Goal: Information Seeking & Learning: Learn about a topic

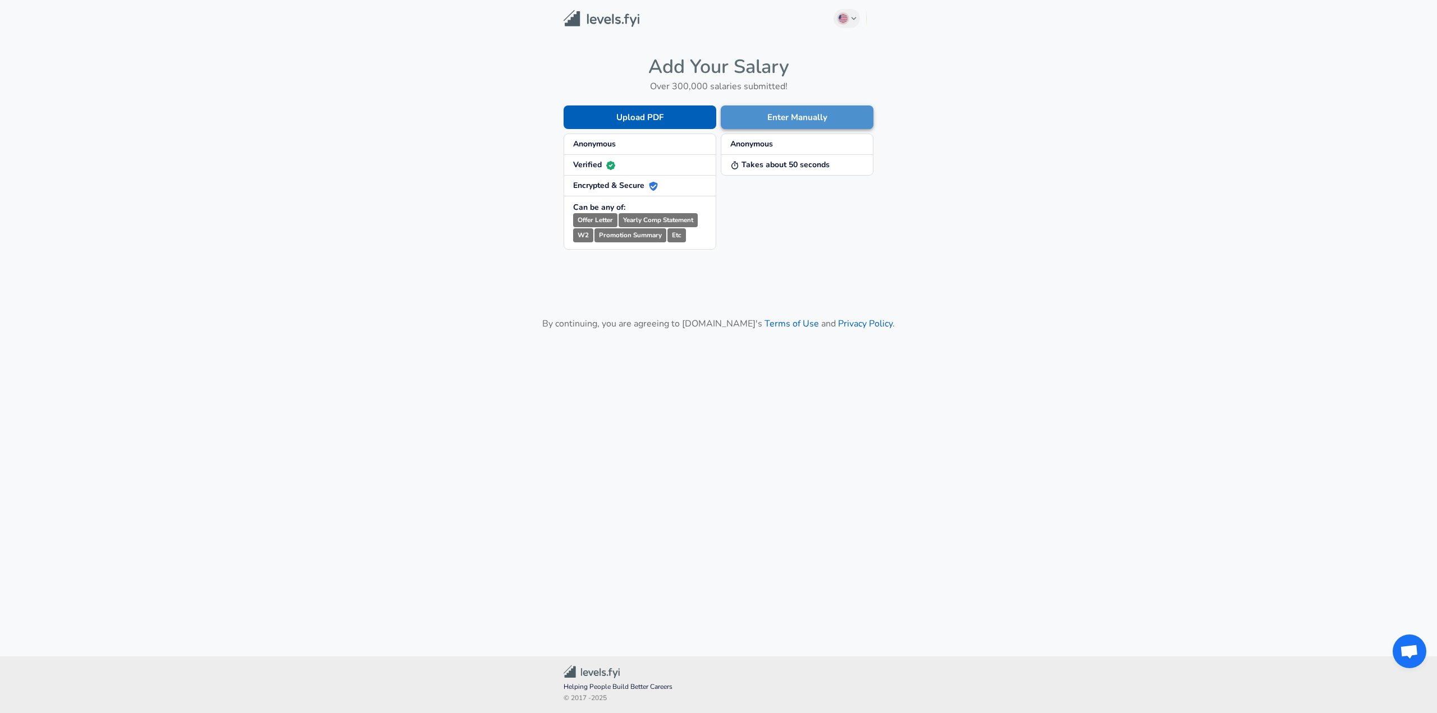
click at [785, 109] on button "Enter Manually" at bounding box center [797, 118] width 153 height 24
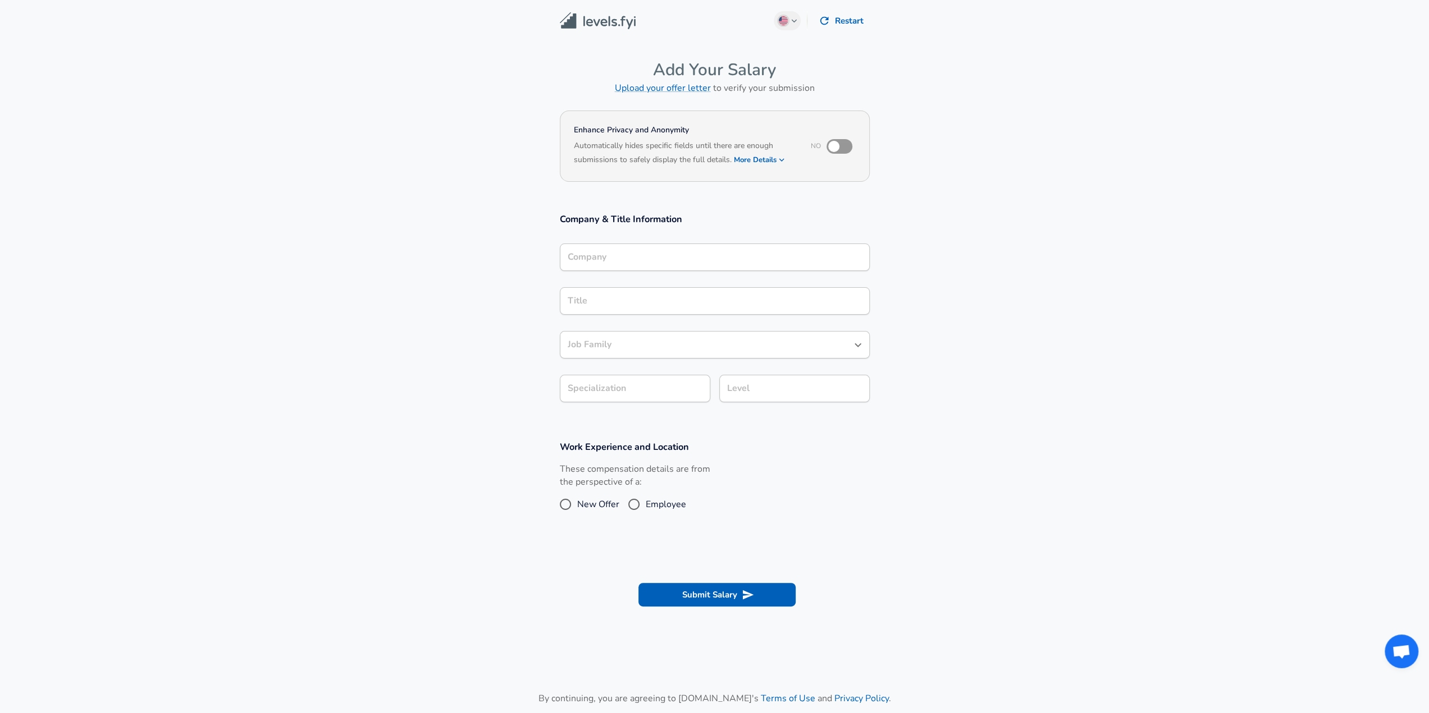
click at [647, 246] on div "Company" at bounding box center [715, 258] width 310 height 28
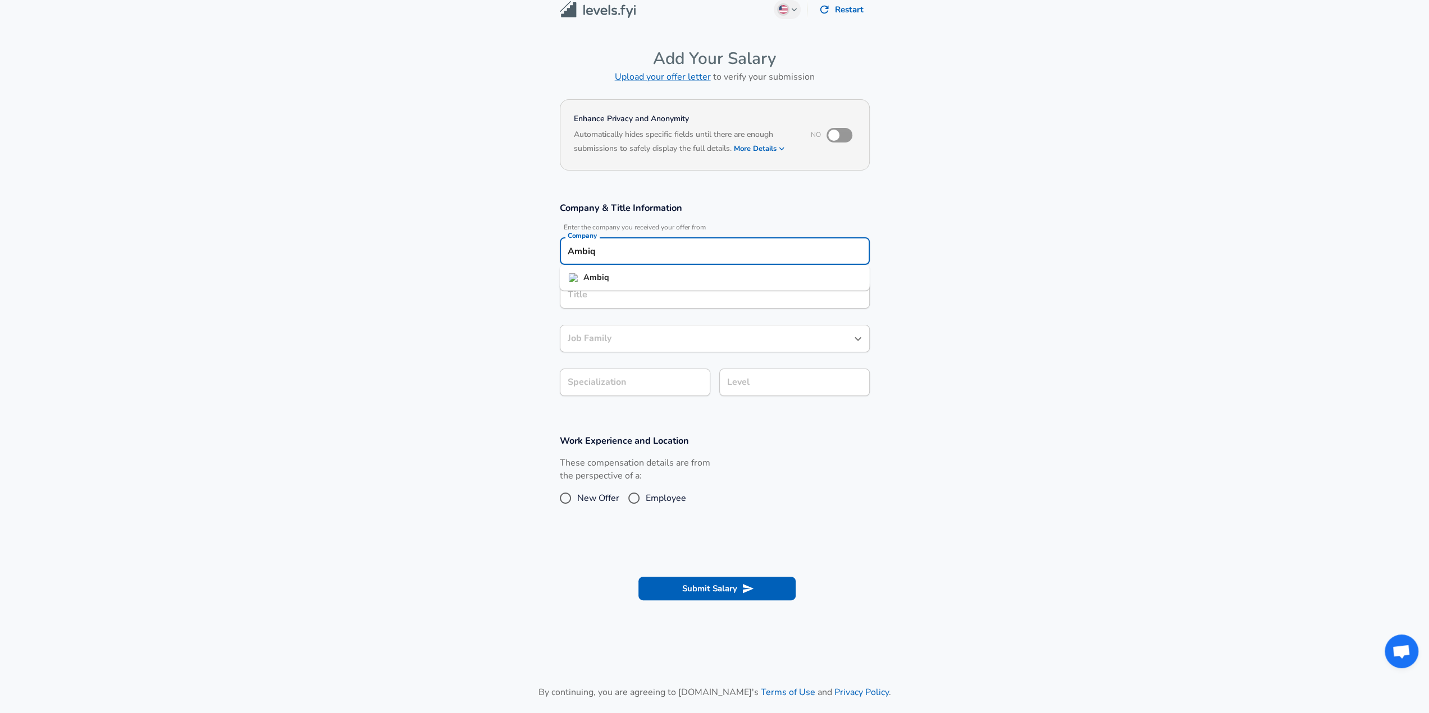
click at [602, 280] on strong "Ambiq" at bounding box center [596, 277] width 26 height 11
type input "Ambiq"
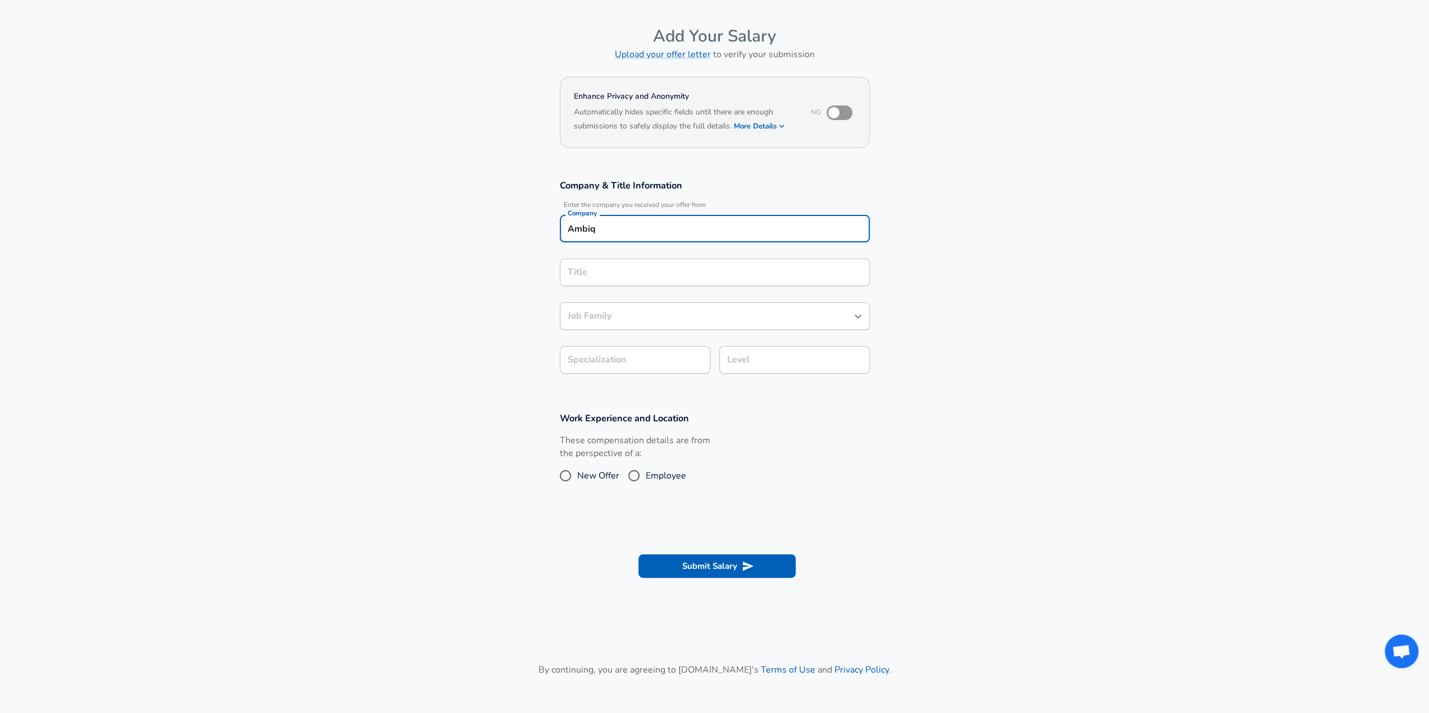
click at [617, 281] on input "Title" at bounding box center [715, 272] width 300 height 17
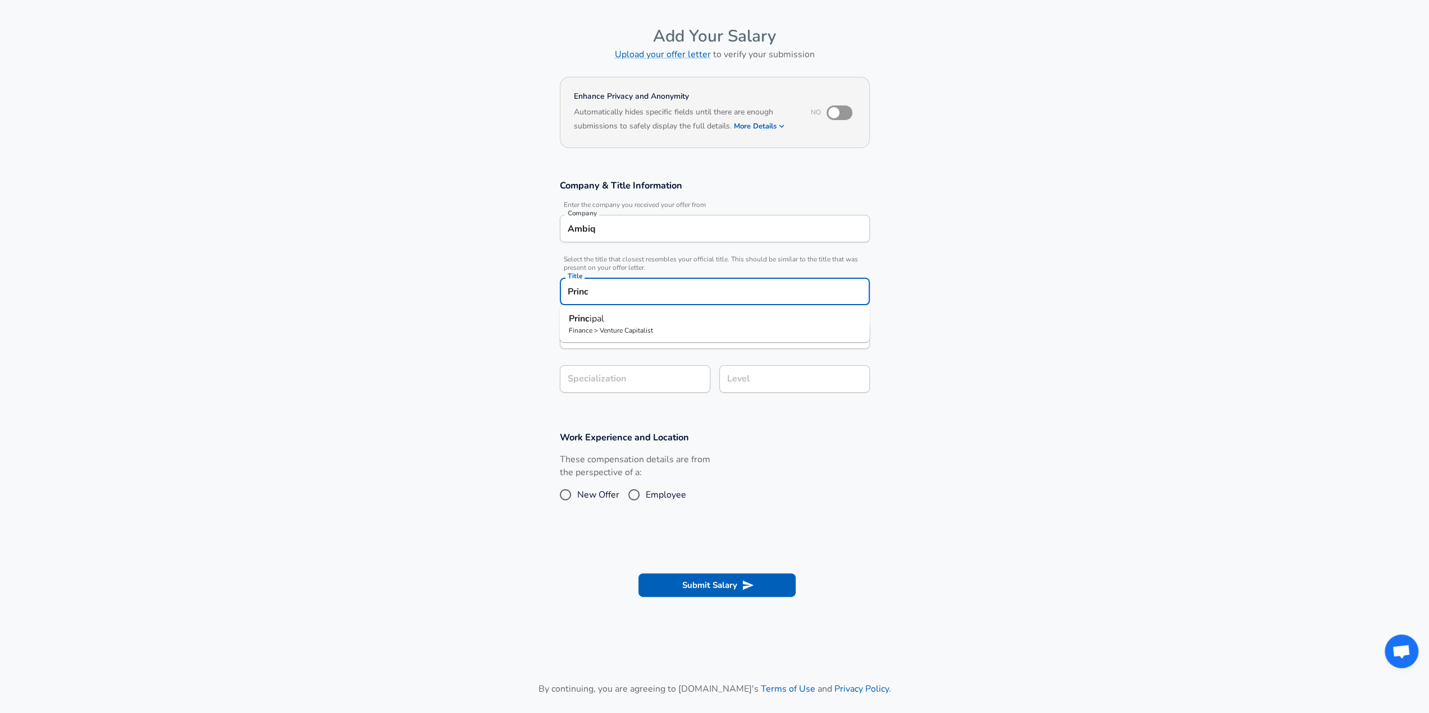
click at [605, 319] on p "Princ ipal" at bounding box center [715, 318] width 292 height 13
type input "Principal"
type input "Venture Capitalist"
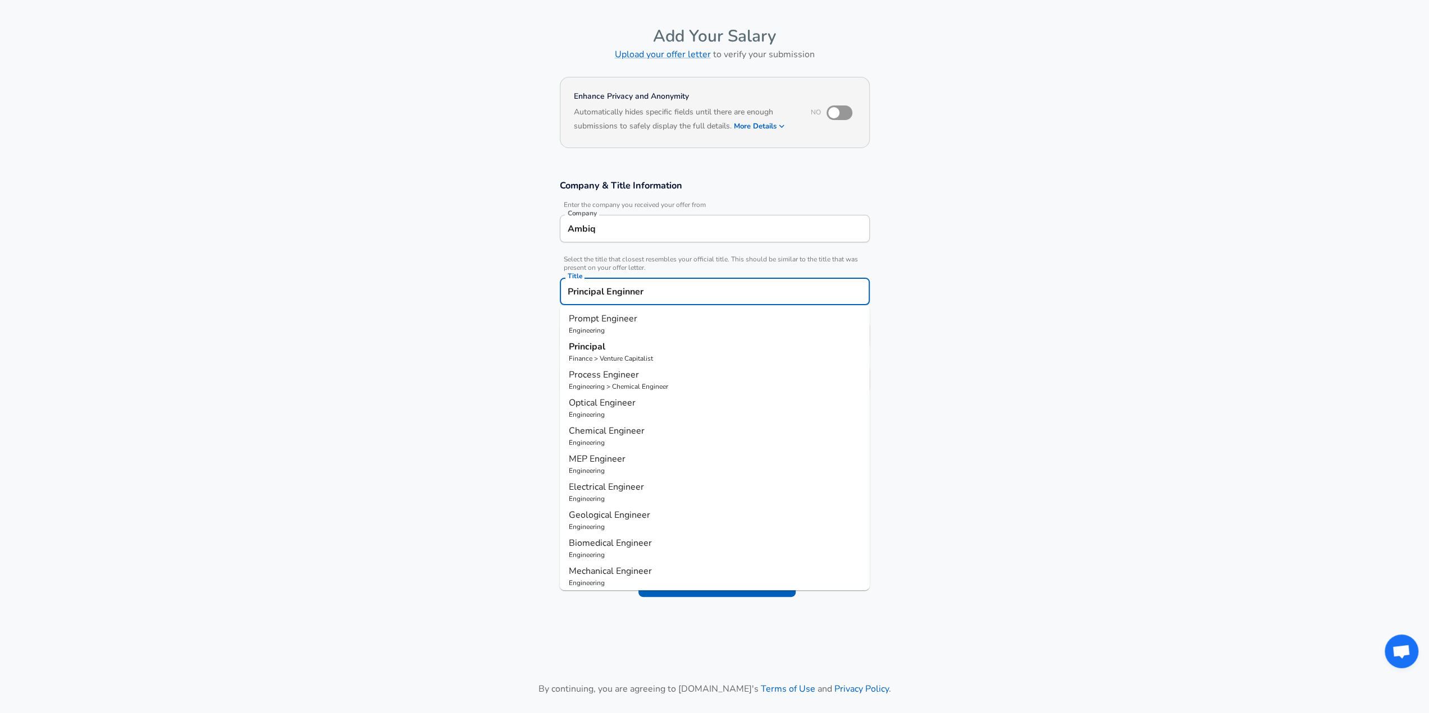
type input "Principal Enginner"
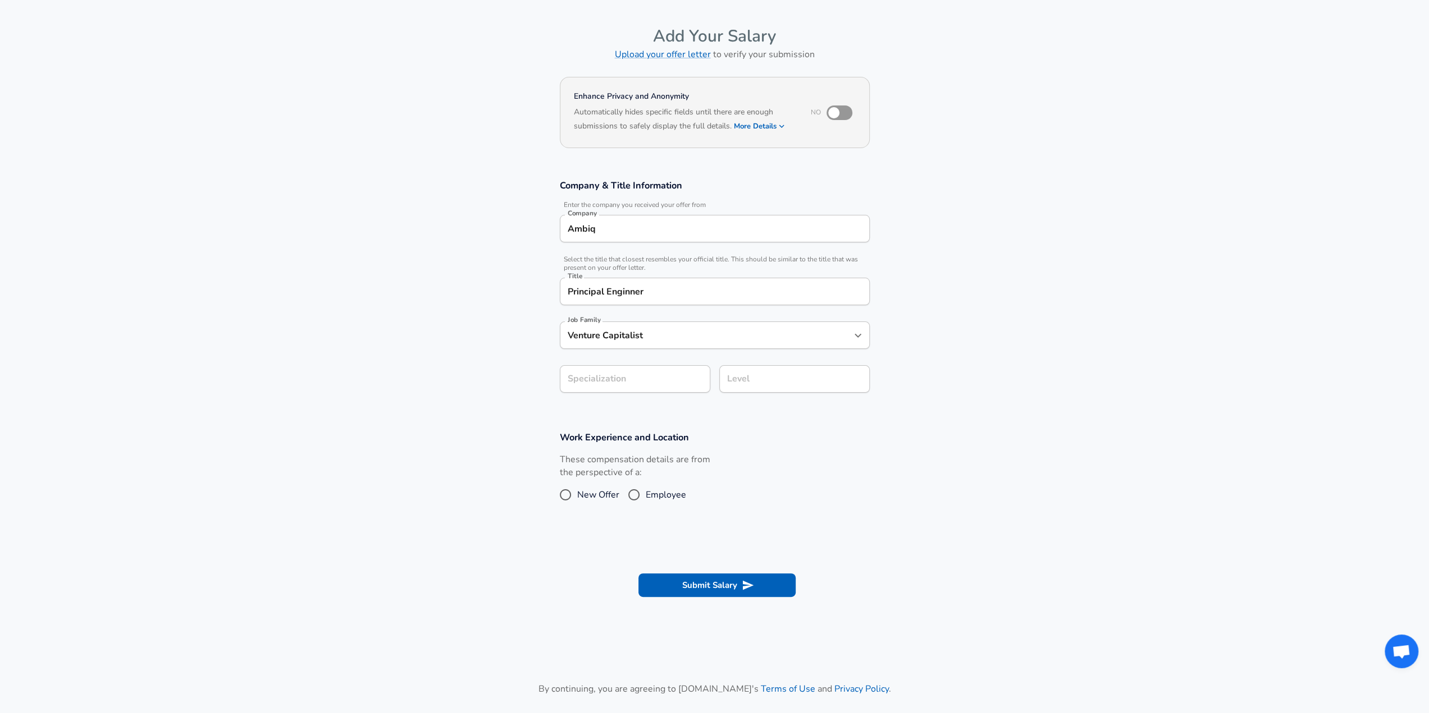
click at [964, 317] on section "Company & Title Information Enter the company you received your offer from Comp…" at bounding box center [714, 292] width 1429 height 252
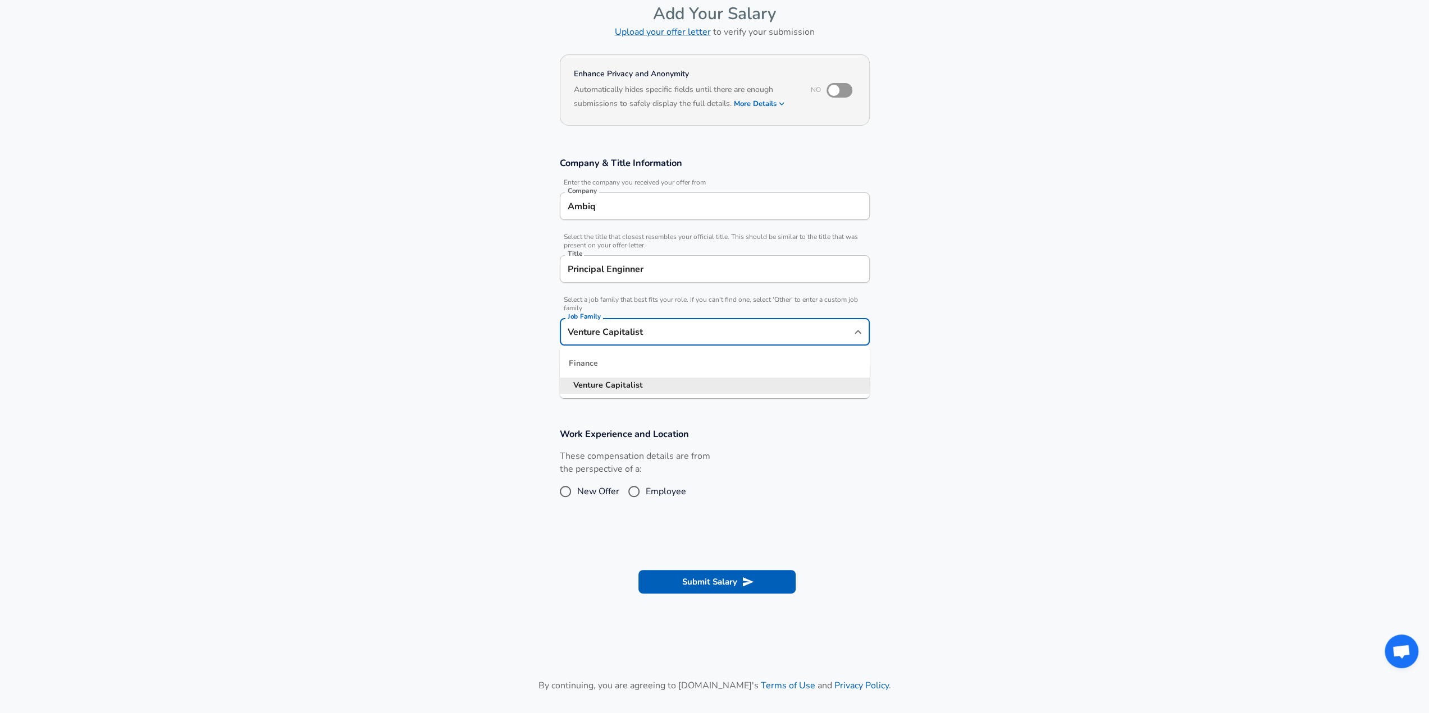
click at [714, 339] on input "Venture Capitalist" at bounding box center [706, 331] width 283 height 17
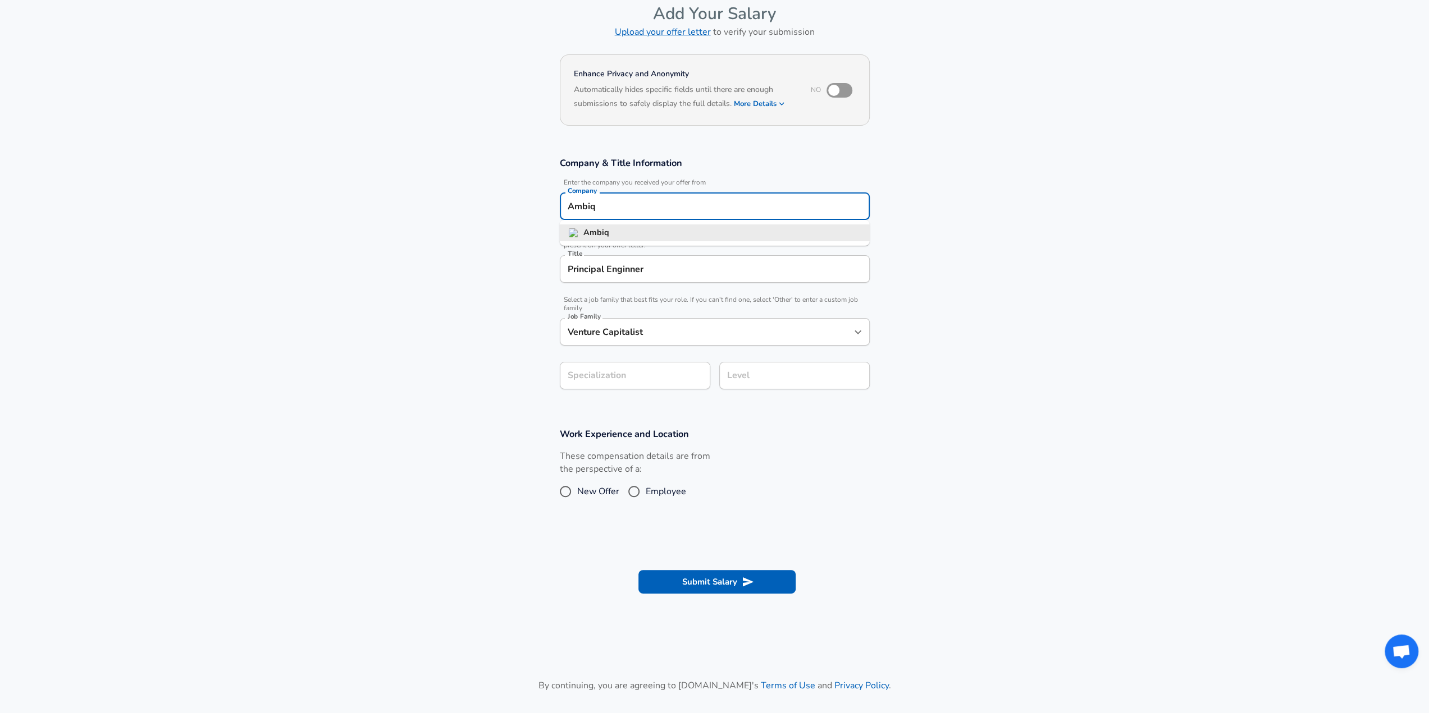
click at [632, 205] on input "Ambiq" at bounding box center [715, 206] width 300 height 17
click at [1073, 232] on section "Company & Title Information Enter the company you received your offer from Comp…" at bounding box center [714, 279] width 1429 height 271
click at [679, 205] on input "Ambiq" at bounding box center [715, 206] width 300 height 17
click at [605, 232] on strong "Ambiq" at bounding box center [596, 232] width 26 height 11
type input "Ambiq"
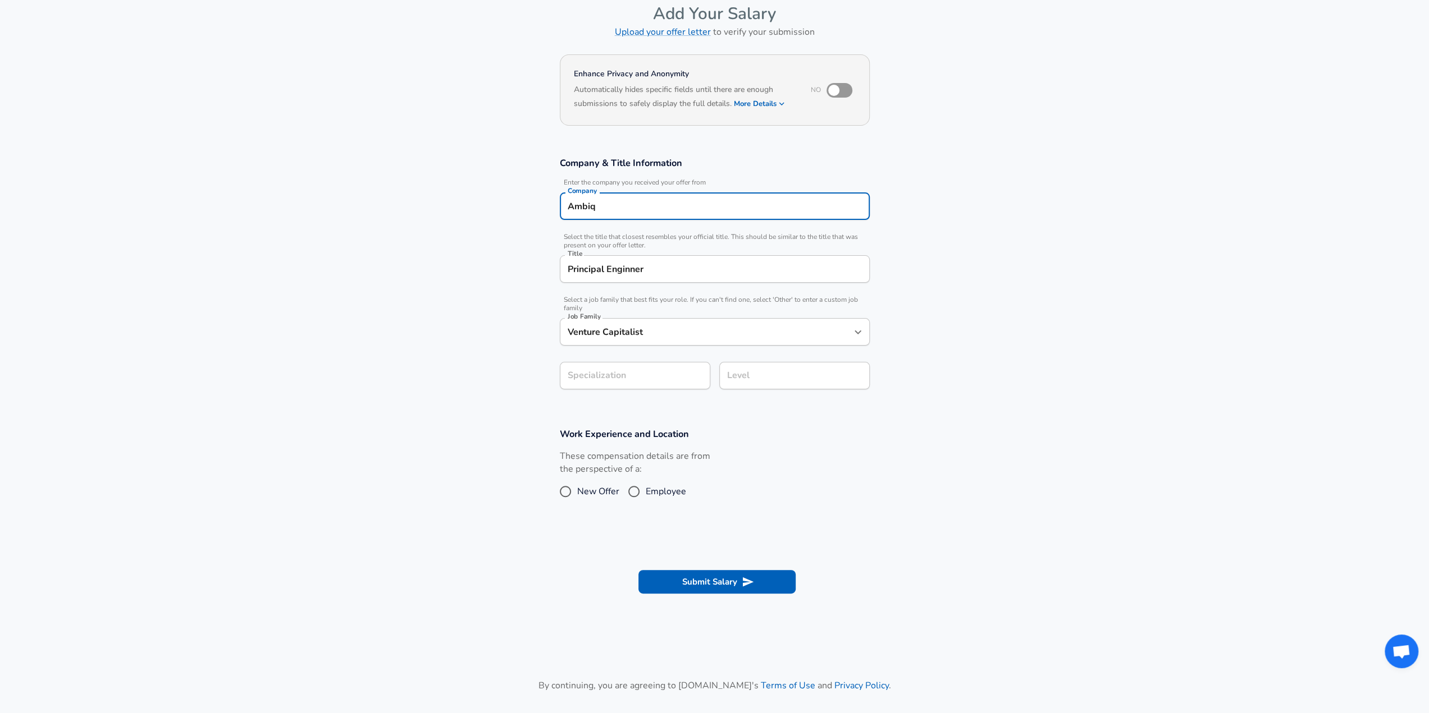
click at [995, 270] on section "Company & Title Information Enter the company you received your offer from Comp…" at bounding box center [714, 279] width 1429 height 271
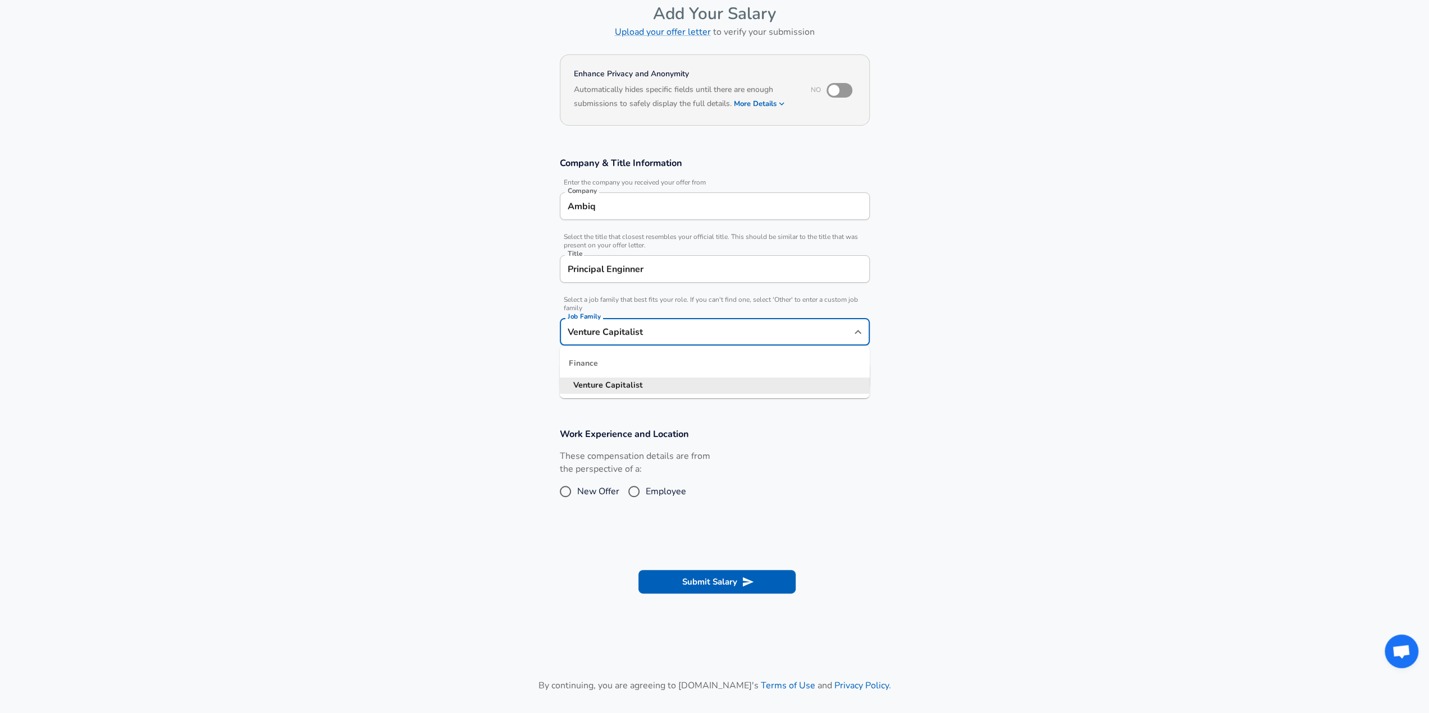
click at [836, 328] on input "Venture Capitalist" at bounding box center [706, 331] width 283 height 17
click at [1046, 305] on section "Company & Title Information Enter the company you received your offer from Comp…" at bounding box center [714, 279] width 1429 height 271
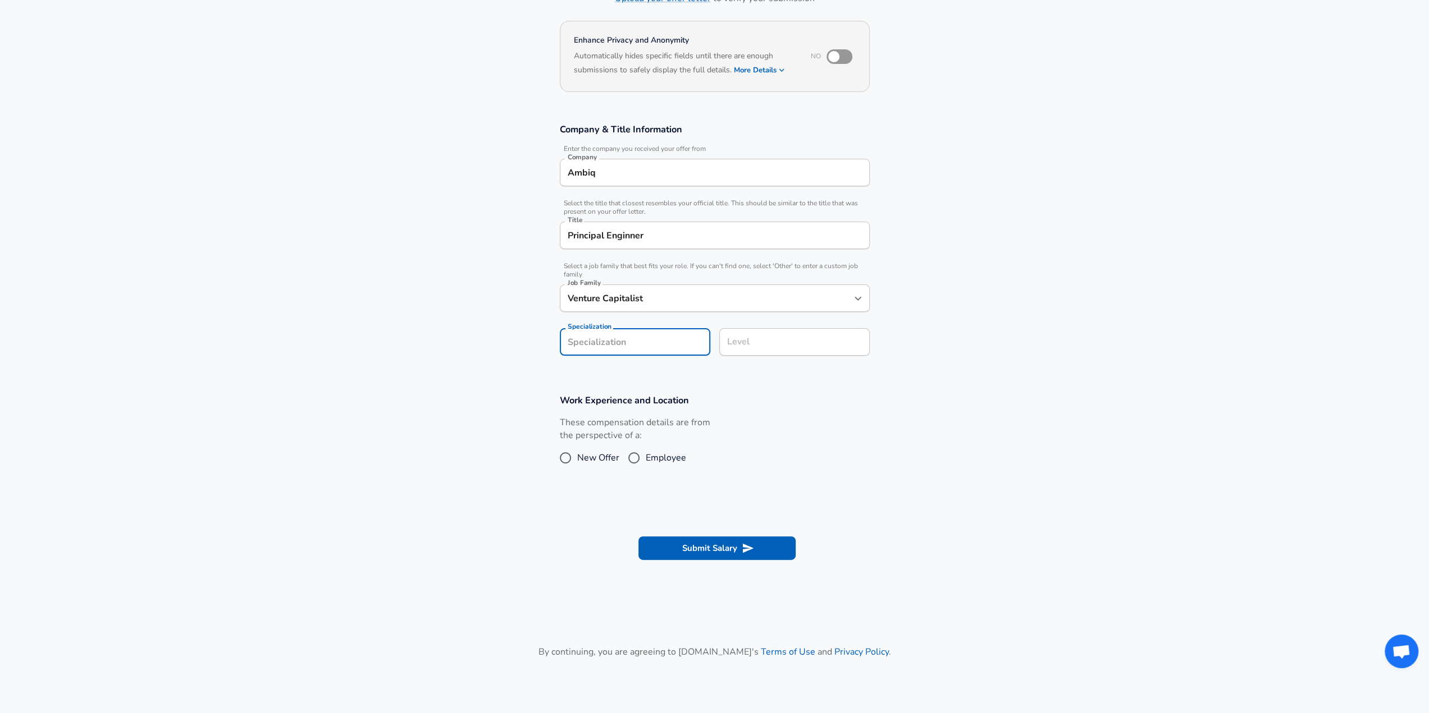
click at [678, 373] on section "Company & Title Information Enter the company you received your offer from Comp…" at bounding box center [714, 245] width 1429 height 271
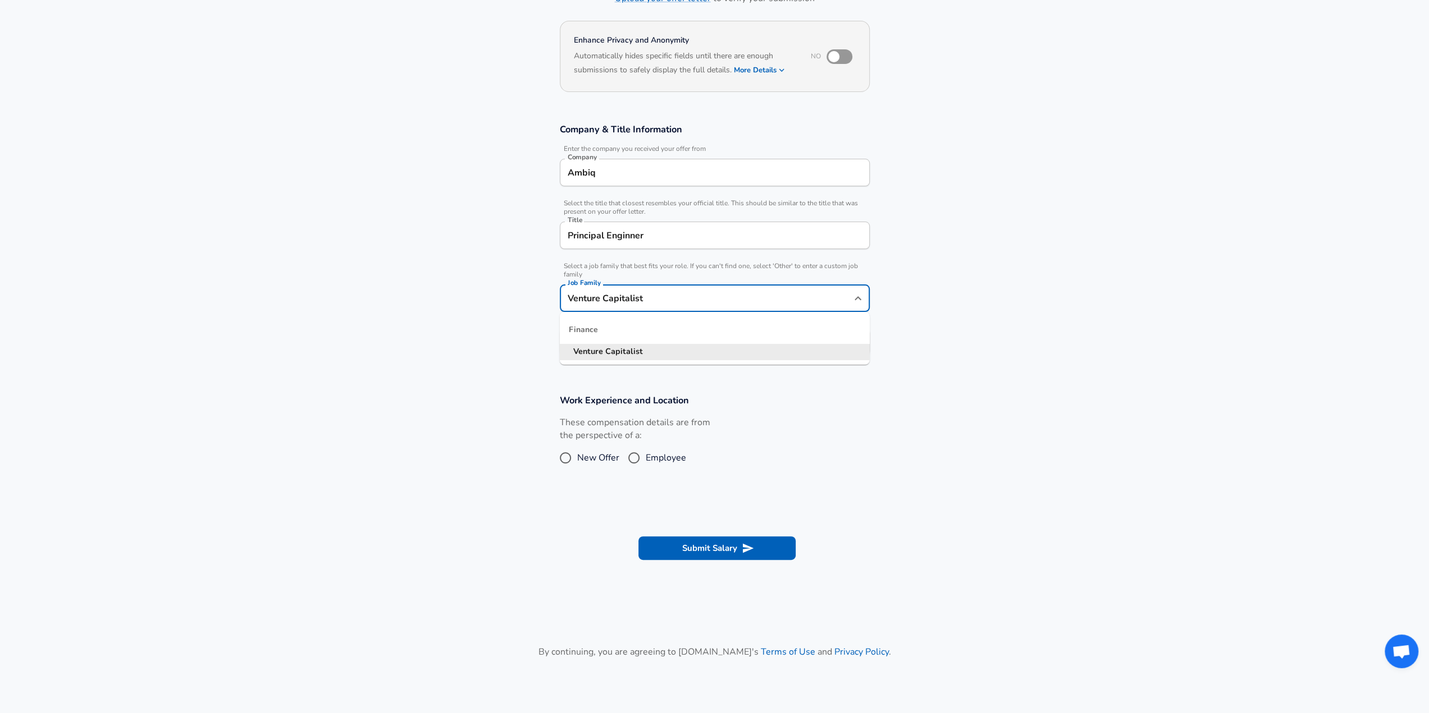
click at [684, 299] on input "Venture Capitalist" at bounding box center [706, 298] width 283 height 17
click at [413, 372] on section "Company & Title Information Enter the company you received your offer from Comp…" at bounding box center [714, 245] width 1429 height 271
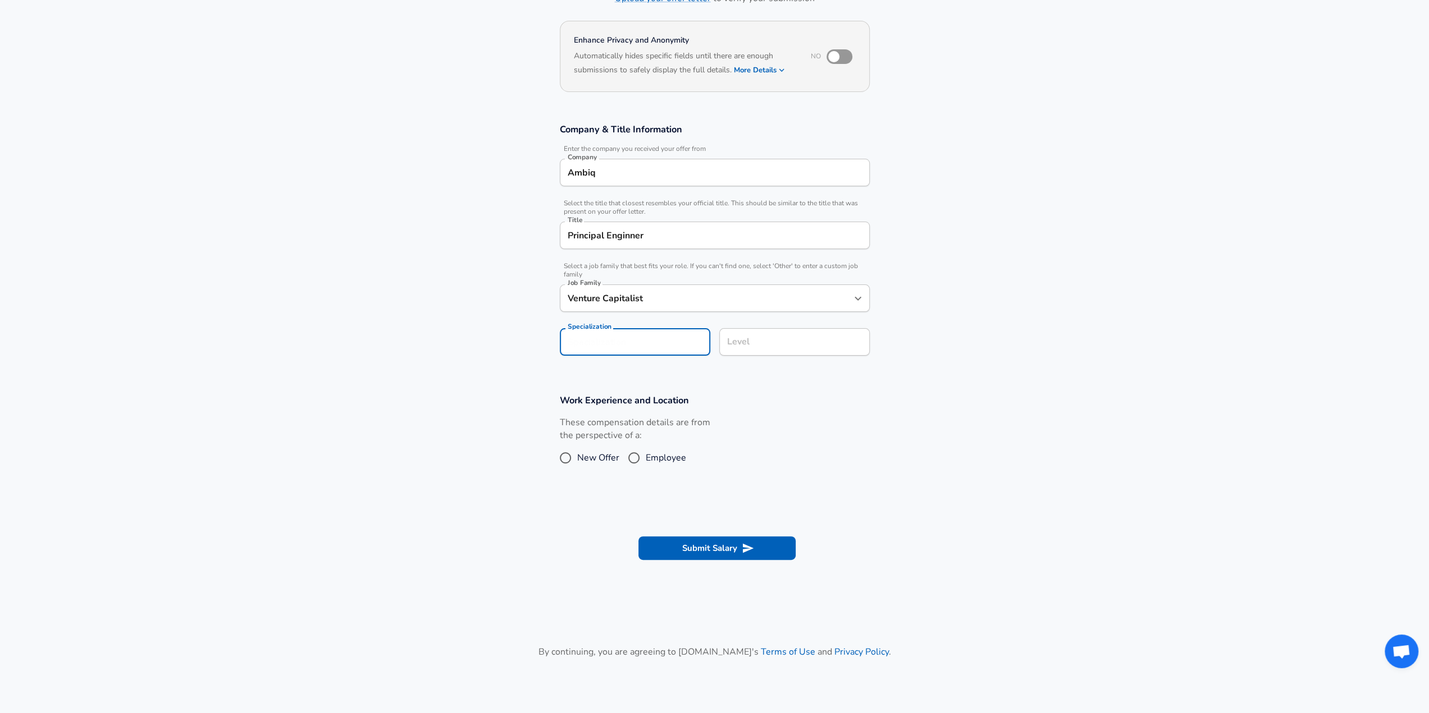
click at [635, 340] on input "Specialization" at bounding box center [635, 342] width 150 height 28
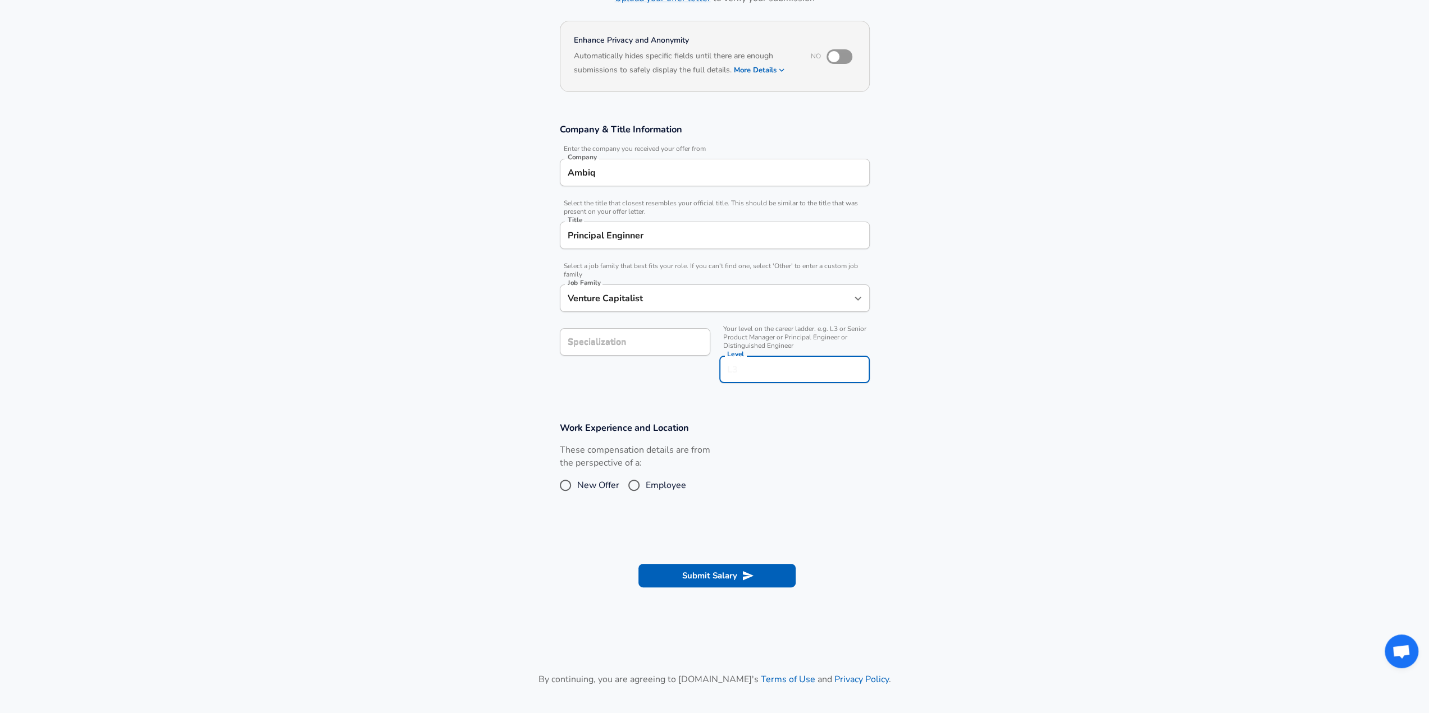
scroll to position [112, 0]
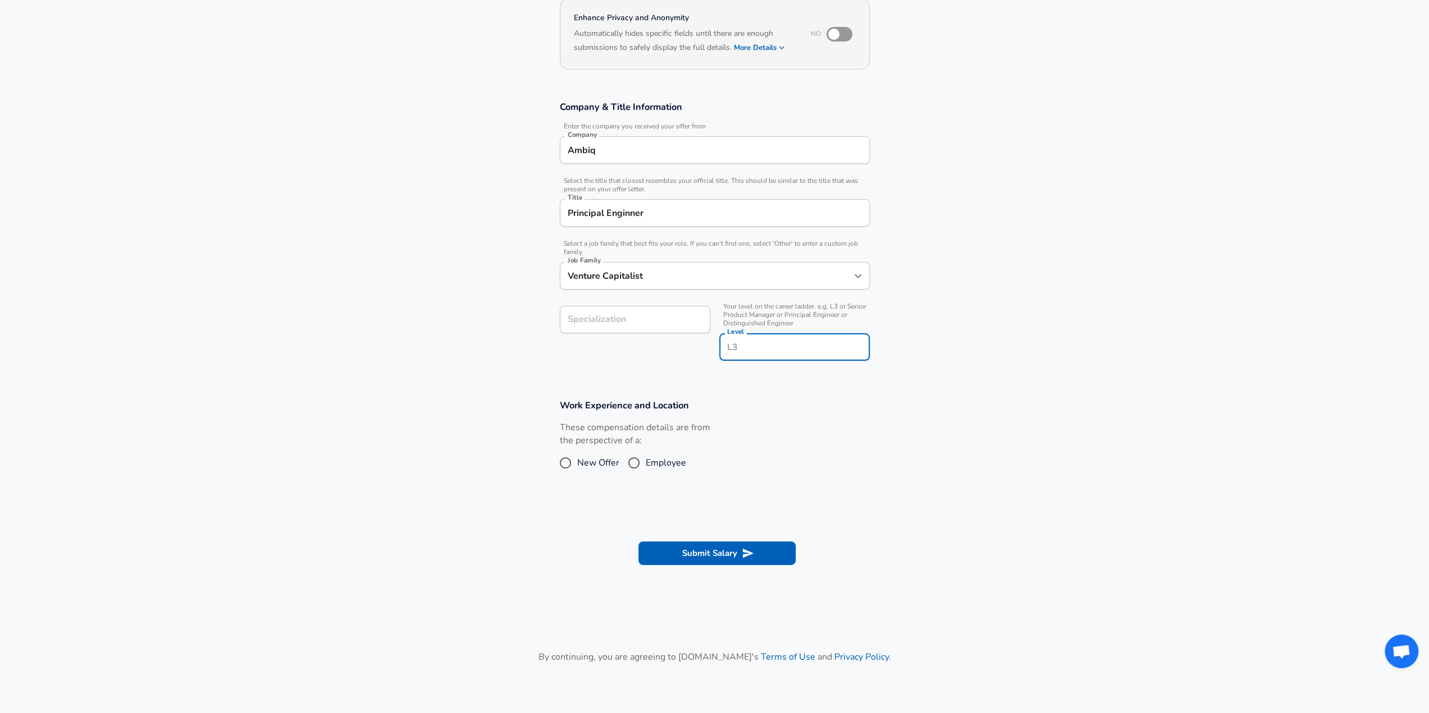
click at [805, 347] on input "Level" at bounding box center [794, 346] width 140 height 17
click at [999, 313] on section "Company & Title Information Enter the company you received your offer from Comp…" at bounding box center [714, 237] width 1429 height 299
click at [631, 463] on input "Employee" at bounding box center [634, 463] width 24 height 18
radio input "true"
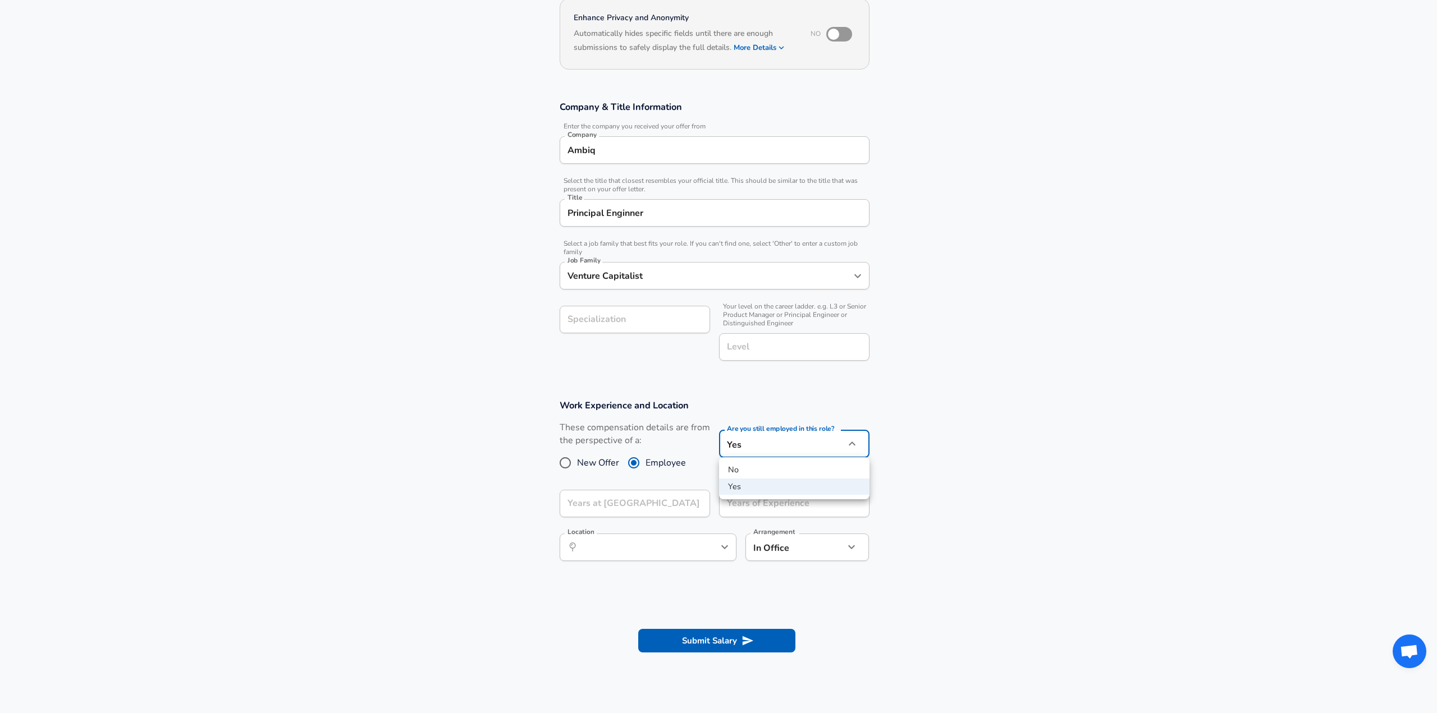
click at [828, 442] on body "English (US) Change Restart Add Your Salary Upload your offer letter to verify …" at bounding box center [718, 244] width 1437 height 713
click at [828, 442] on div at bounding box center [718, 356] width 1437 height 713
drag, startPoint x: 644, startPoint y: 486, endPoint x: 647, endPoint y: 495, distance: 9.4
click at [644, 488] on div "Years at Ambiq Years at Ambiq" at bounding box center [630, 503] width 159 height 44
click at [648, 495] on input "Years at Ambiq" at bounding box center [623, 504] width 126 height 28
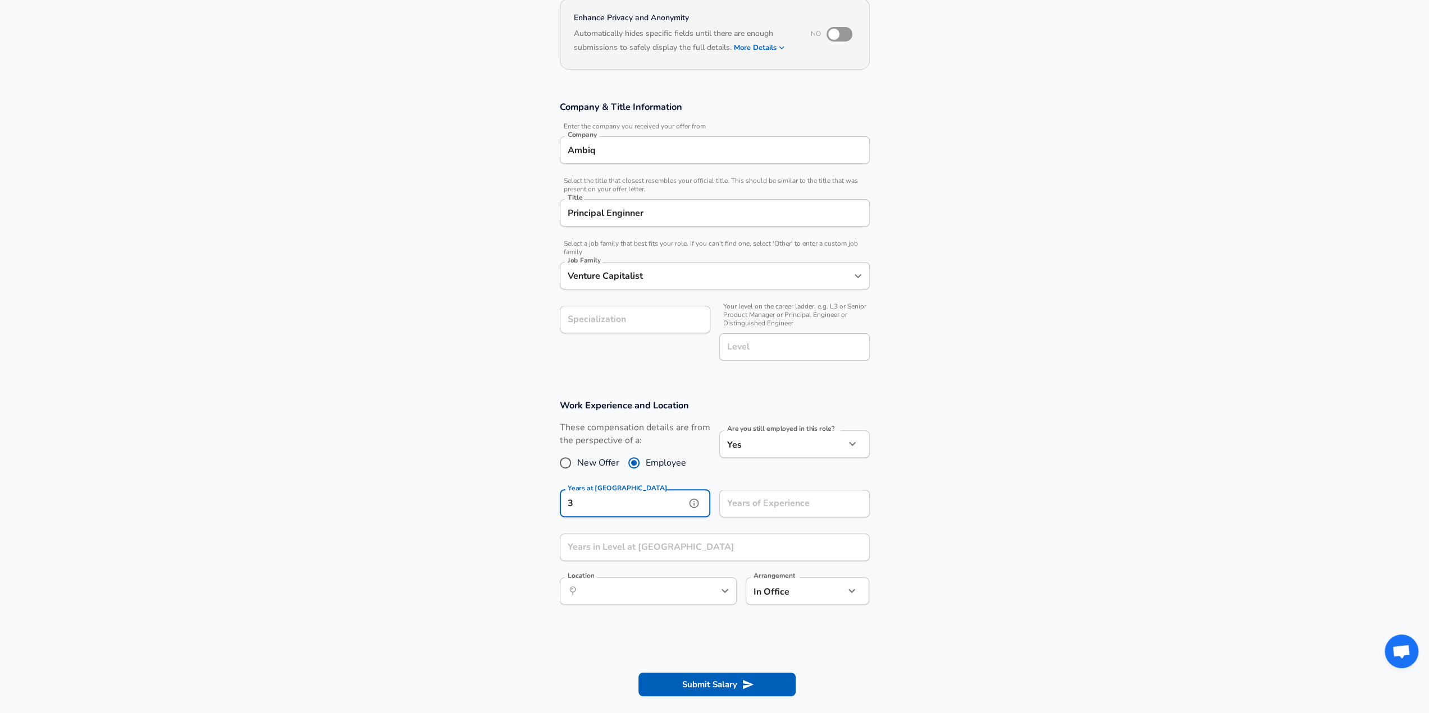
type input "3"
click at [780, 502] on input "Years of Experience" at bounding box center [782, 504] width 126 height 28
type input "19"
click at [925, 470] on section "Work Experience and Location These compensation details are from the perspectiv…" at bounding box center [714, 508] width 1429 height 244
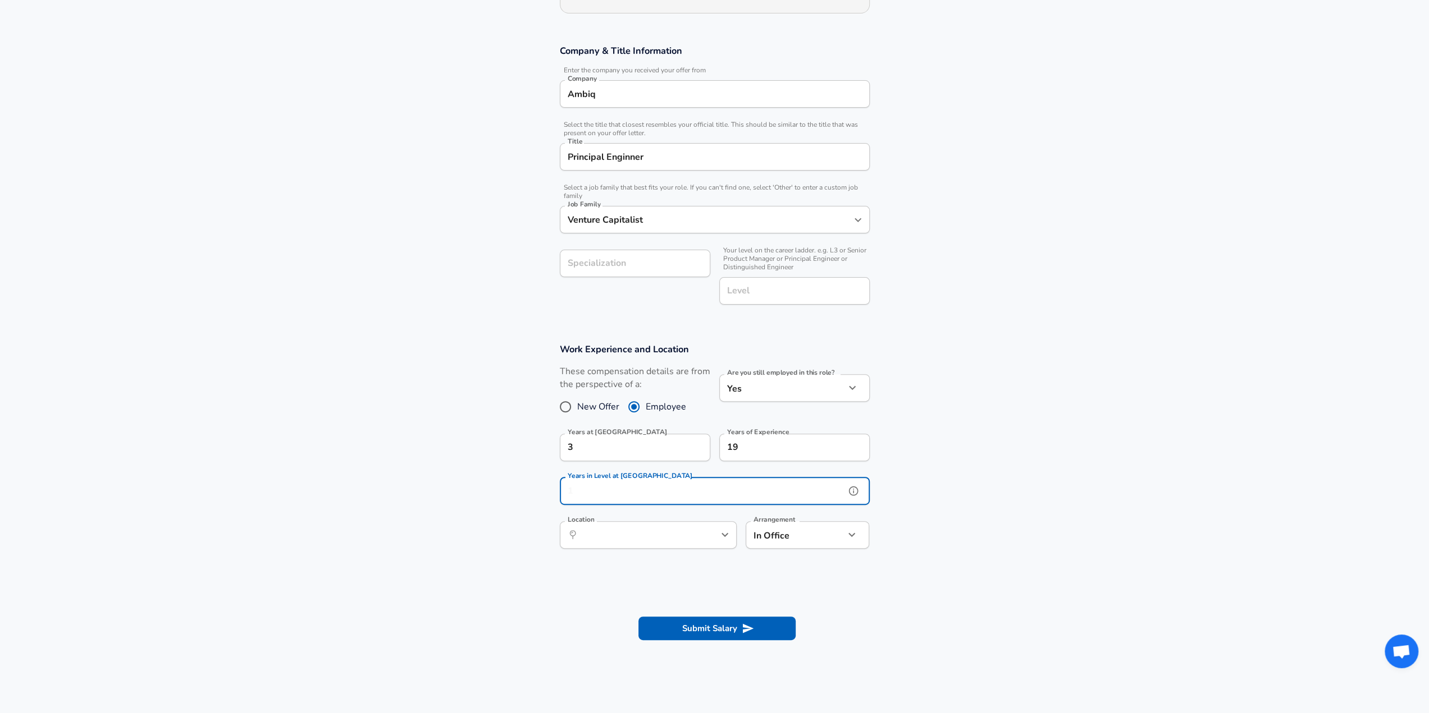
click at [657, 494] on input "Years in Level at Ambiq" at bounding box center [702, 492] width 285 height 28
type input "3"
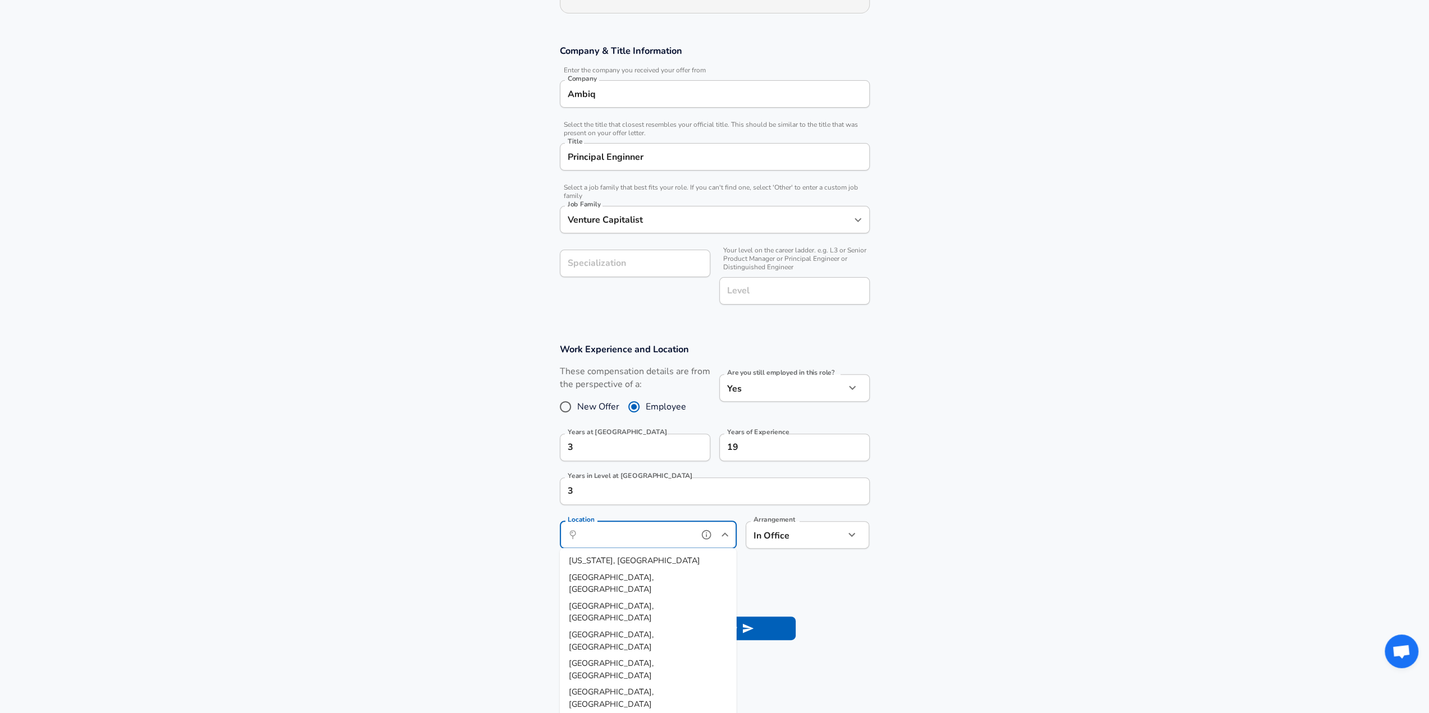
click at [653, 529] on input "Location" at bounding box center [635, 535] width 115 height 17
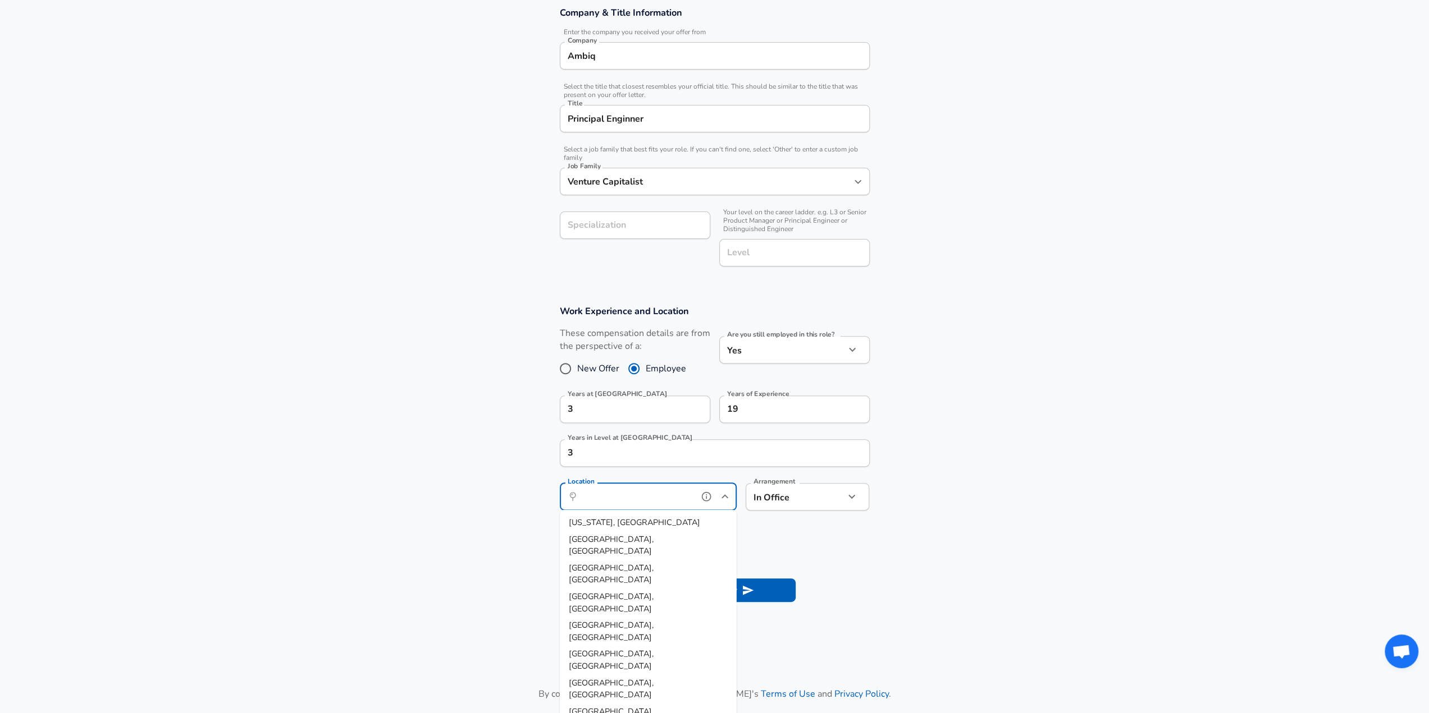
scroll to position [225, 0]
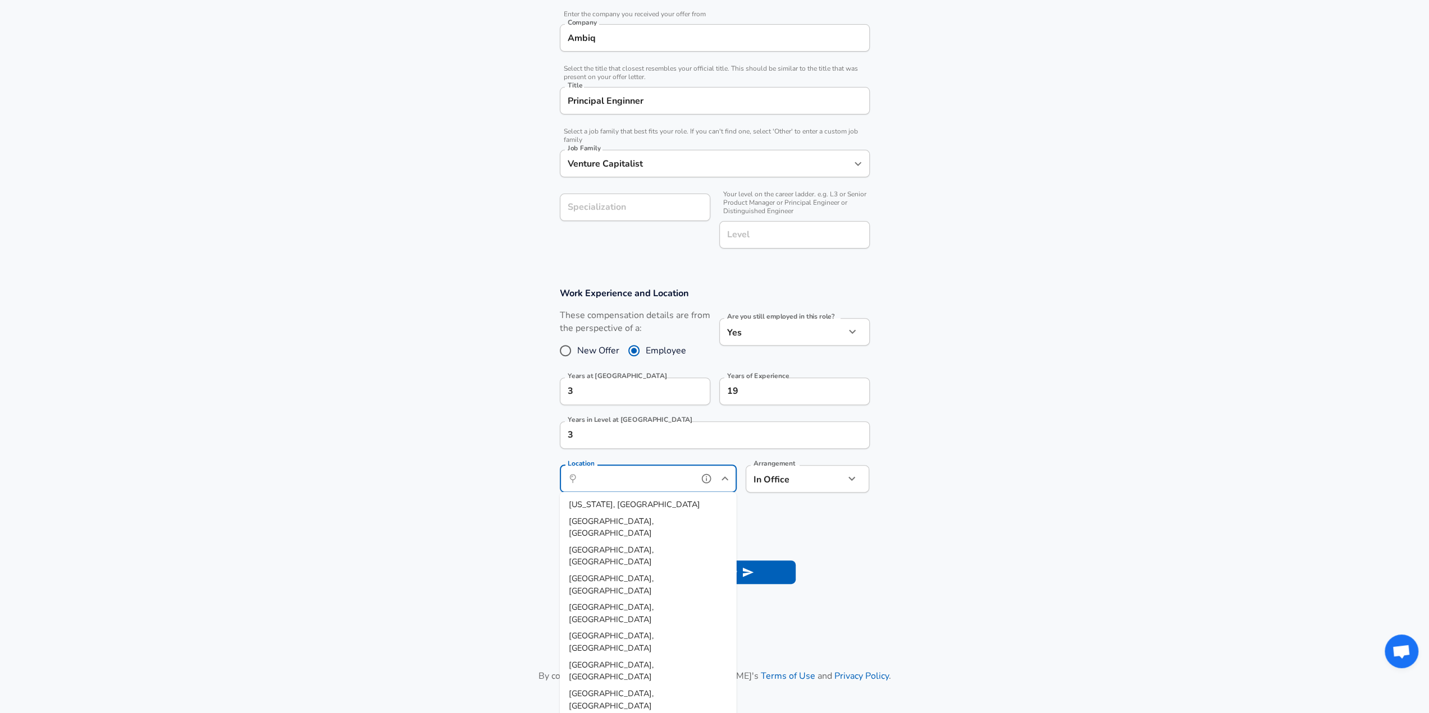
type input "[GEOGRAPHIC_DATA], [GEOGRAPHIC_DATA]"
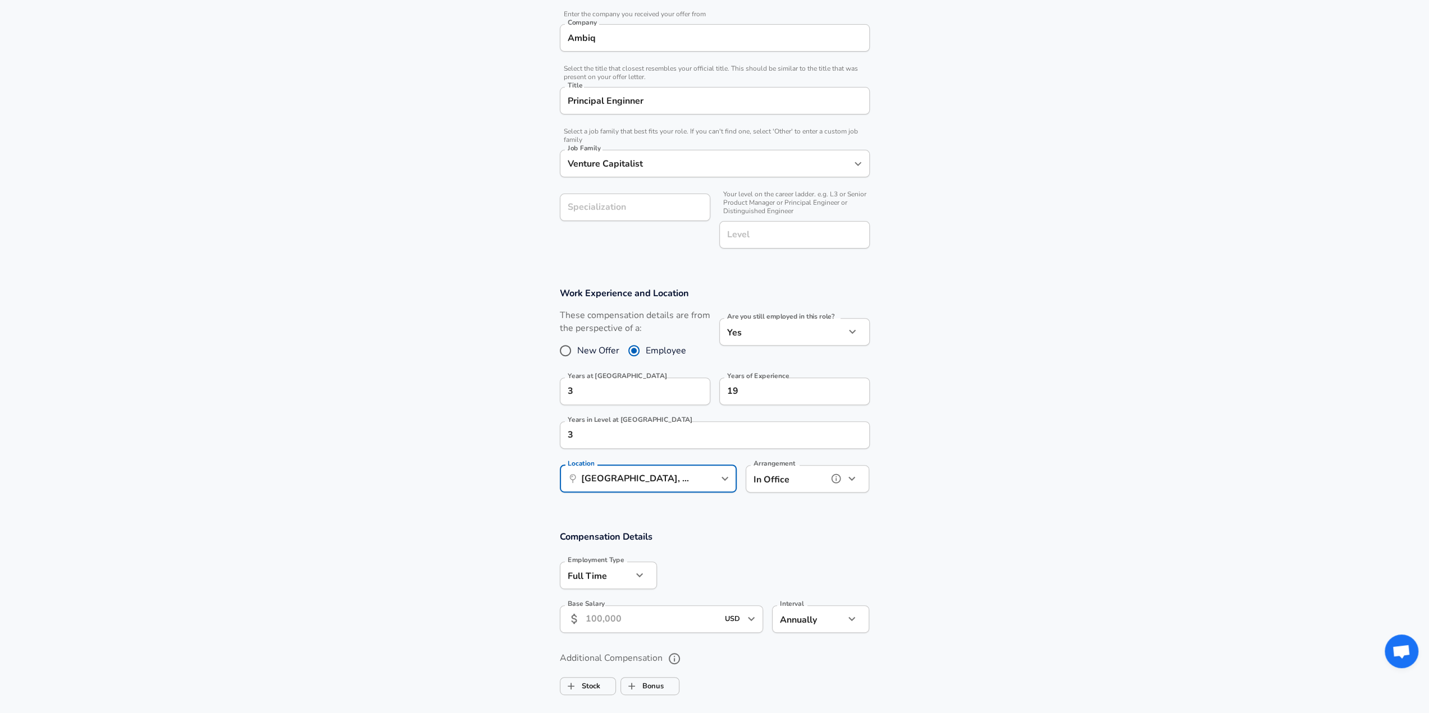
click at [839, 483] on icon "help" at bounding box center [835, 478] width 11 height 11
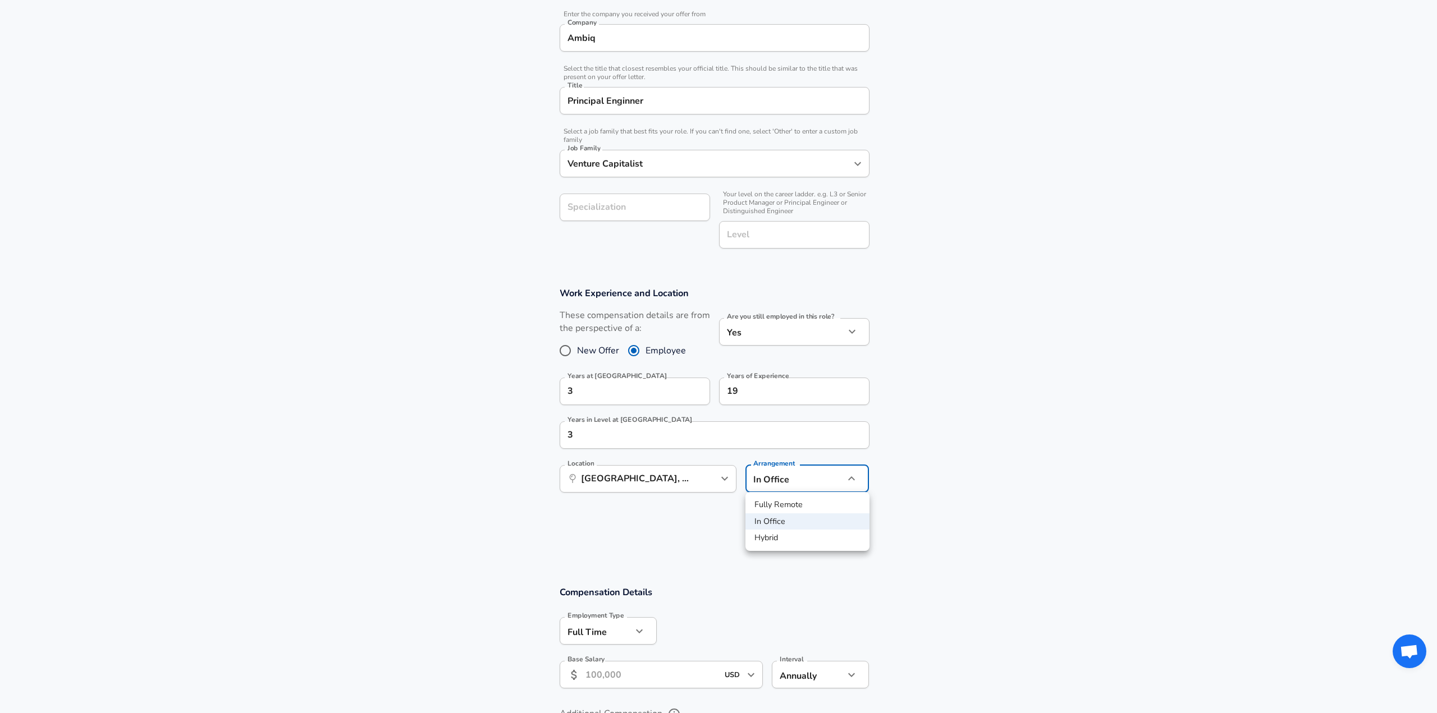
click at [817, 477] on body "English (US) Change Restart Add Your Salary Upload your offer letter to verify …" at bounding box center [718, 131] width 1437 height 713
click at [777, 506] on li "Fully Remote" at bounding box center [807, 505] width 124 height 17
type input "remote"
click at [954, 486] on section "Work Experience and Location These compensation details are from the perspectiv…" at bounding box center [714, 424] width 1429 height 300
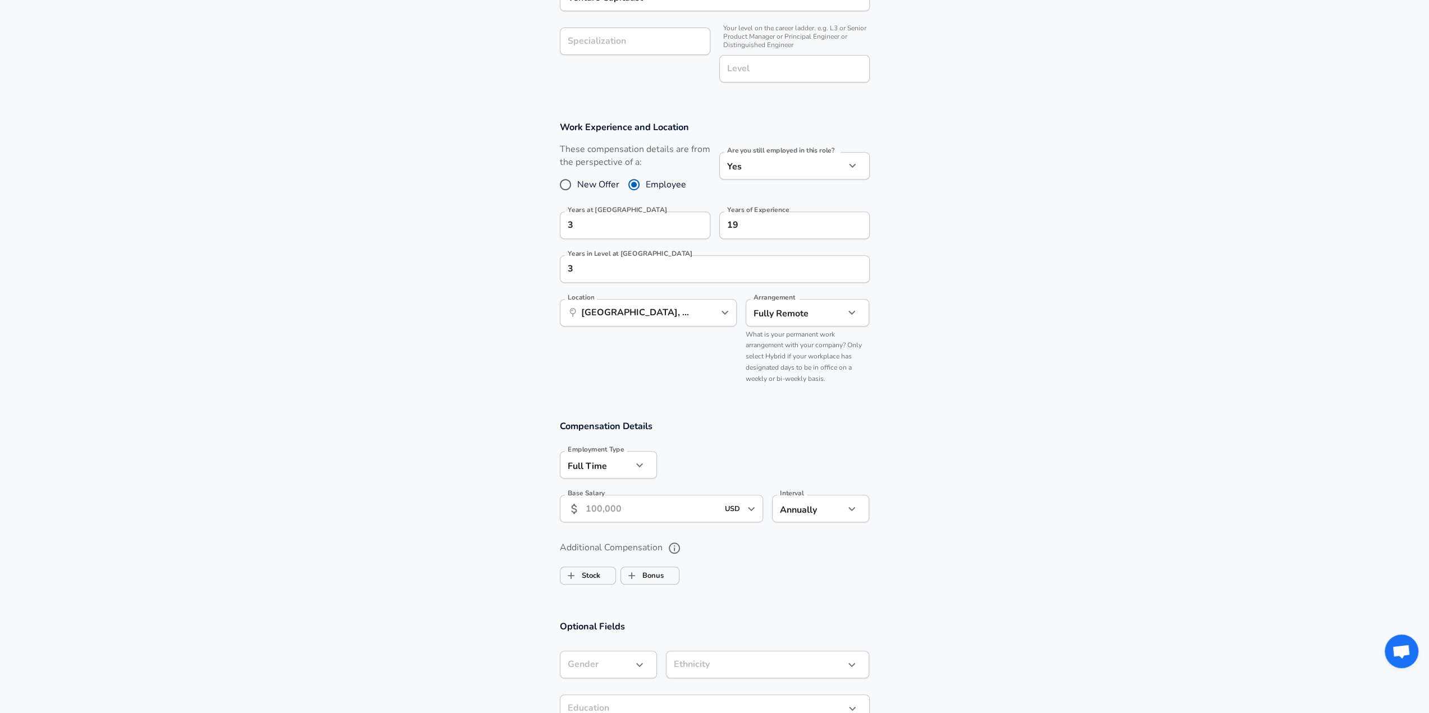
scroll to position [505, 0]
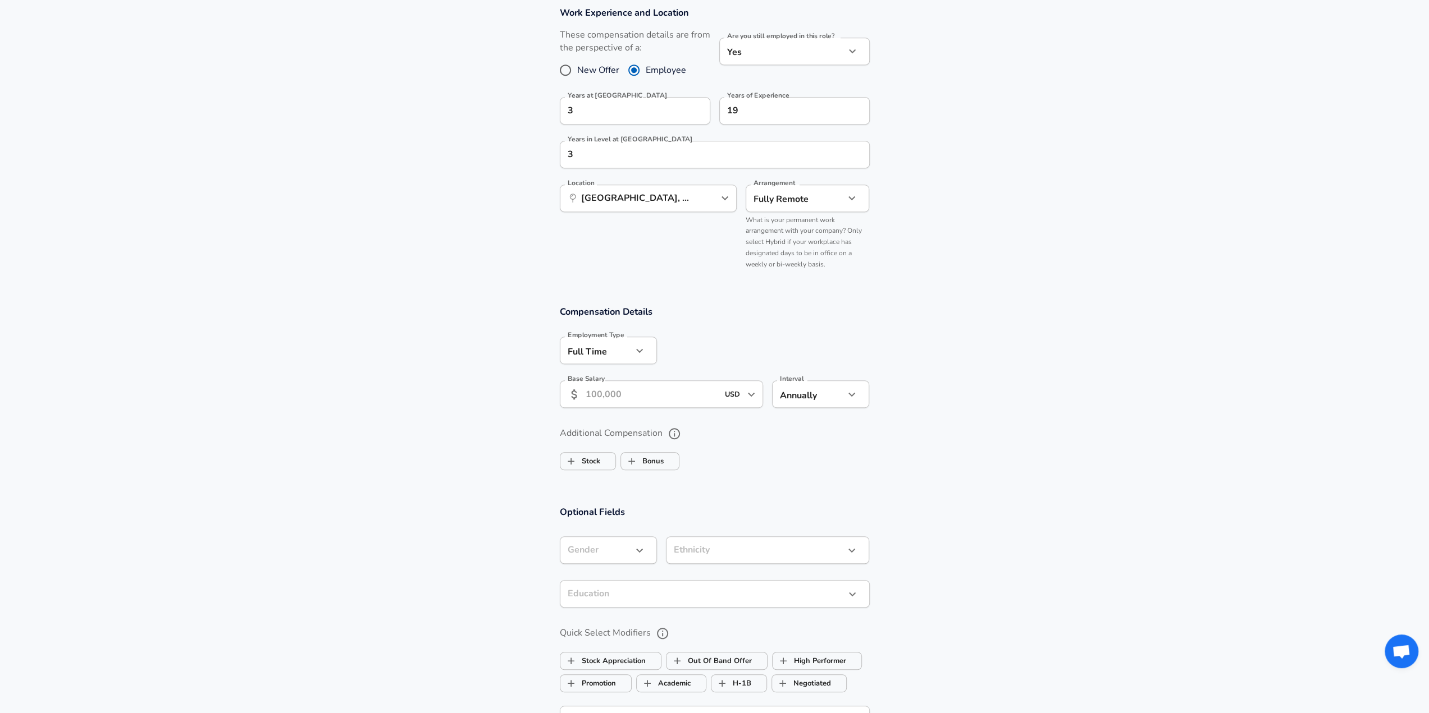
click at [638, 398] on input "Base Salary" at bounding box center [651, 395] width 133 height 28
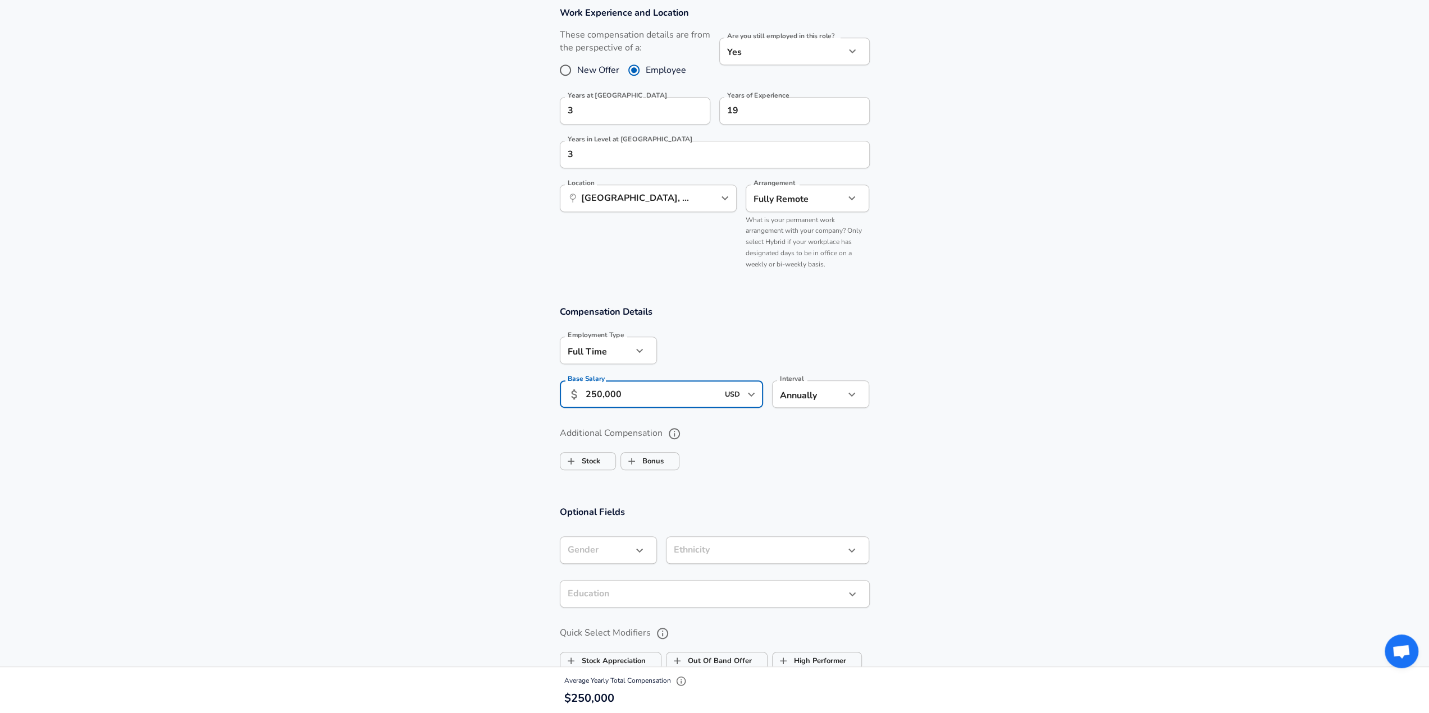
type input "250,000"
click at [798, 427] on label "Additional Compensation" at bounding box center [715, 433] width 310 height 19
click at [684, 427] on button "Additional Compensation" at bounding box center [674, 433] width 19 height 19
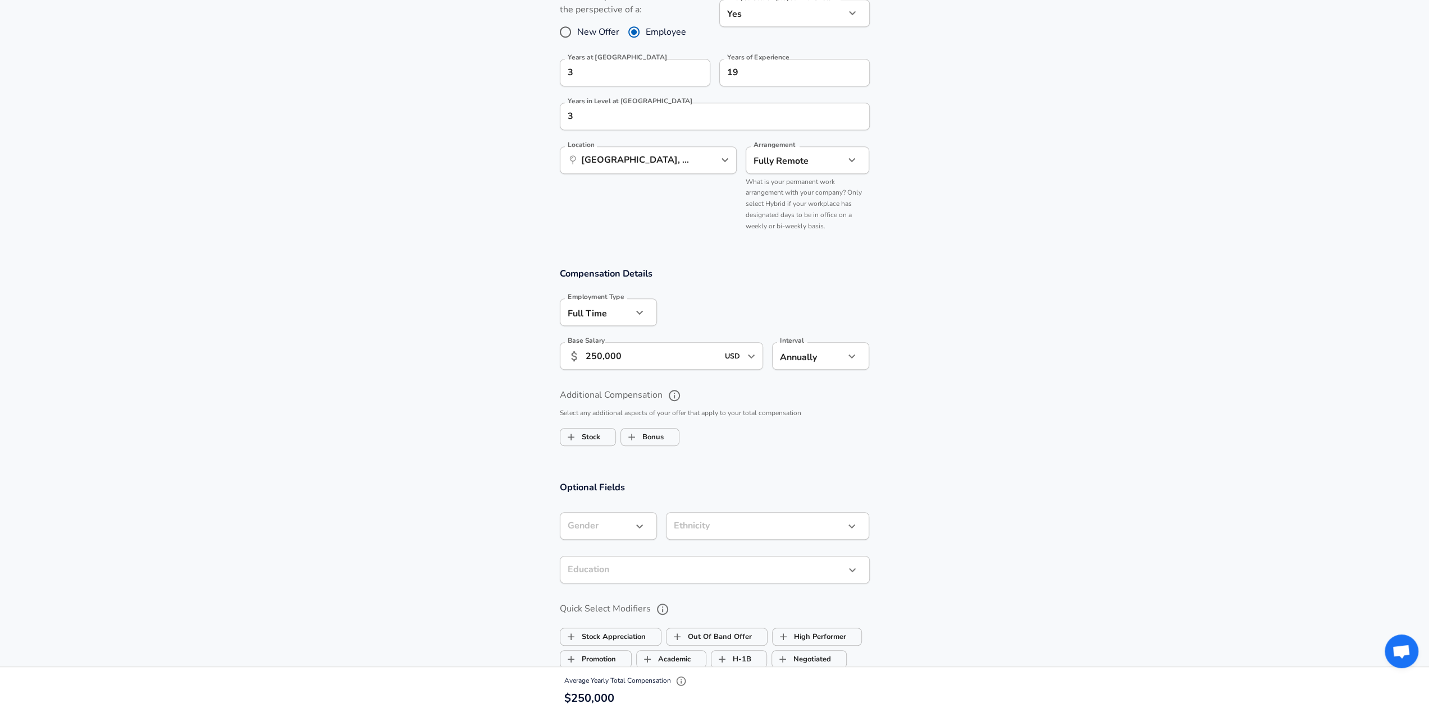
scroll to position [561, 0]
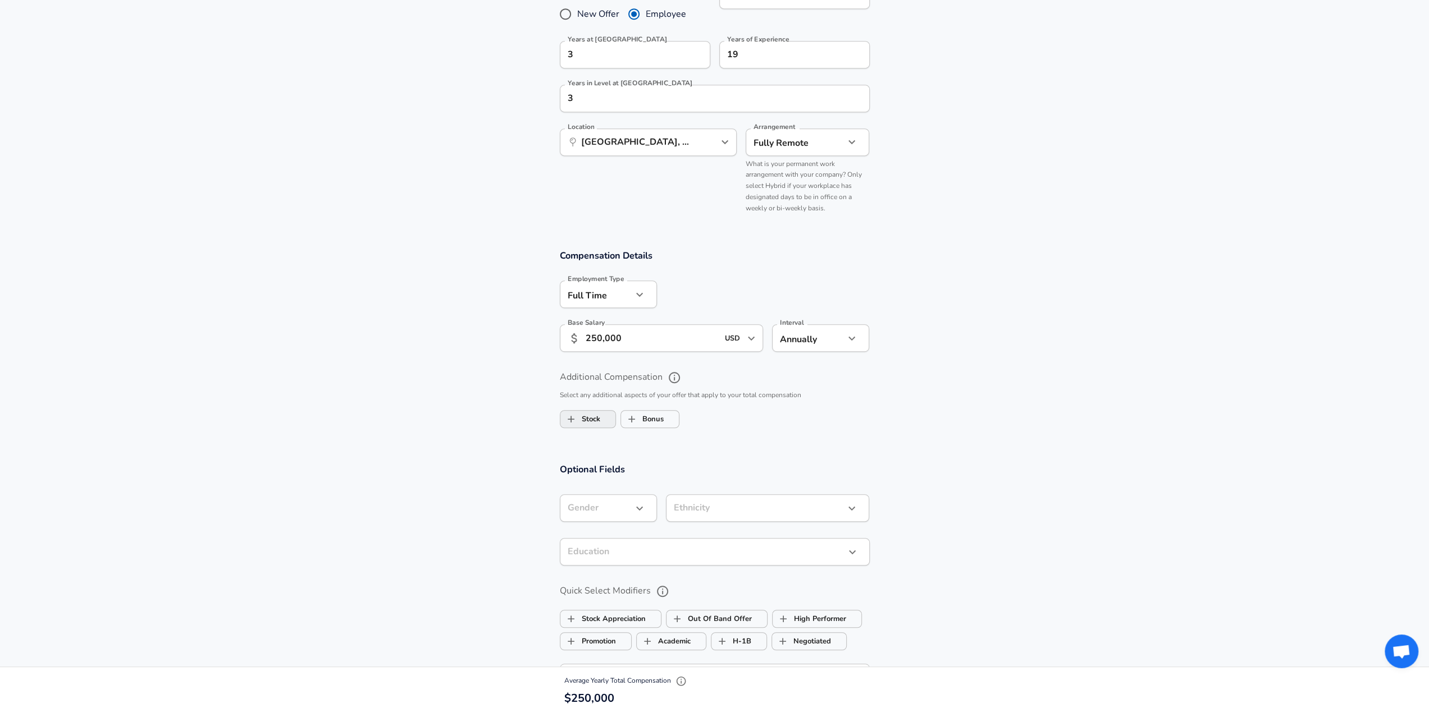
click at [593, 413] on label "Stock" at bounding box center [580, 419] width 40 height 21
checkbox input "true"
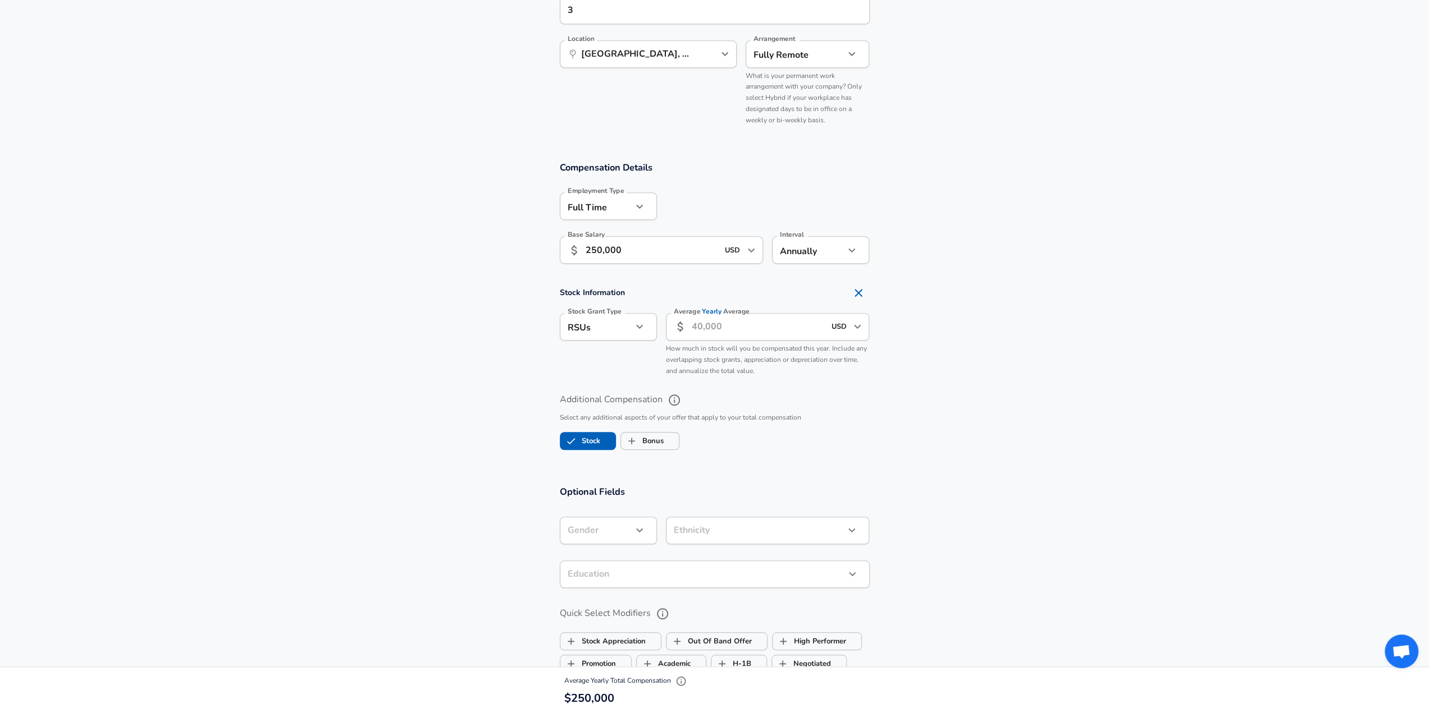
scroll to position [674, 0]
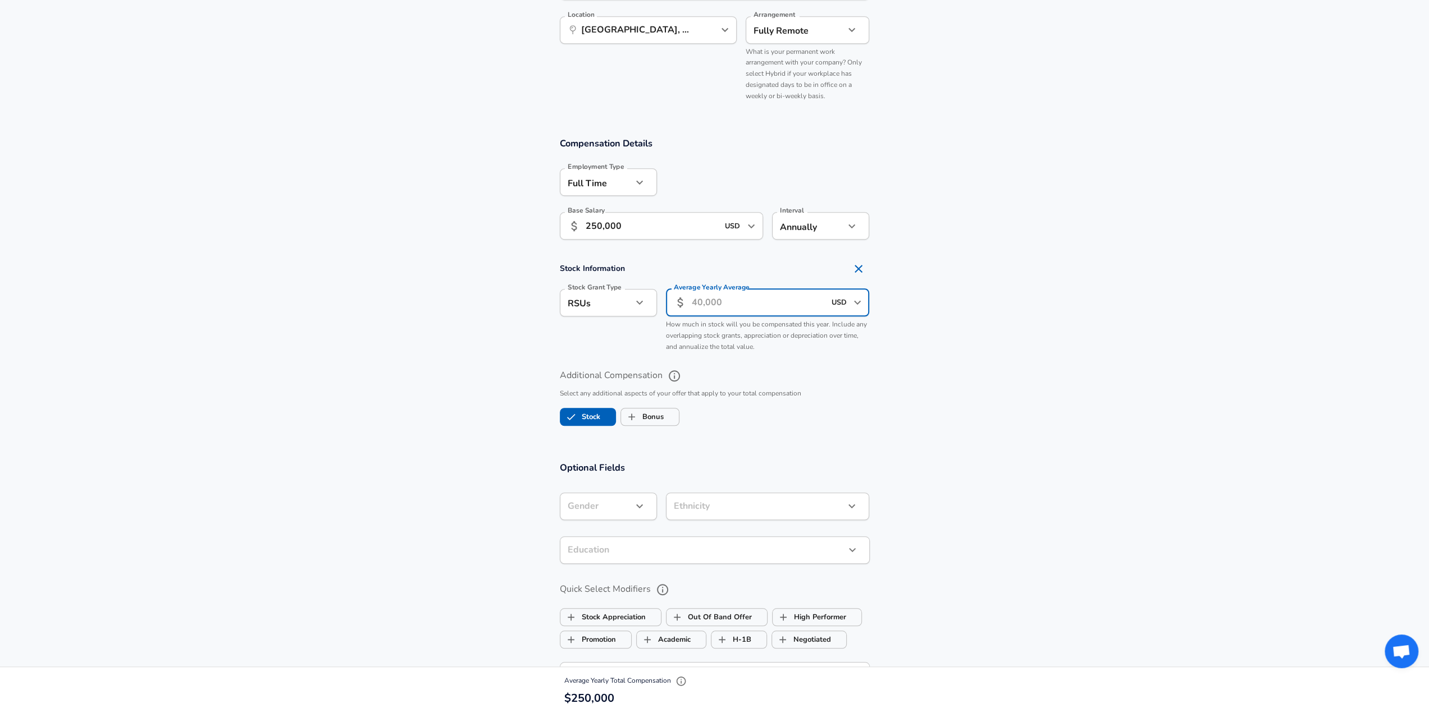
drag, startPoint x: 741, startPoint y: 305, endPoint x: 689, endPoint y: 304, distance: 52.2
click at [689, 304] on div "​ USD ​ Average Yearly Average" at bounding box center [768, 303] width 204 height 28
click at [1094, 314] on section "Stock Information Stock Grant Type RSUs stock Stock Grant Type Average Yearly A…" at bounding box center [714, 308] width 1429 height 100
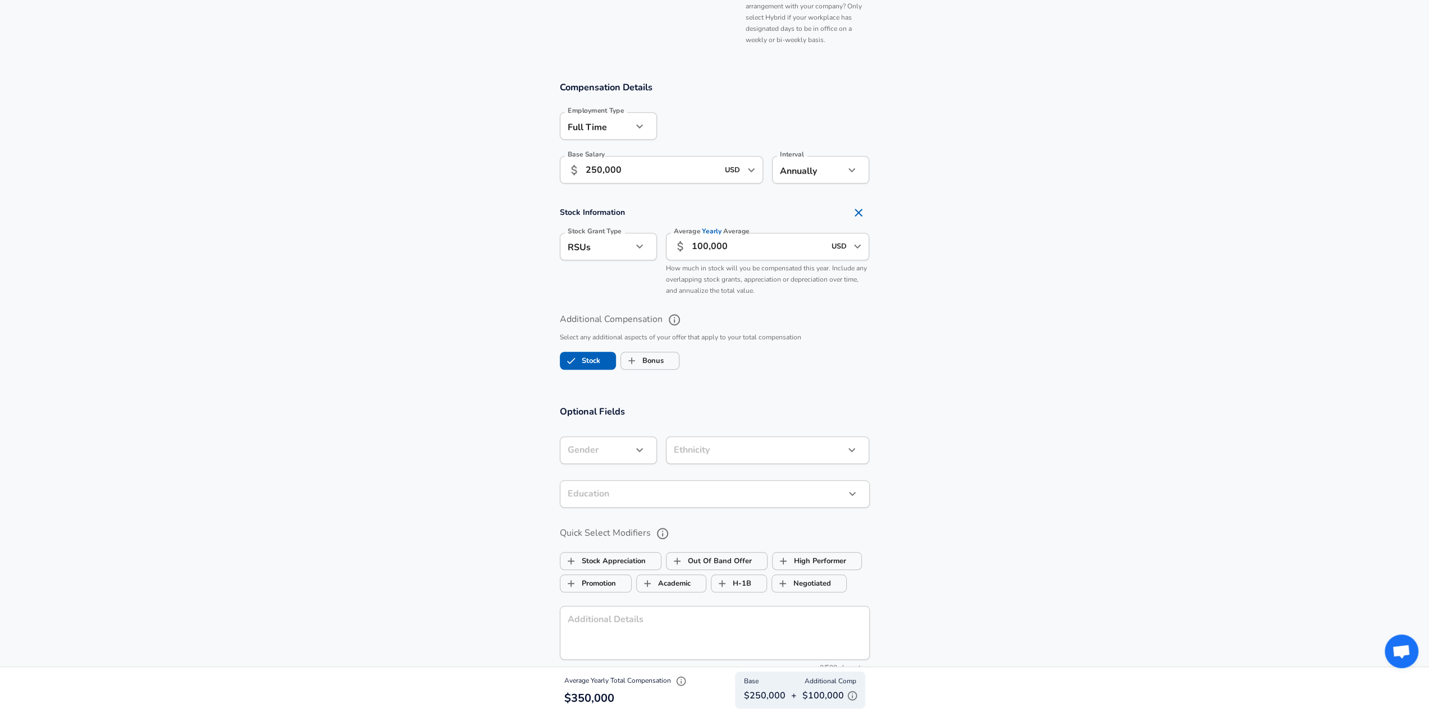
scroll to position [0, 0]
drag, startPoint x: 771, startPoint y: 251, endPoint x: 621, endPoint y: 250, distance: 150.4
click at [621, 250] on div "Stock Grant Type RSUs stock Stock Grant Type Average Yearly Average ​ 100,000 U…" at bounding box center [710, 262] width 319 height 77
type input "80,000"
click at [1053, 360] on section "Additional Compensation Select any additional aspects of your offer that apply …" at bounding box center [714, 338] width 1429 height 74
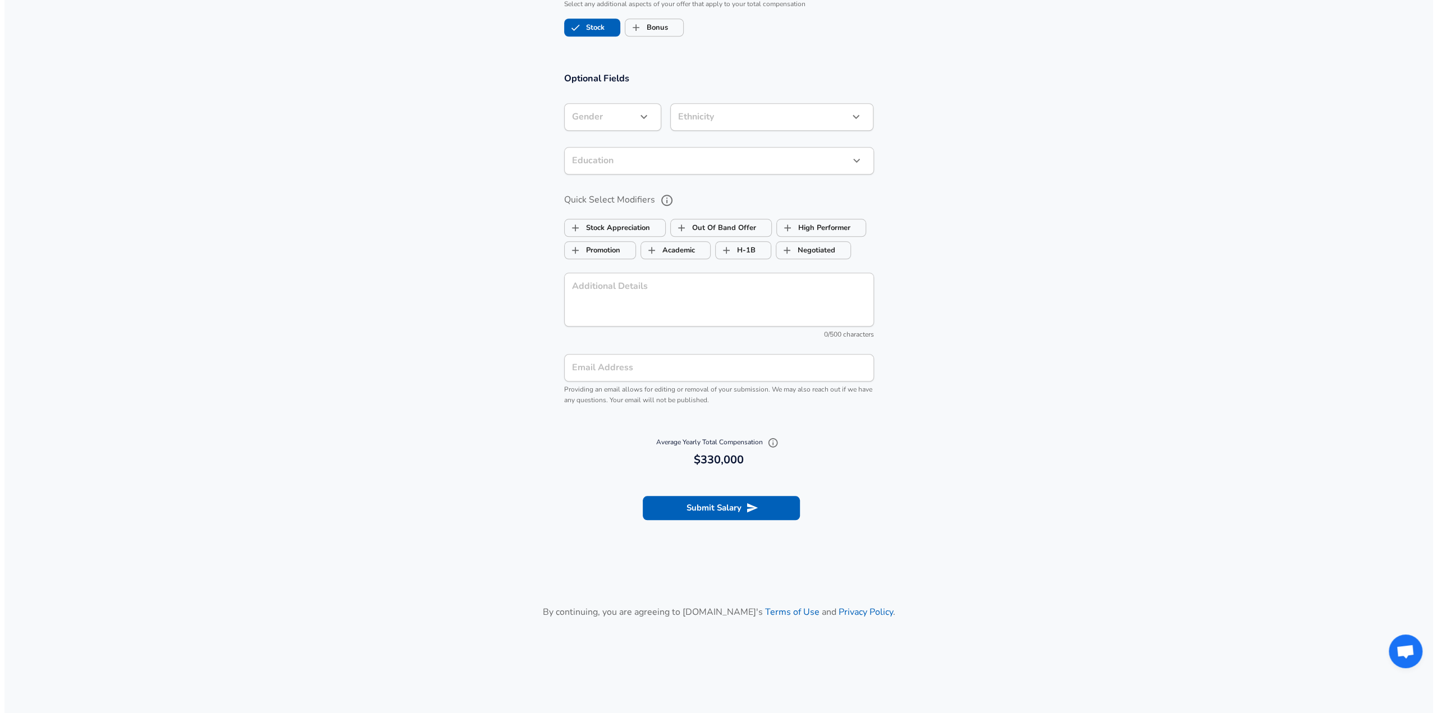
scroll to position [1066, 0]
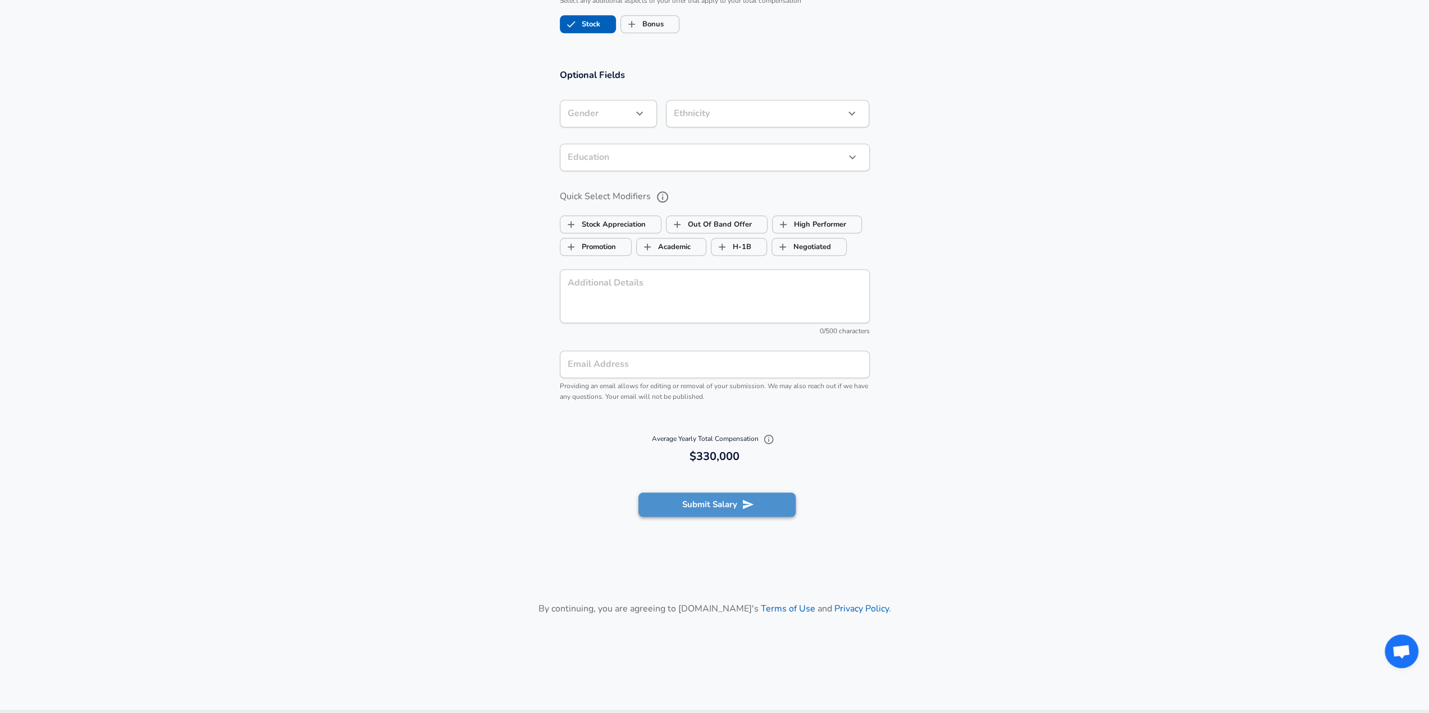
click at [733, 506] on button "Submit Salary" at bounding box center [716, 505] width 157 height 24
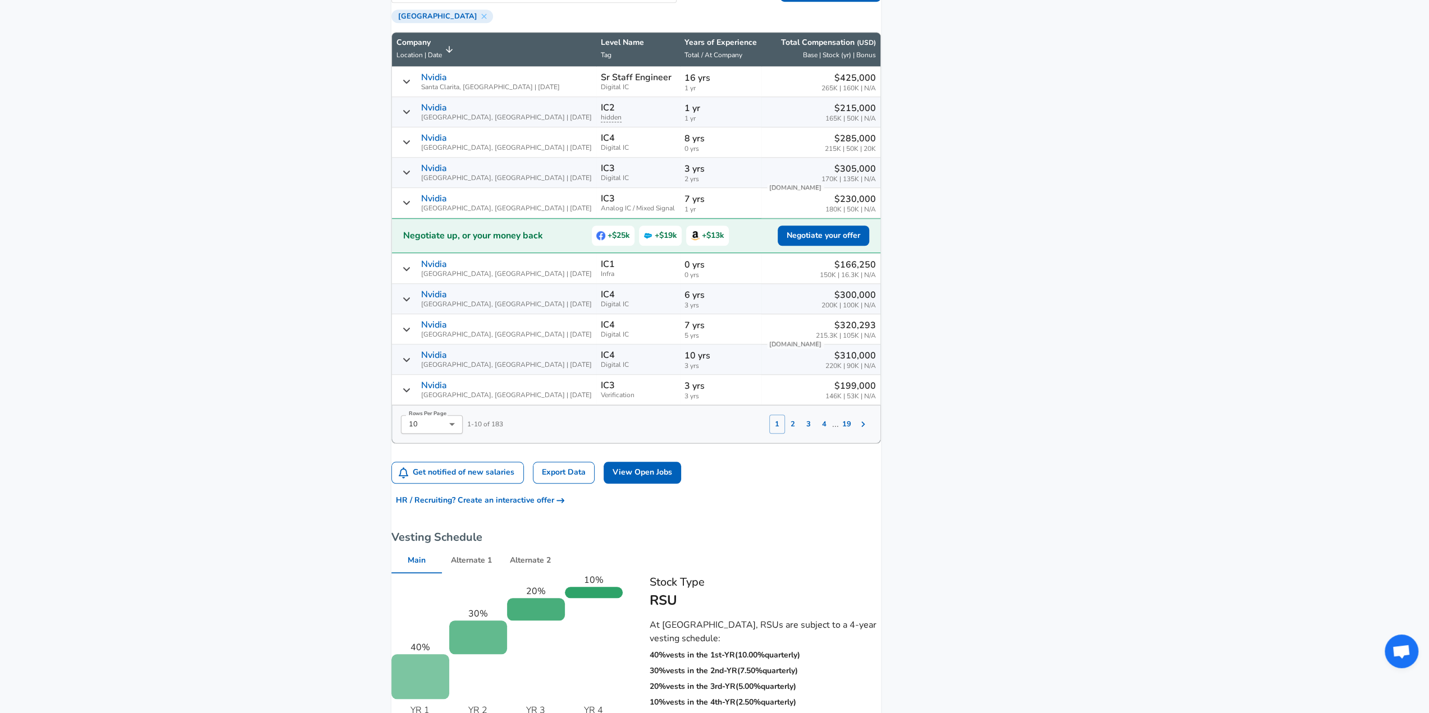
scroll to position [674, 0]
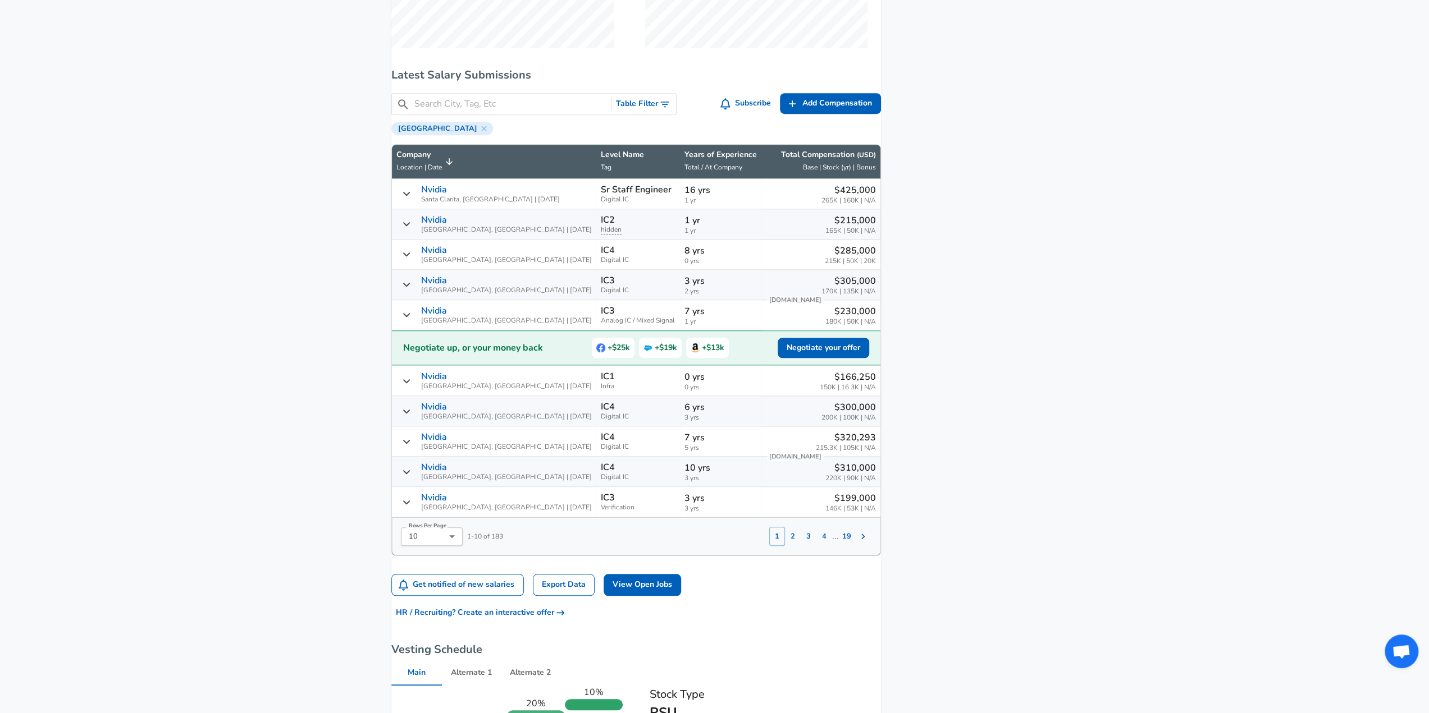
click at [684, 172] on span "Total / At Company" at bounding box center [713, 167] width 58 height 9
click at [649, 112] on button "Table Filter" at bounding box center [643, 104] width 65 height 21
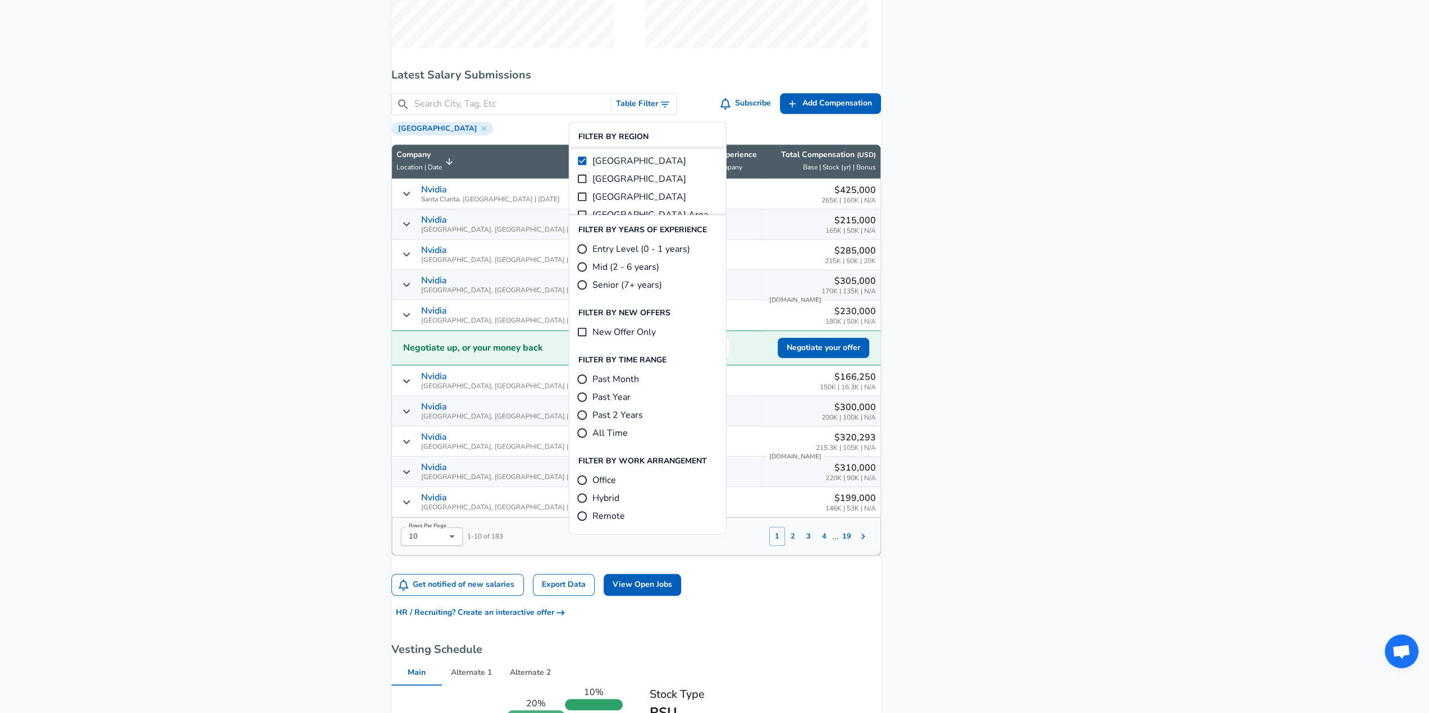
click at [584, 179] on input "[GEOGRAPHIC_DATA]" at bounding box center [581, 178] width 11 height 11
checkbox input "true"
click at [580, 282] on input "Senior (7+ years)" at bounding box center [581, 285] width 11 height 11
radio input "true"
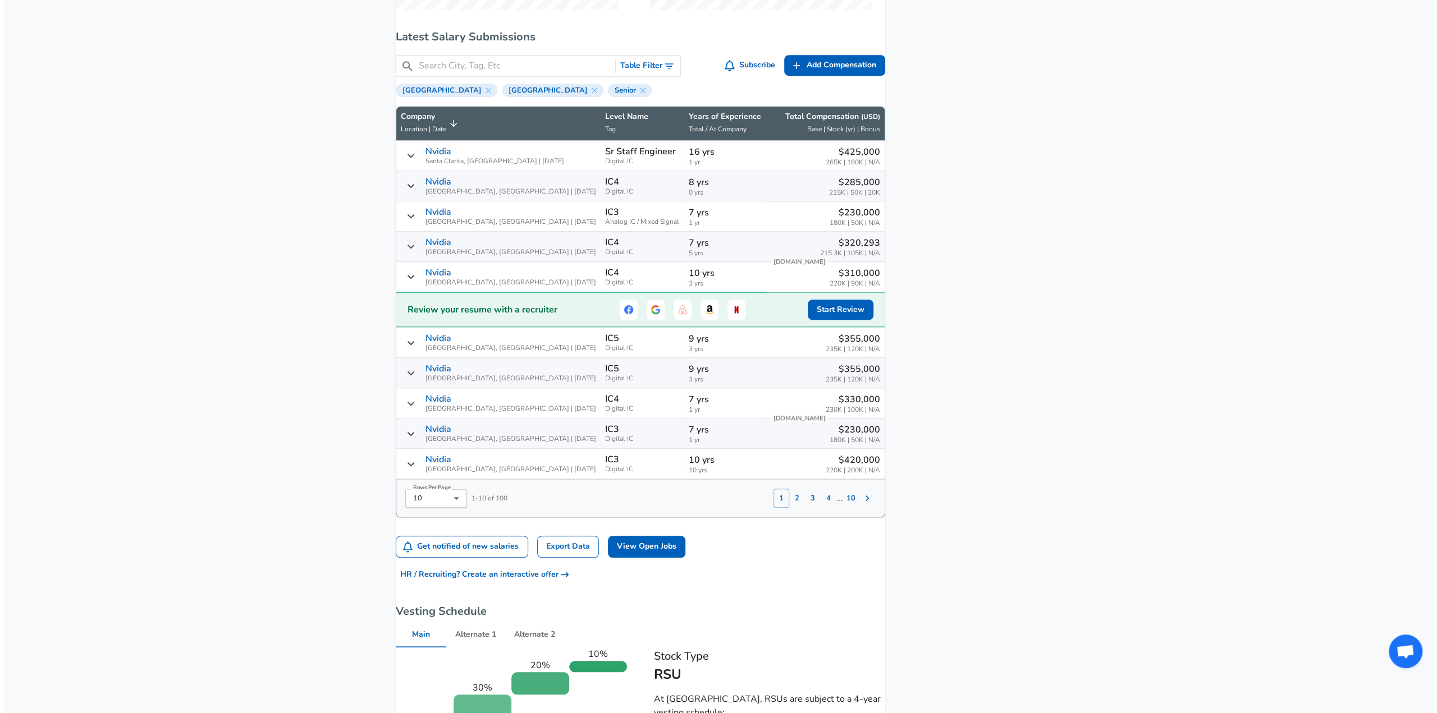
scroll to position [730, 0]
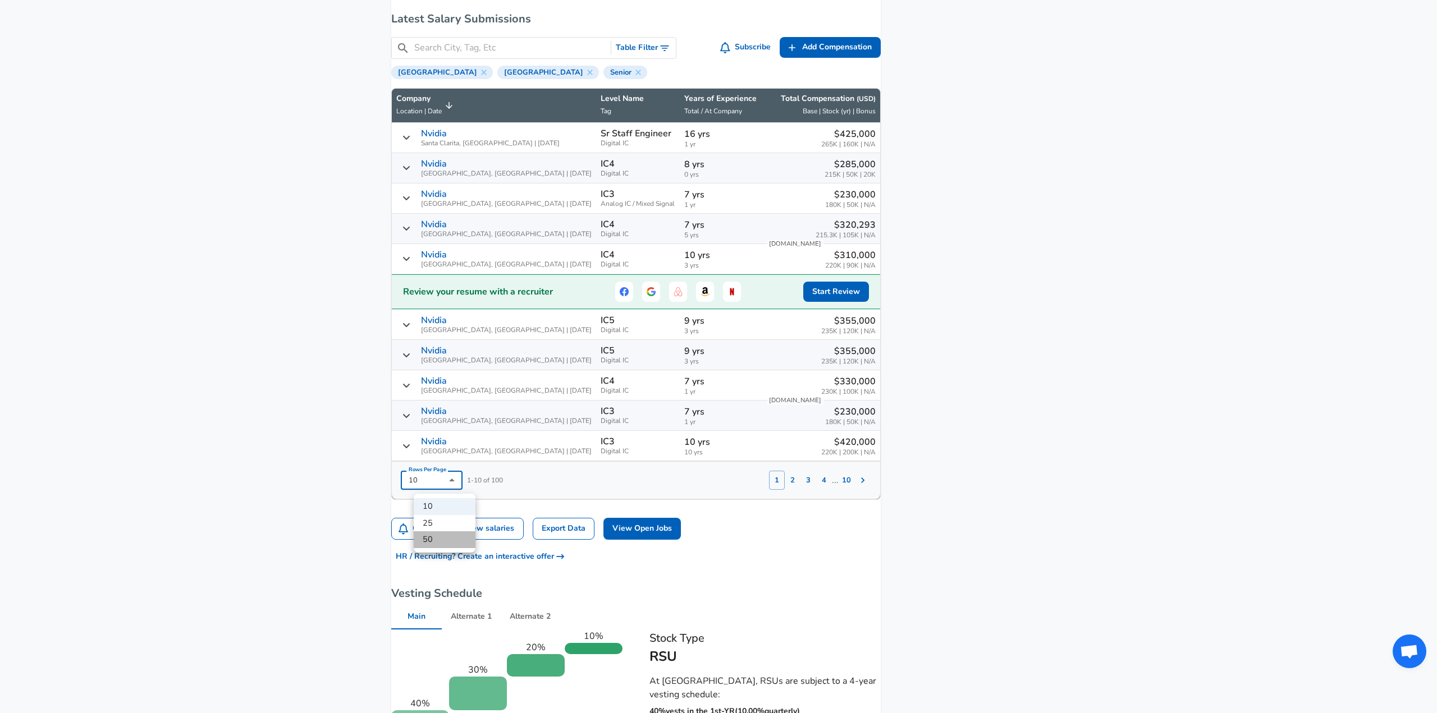
click at [434, 537] on li "50" at bounding box center [445, 540] width 62 height 17
type input "50"
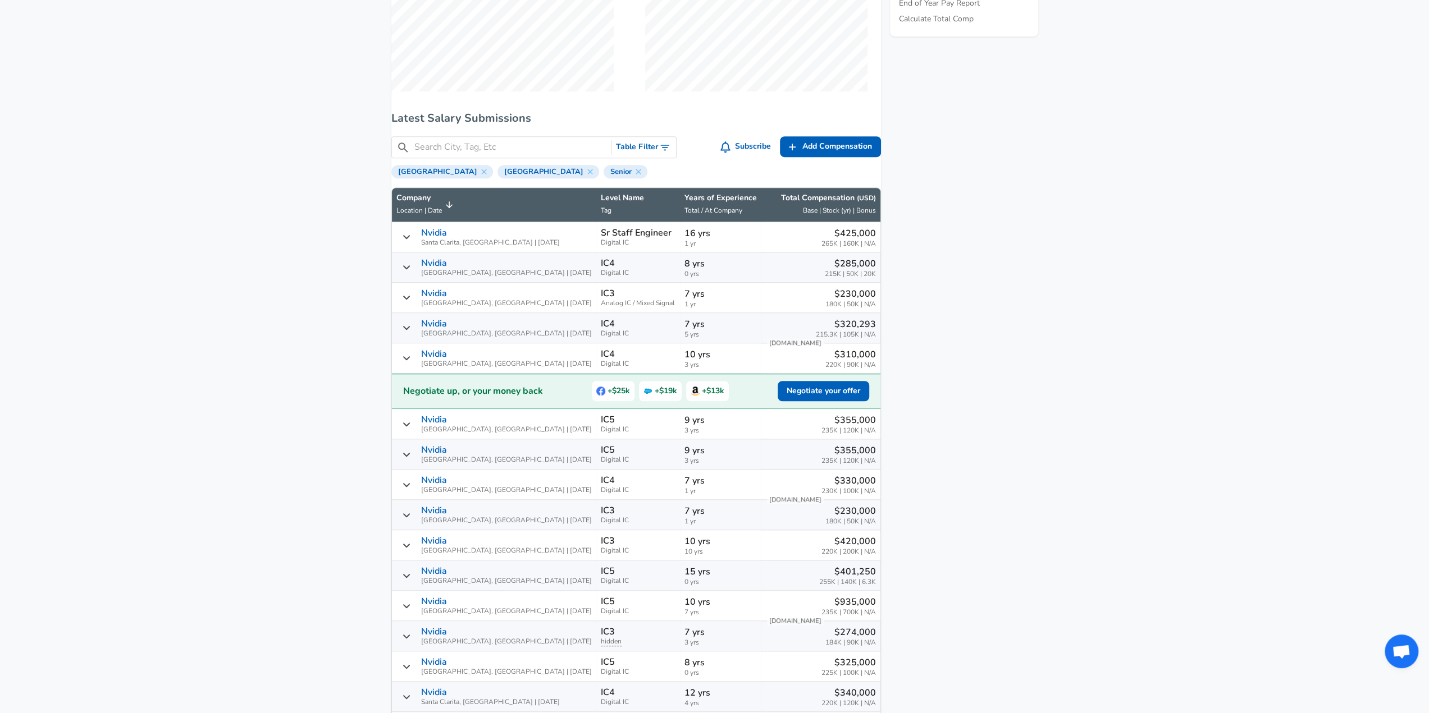
scroll to position [568, 0]
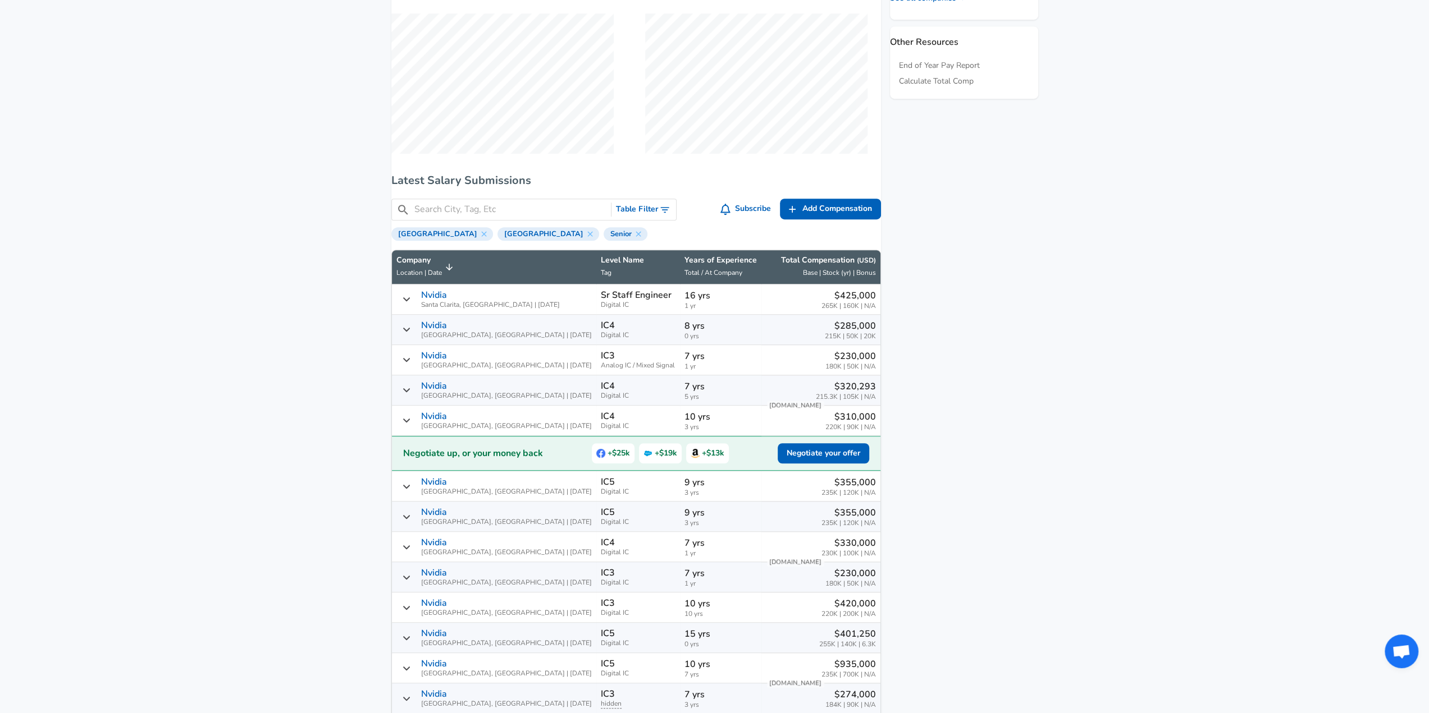
click at [684, 266] on p "Years of Experience" at bounding box center [720, 260] width 72 height 11
click at [684, 277] on span "Total / At Company" at bounding box center [713, 272] width 58 height 9
click at [684, 297] on p "16 yrs" at bounding box center [720, 295] width 72 height 13
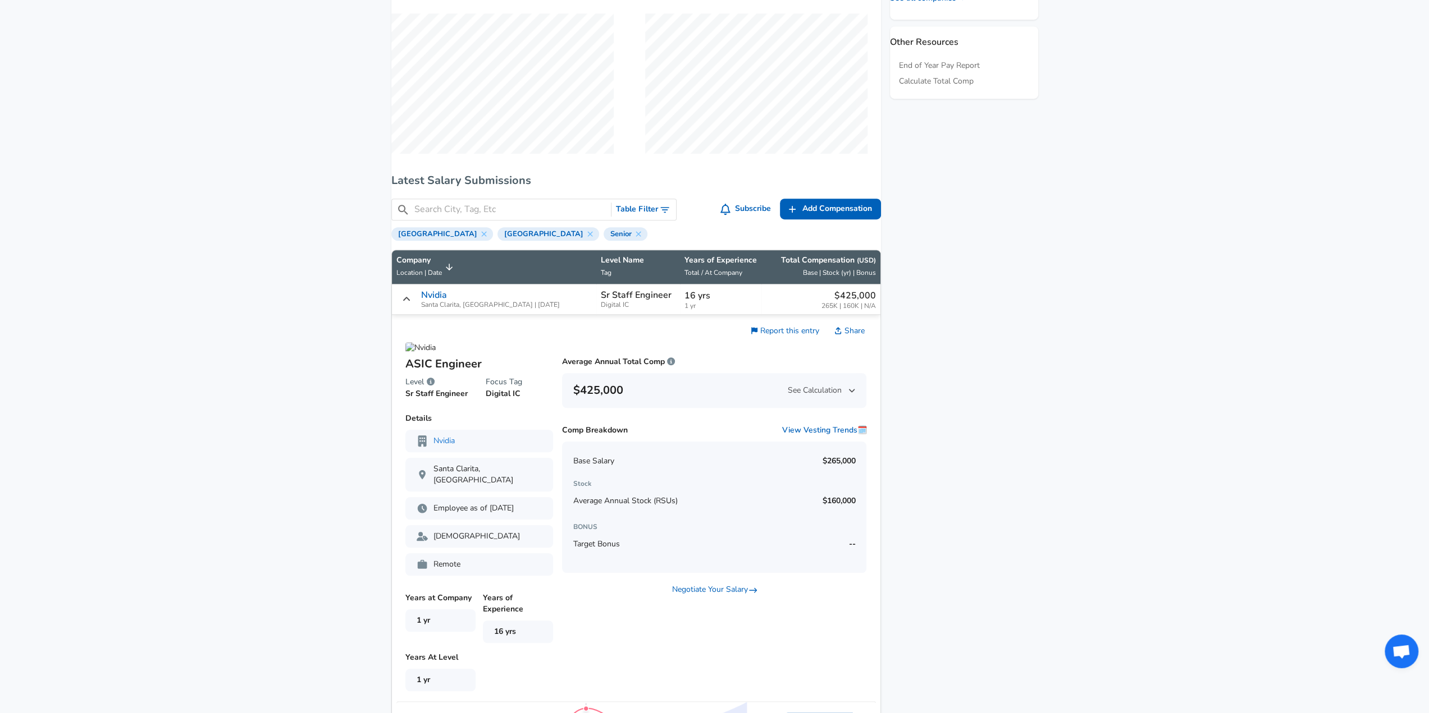
click at [684, 277] on span "Total / At Company" at bounding box center [713, 272] width 58 height 9
click at [411, 304] on icon "Salary Submissions" at bounding box center [406, 299] width 9 height 9
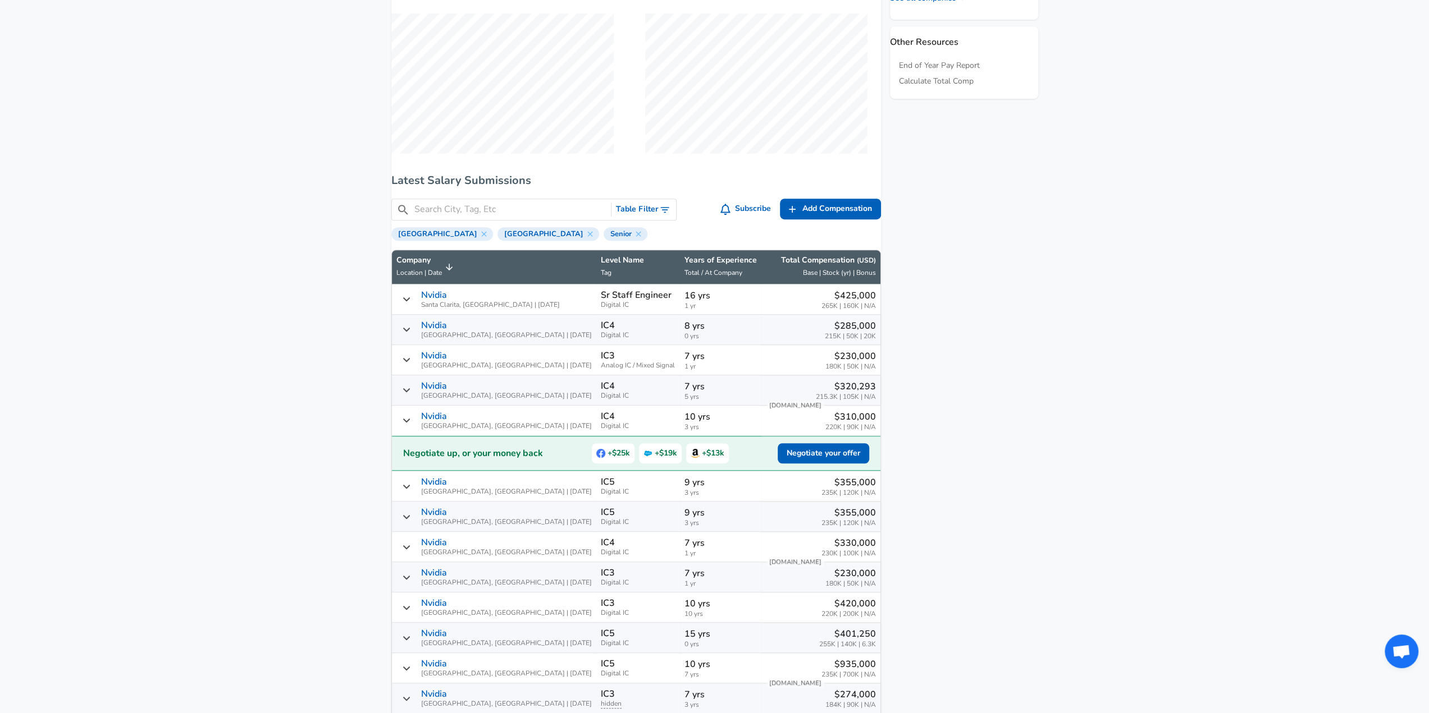
click at [469, 267] on th "Company Location | Date" at bounding box center [494, 267] width 205 height 34
click at [456, 269] on span "Company Location | Date" at bounding box center [426, 267] width 60 height 25
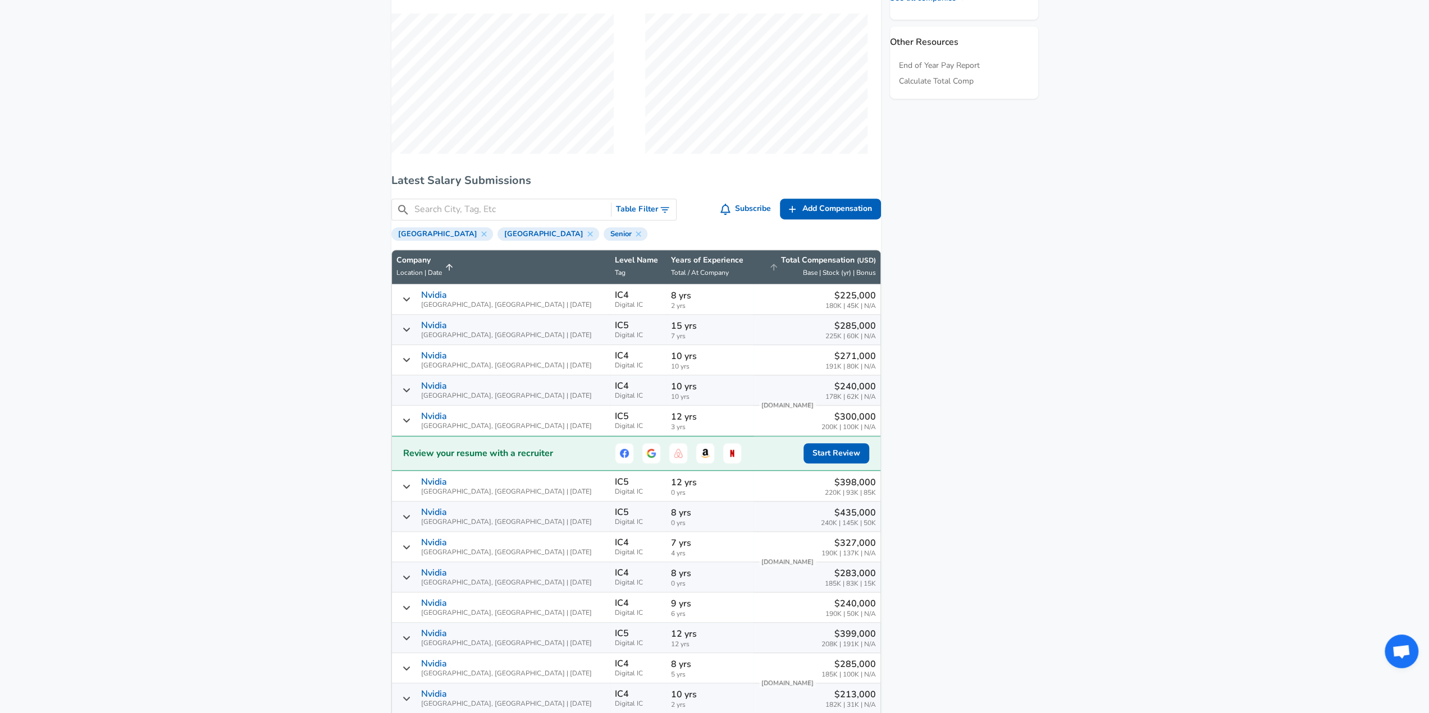
click at [829, 263] on p "Total Compensation ( USD )" at bounding box center [828, 260] width 95 height 11
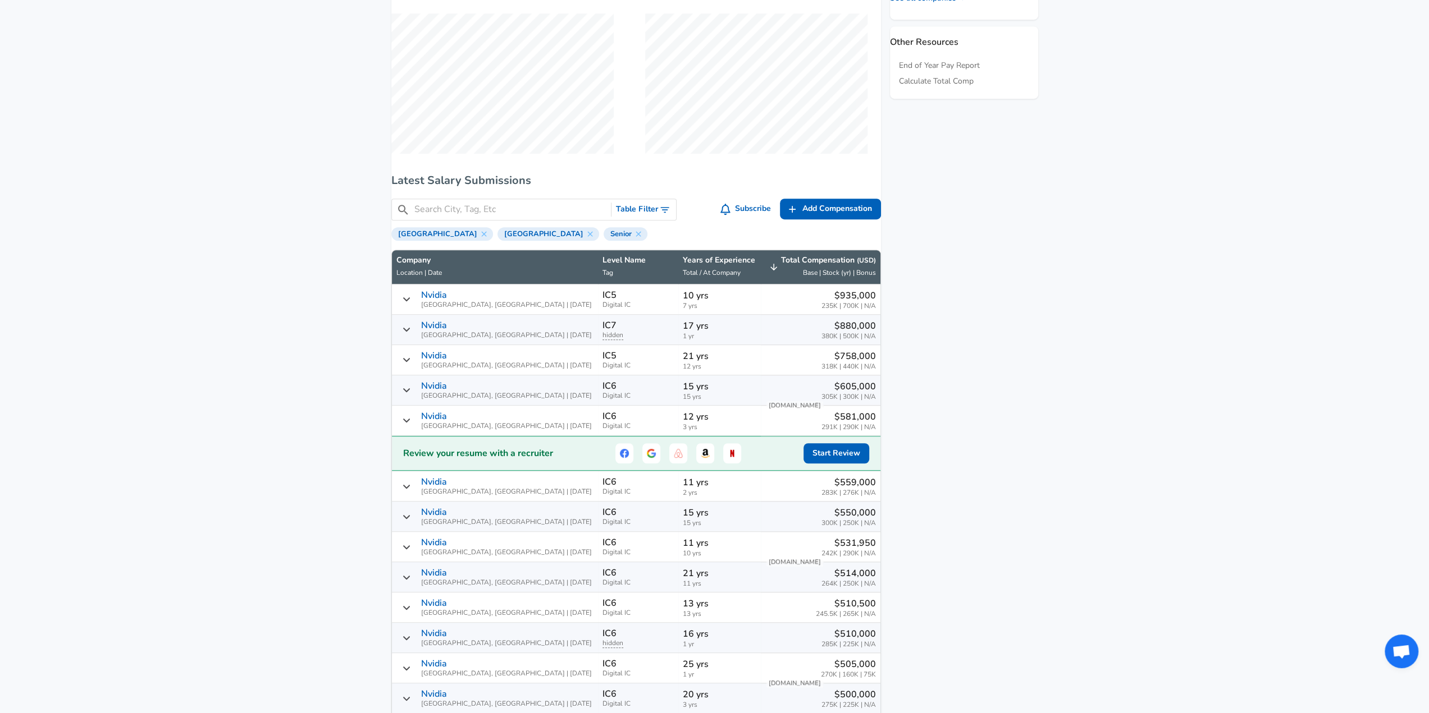
click at [424, 307] on div "Nvidia [GEOGRAPHIC_DATA], [GEOGRAPHIC_DATA] | [DATE]" at bounding box center [494, 299] width 197 height 19
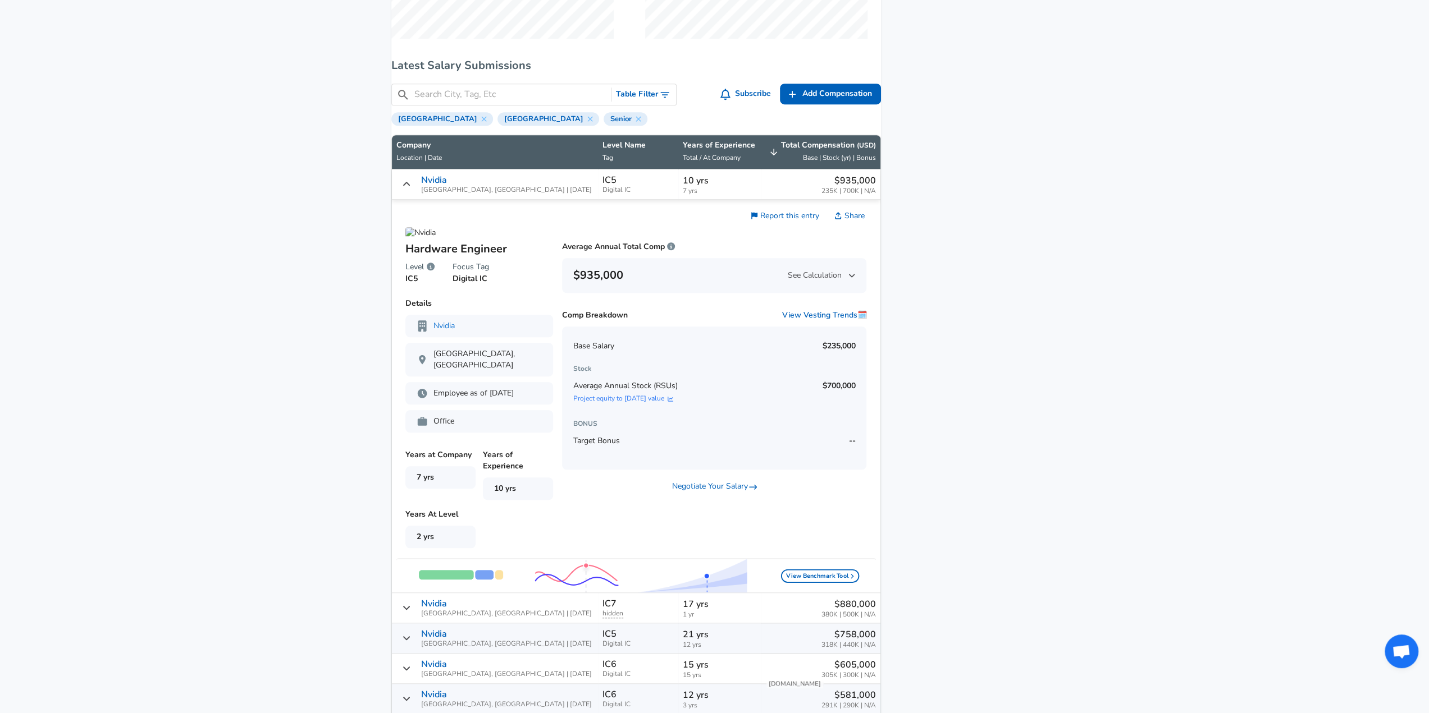
scroll to position [568, 0]
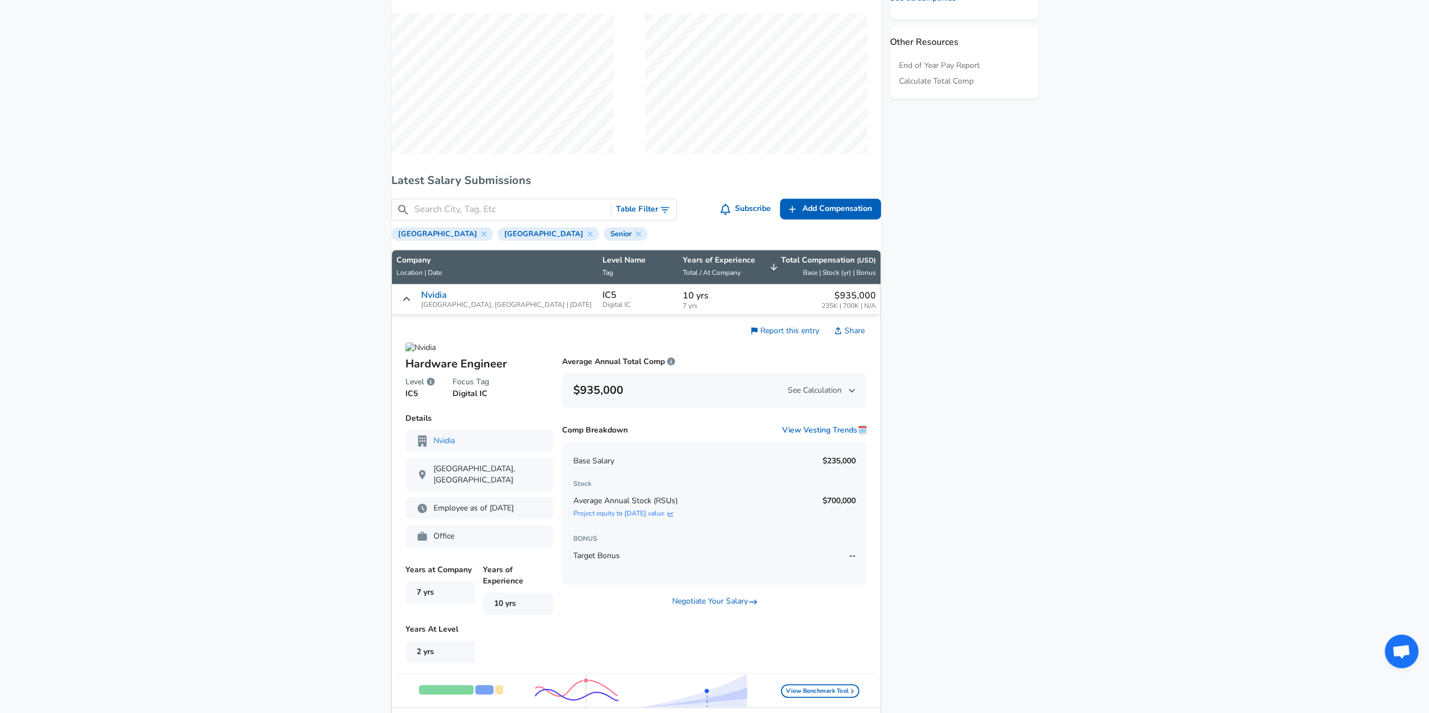
click at [411, 304] on icon "Salary Submissions" at bounding box center [406, 299] width 9 height 9
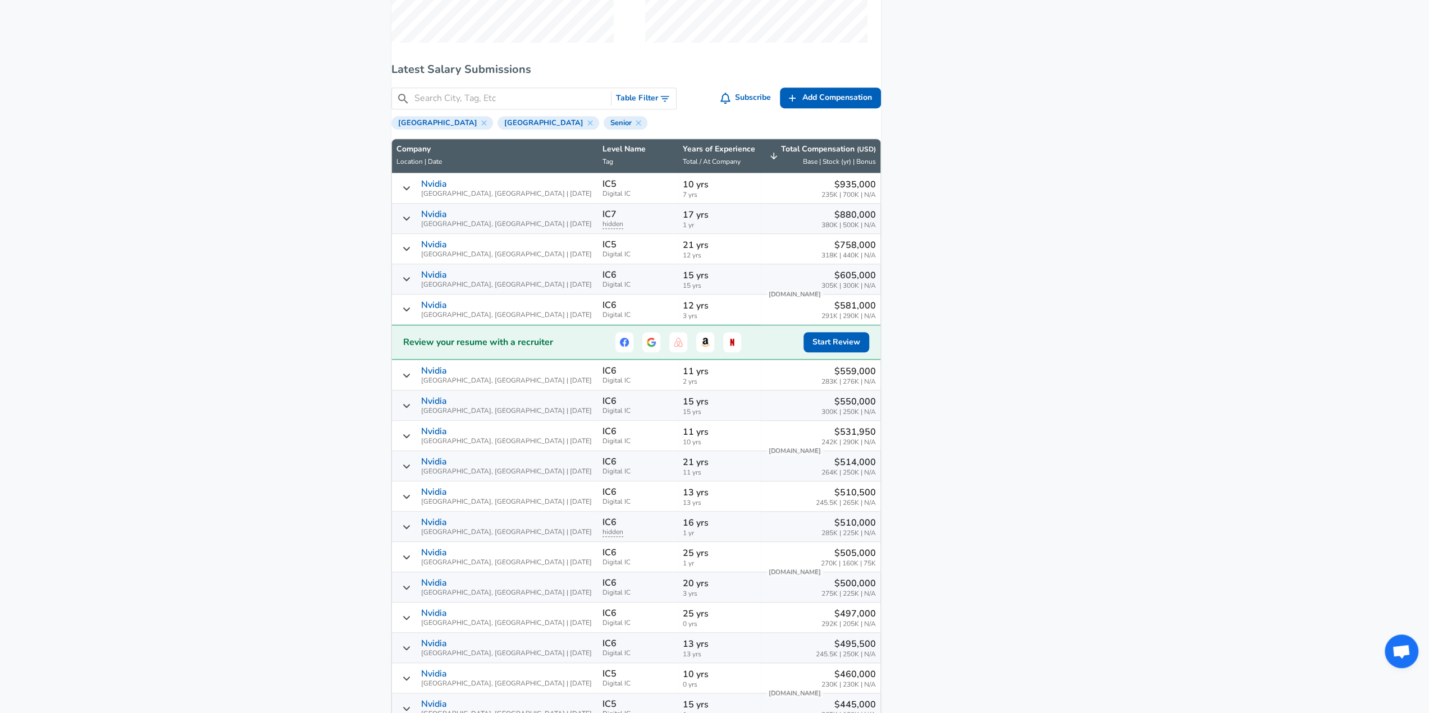
scroll to position [680, 0]
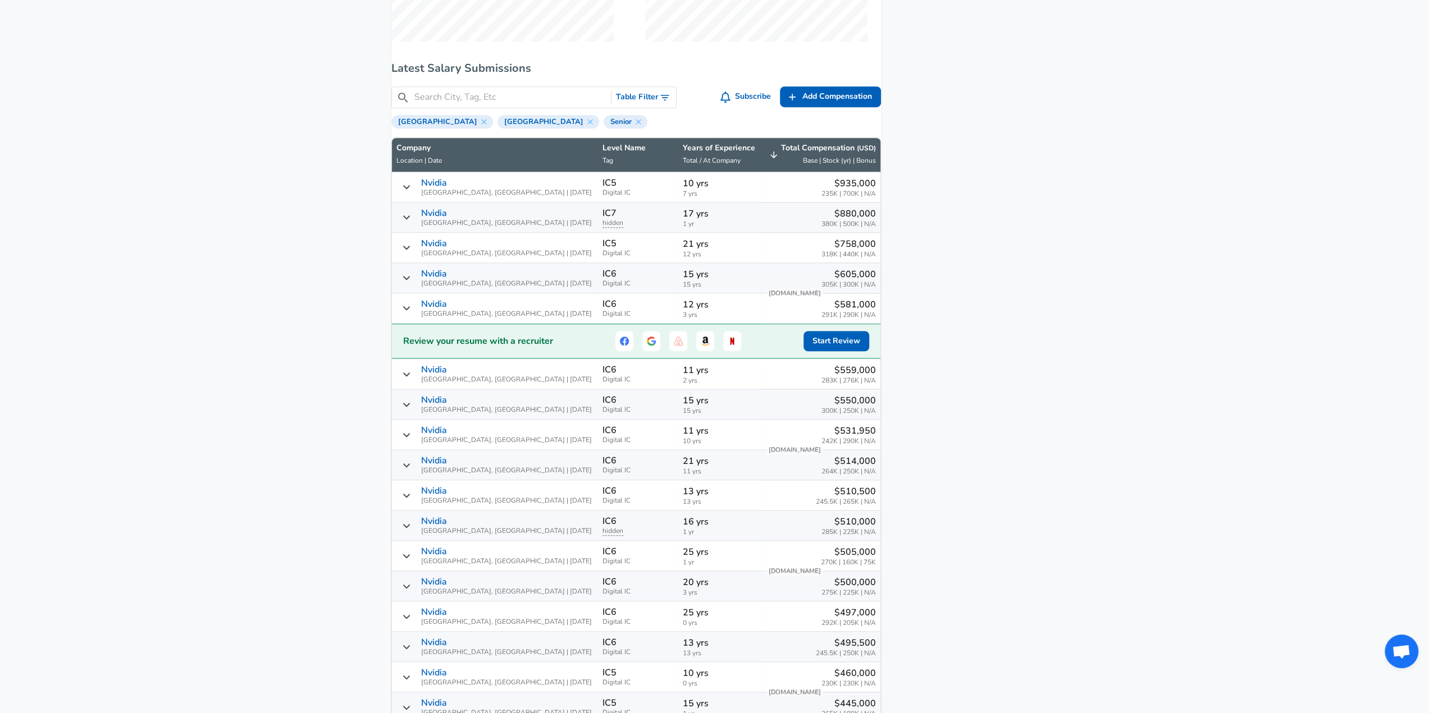
click at [409, 219] on icon "Salary Submissions" at bounding box center [405, 218] width 7 height 4
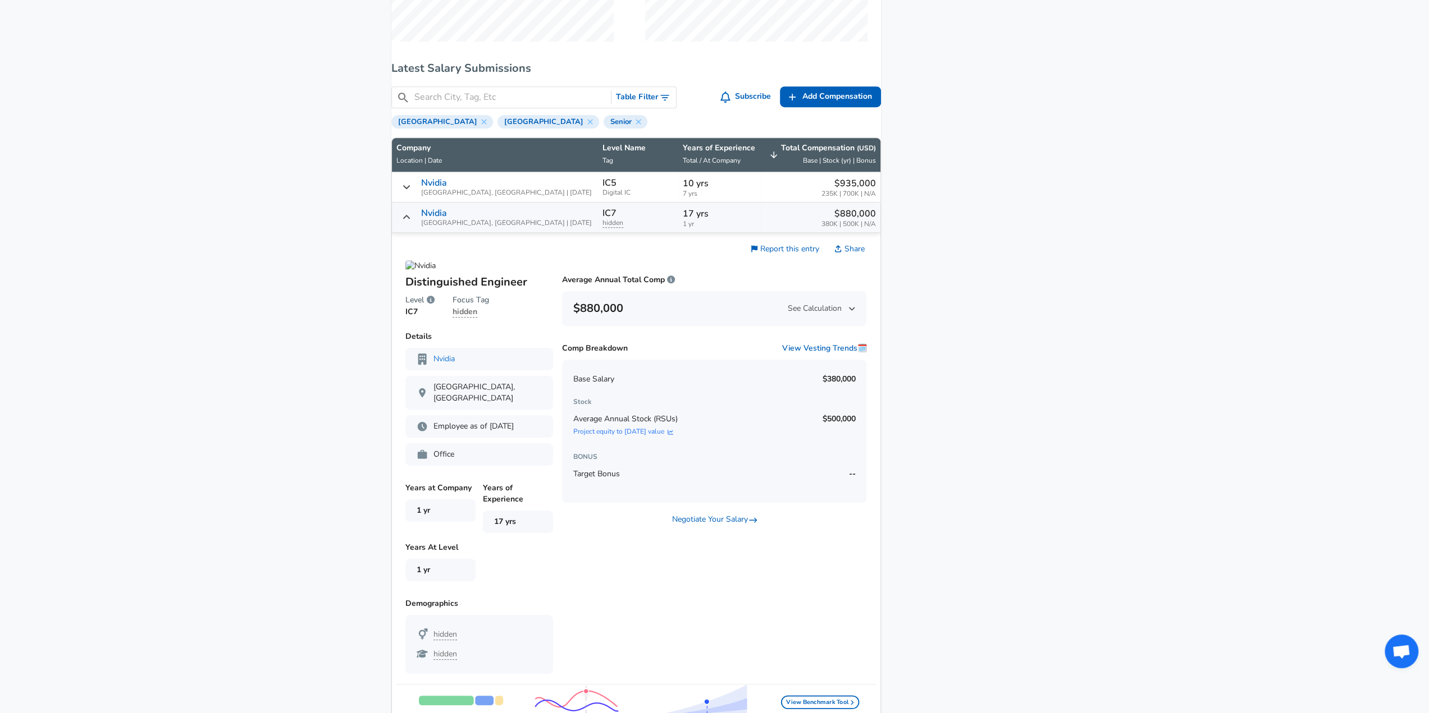
click at [409, 219] on icon "Salary Submissions" at bounding box center [405, 217] width 7 height 4
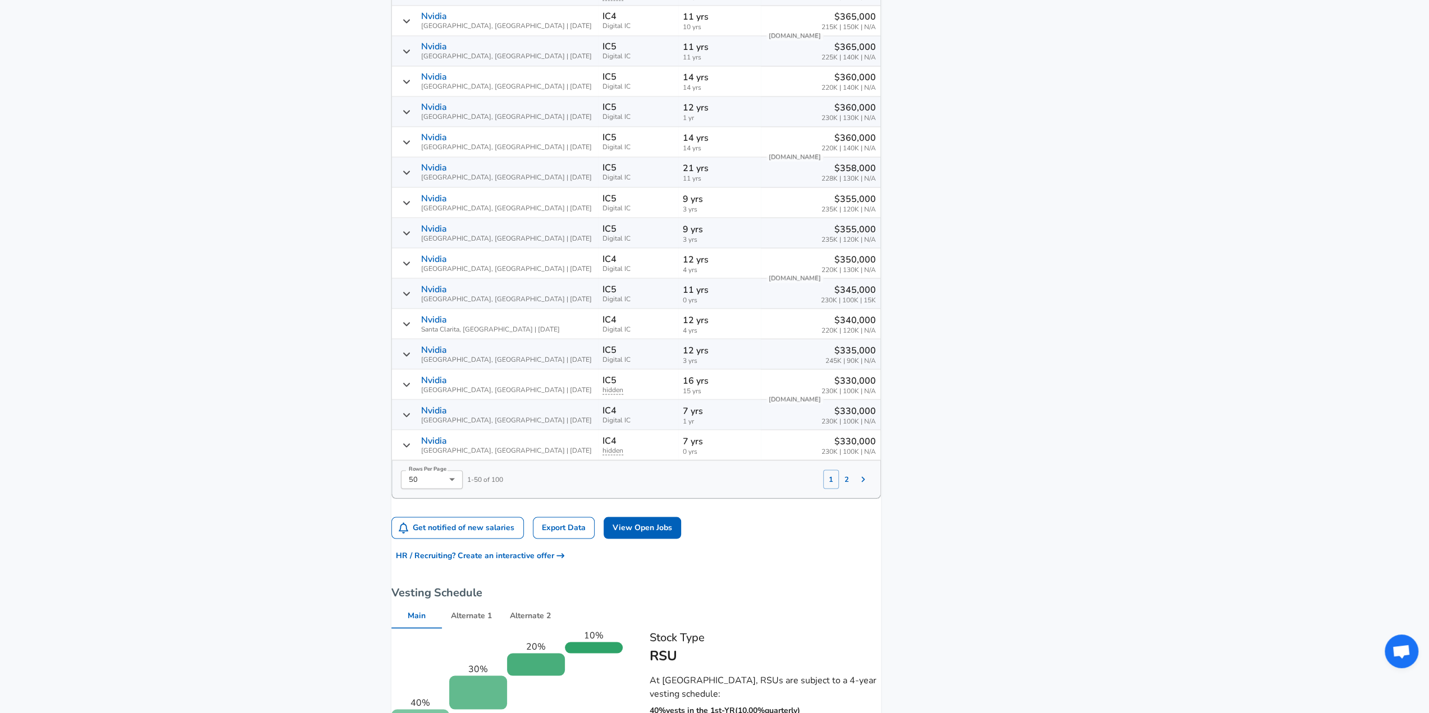
scroll to position [1915, 0]
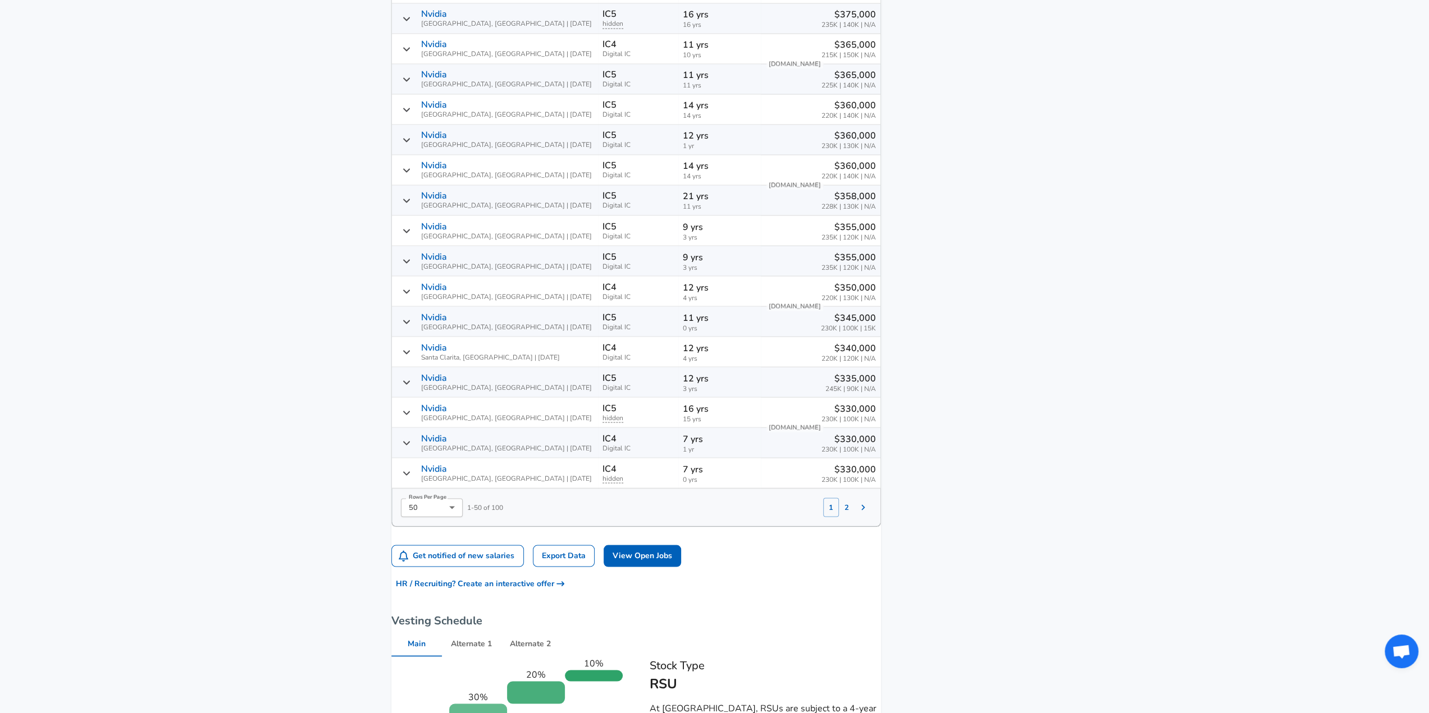
click at [411, 410] on icon "Salary Submissions" at bounding box center [406, 412] width 9 height 9
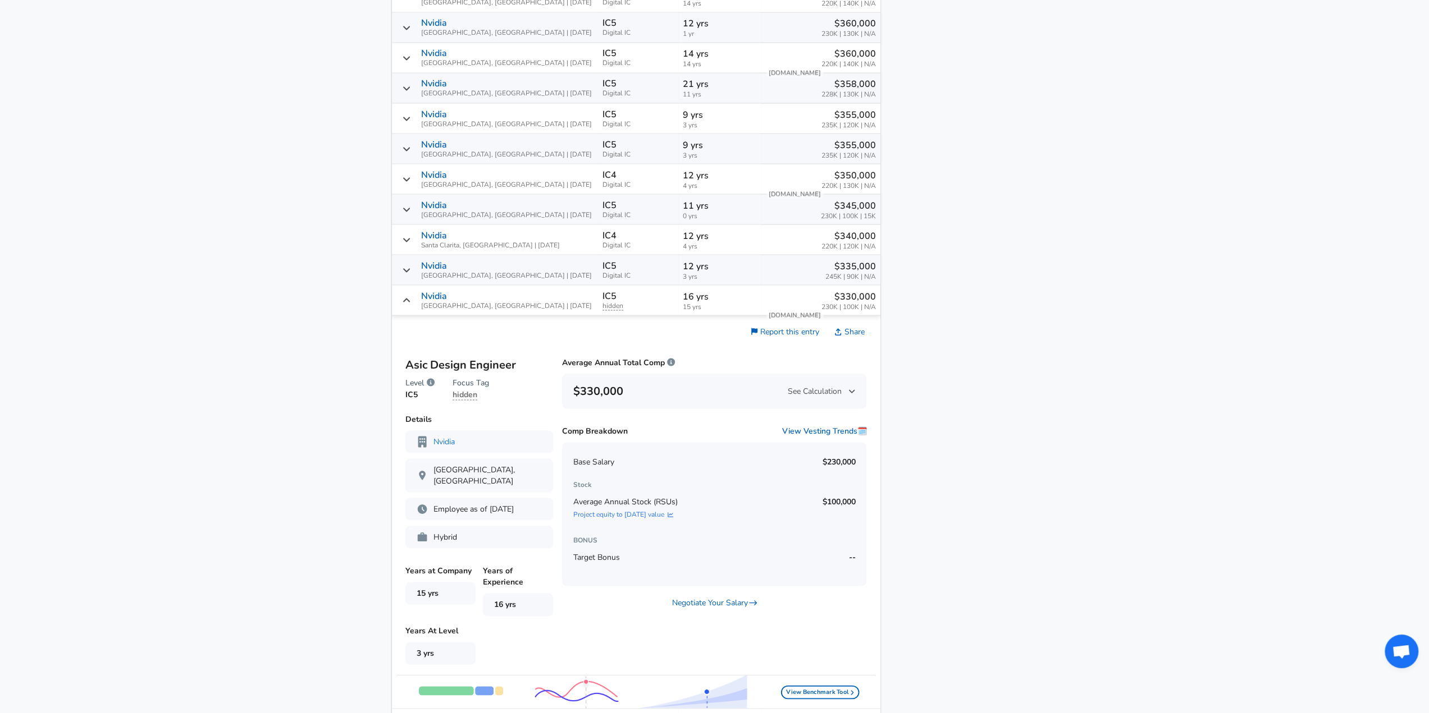
scroll to position [2140, 0]
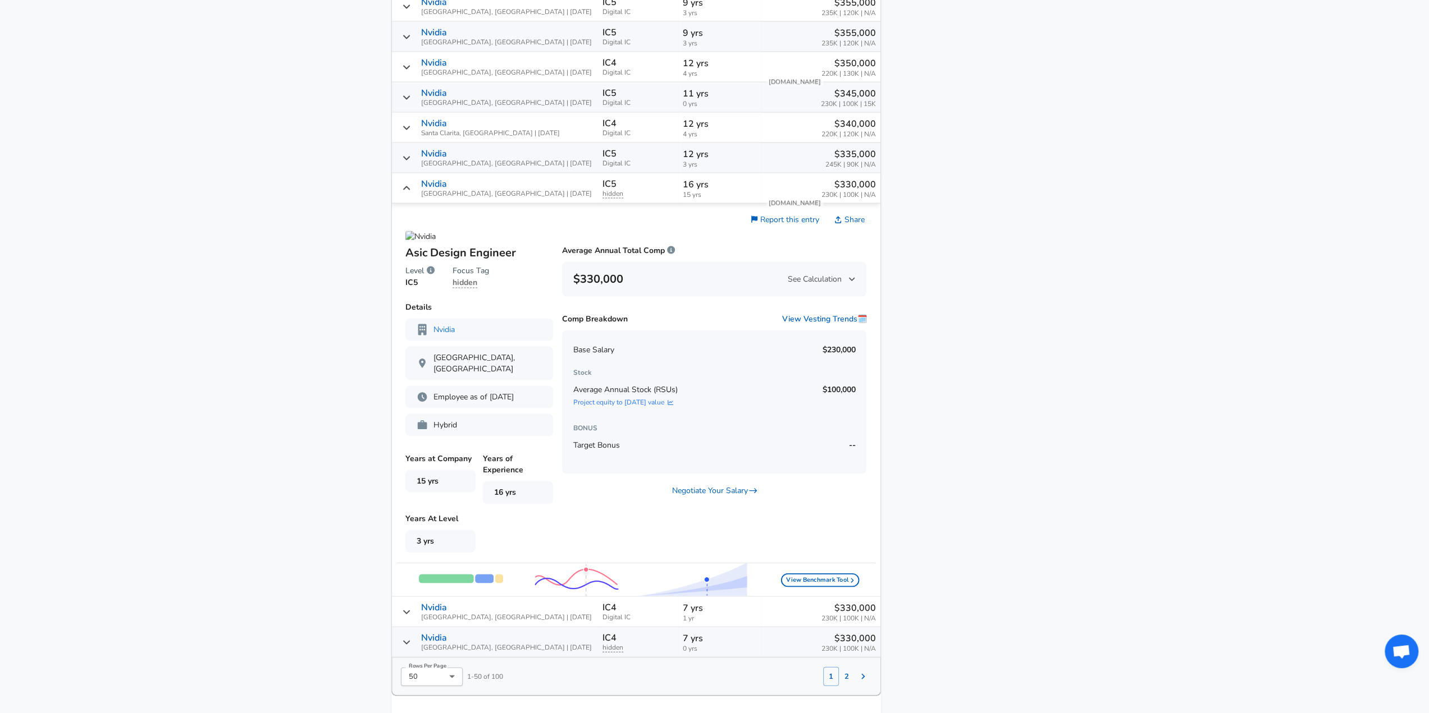
click at [411, 187] on icon "Salary Submissions" at bounding box center [406, 188] width 9 height 9
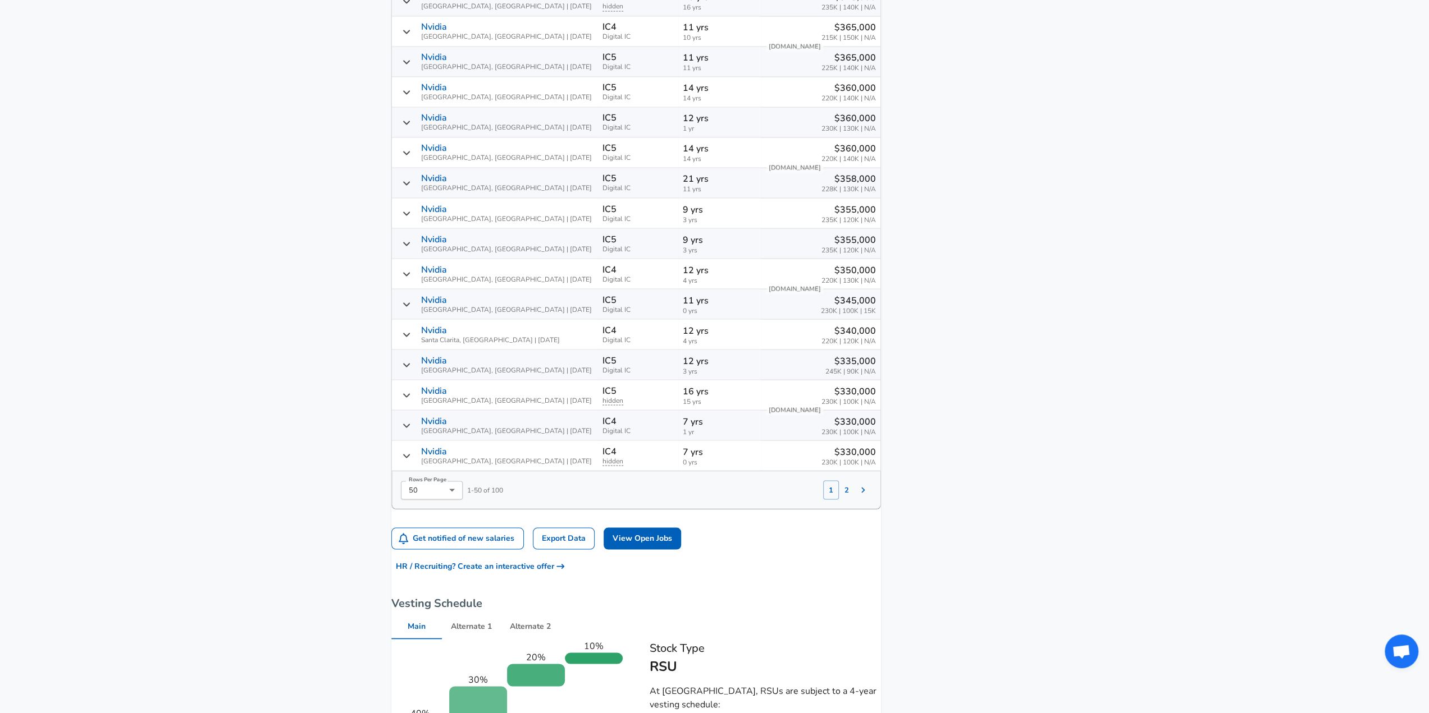
scroll to position [1915, 0]
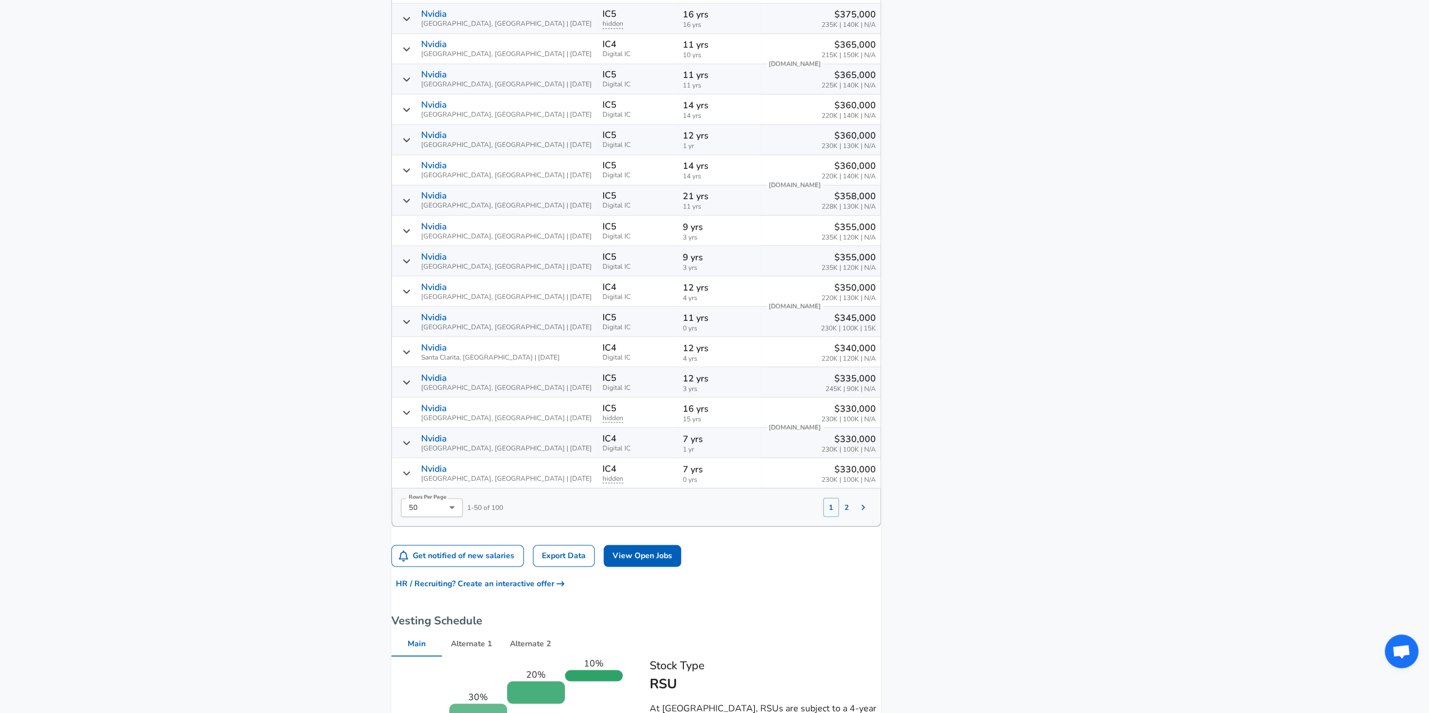
click at [411, 378] on icon "Salary Submissions" at bounding box center [406, 382] width 9 height 9
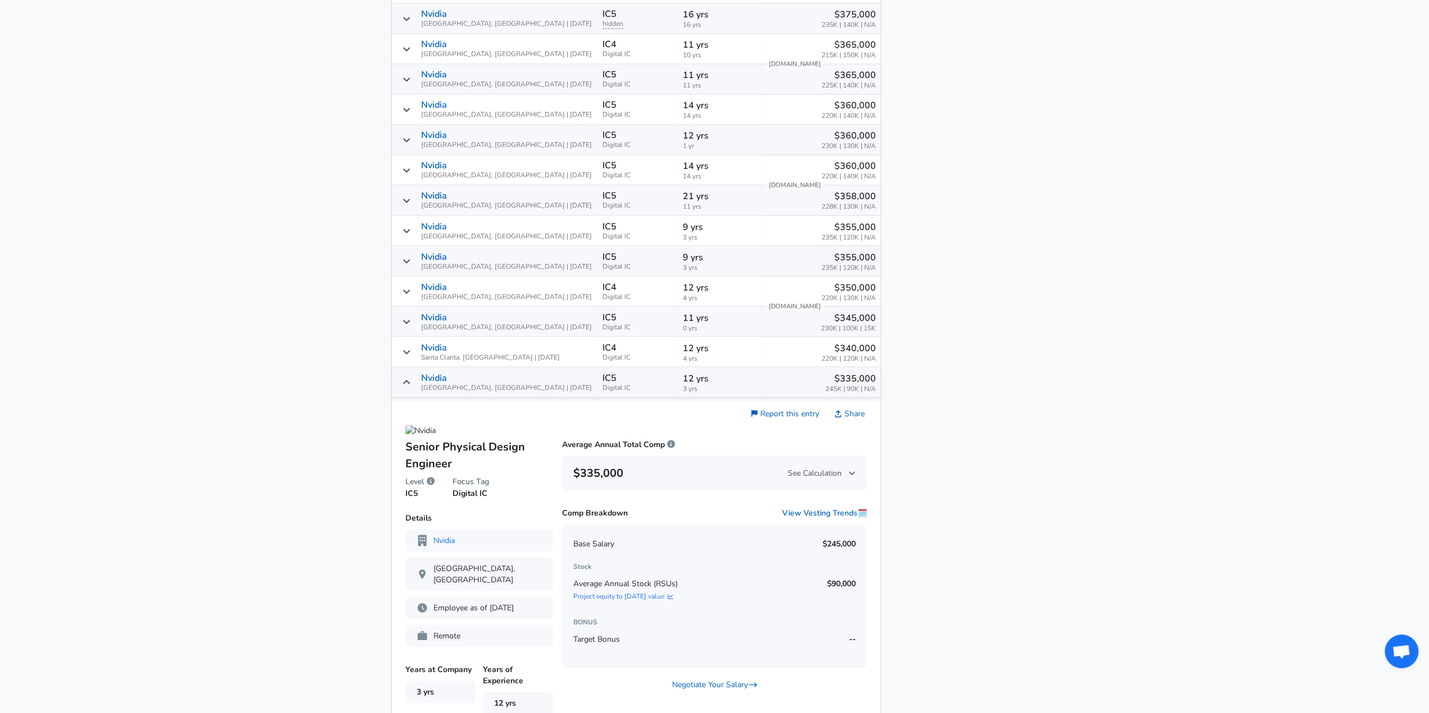
click at [411, 378] on icon "Salary Submissions" at bounding box center [406, 382] width 9 height 9
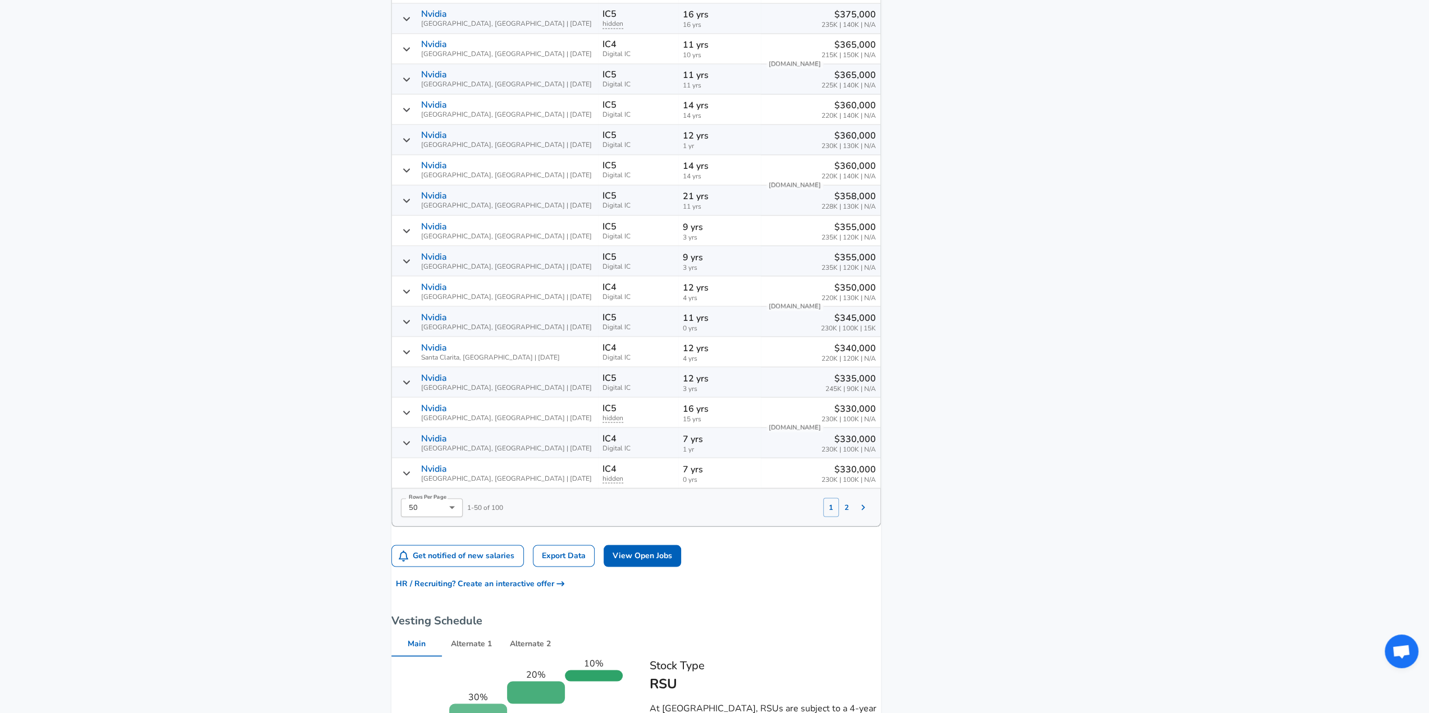
click at [411, 167] on icon "Salary Submissions" at bounding box center [406, 170] width 9 height 9
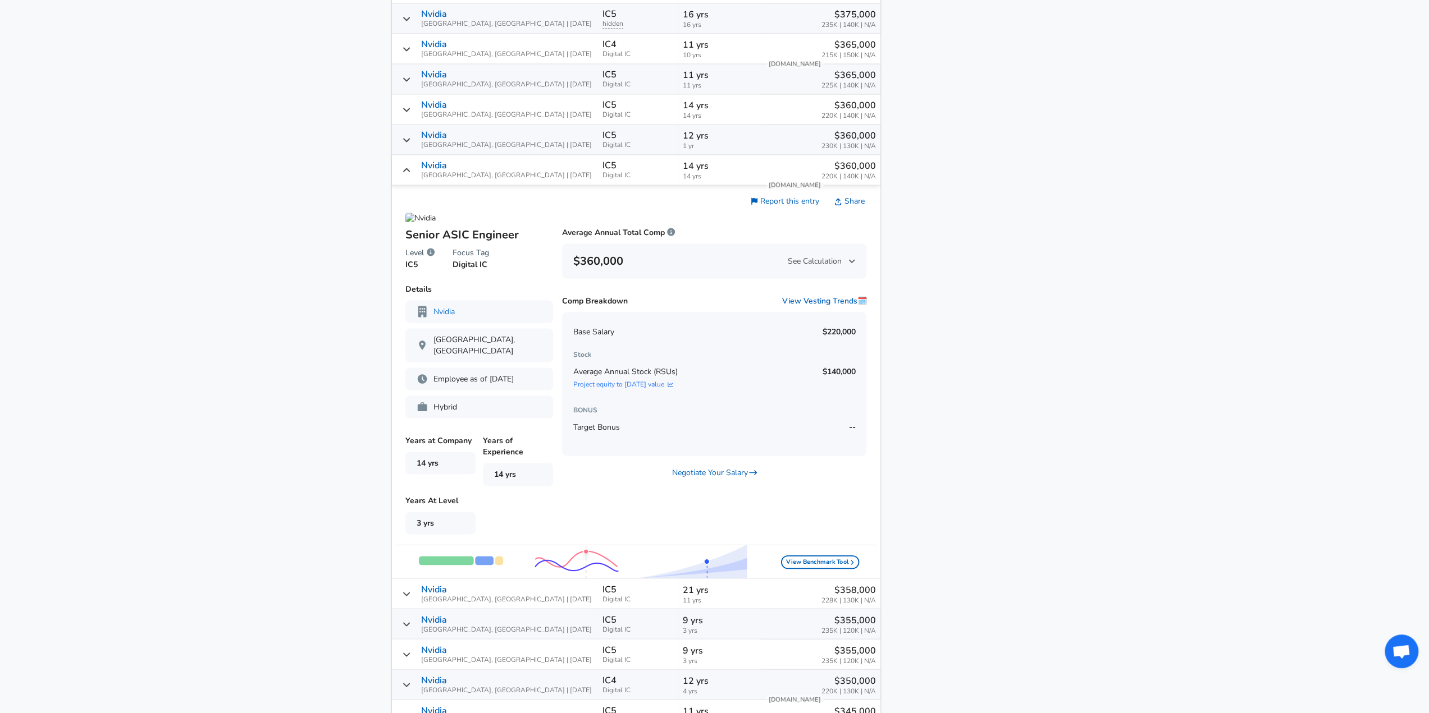
click at [411, 167] on icon "Salary Submissions" at bounding box center [406, 170] width 9 height 9
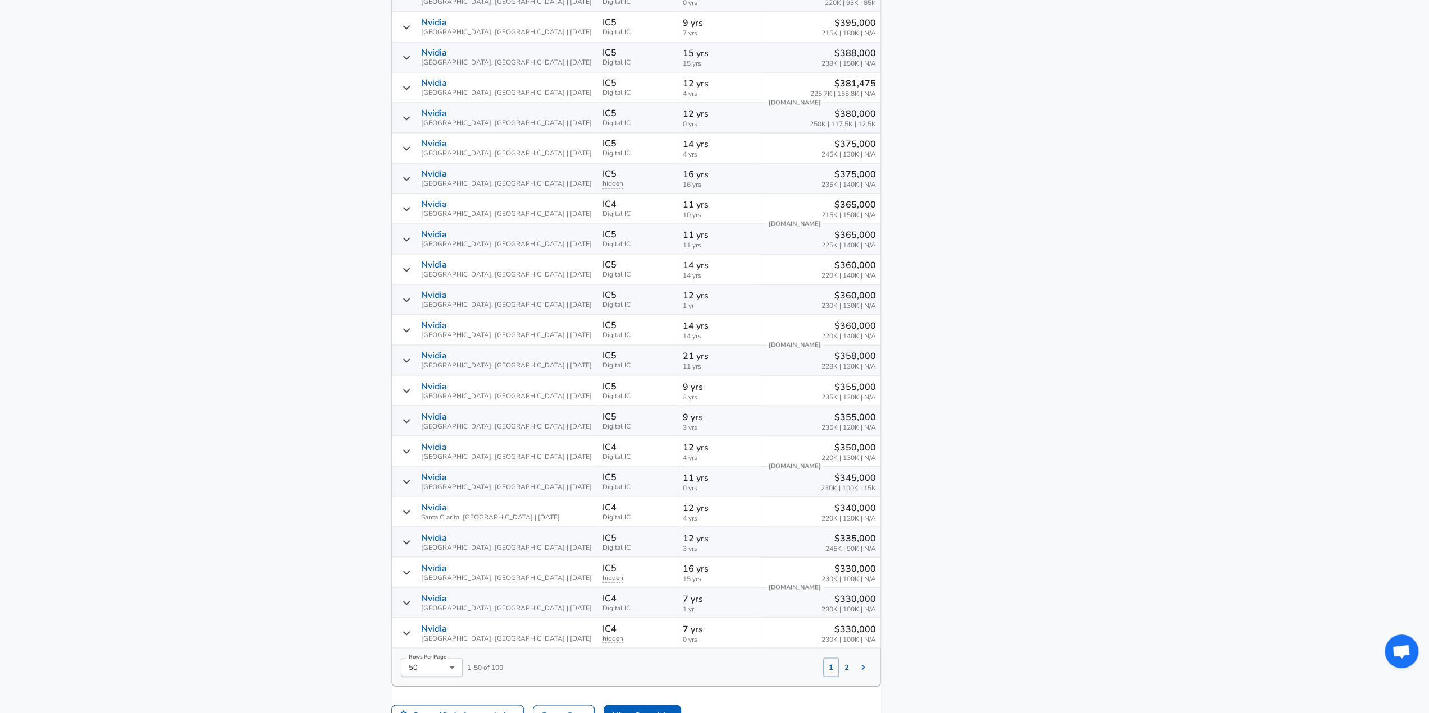
scroll to position [1635, 0]
click at [425, 297] on div "Nvidia [GEOGRAPHIC_DATA], [GEOGRAPHIC_DATA] | [DATE]" at bounding box center [494, 299] width 197 height 19
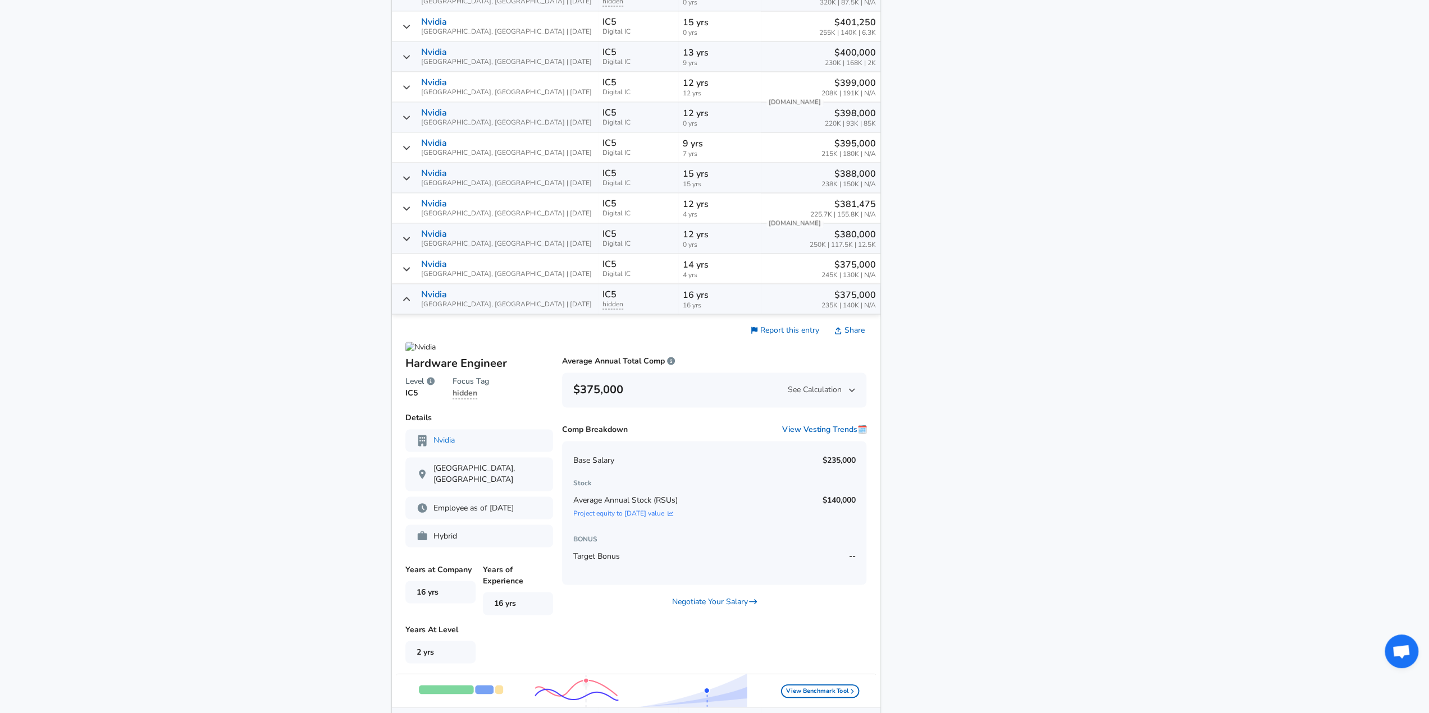
click at [425, 297] on div "Nvidia [GEOGRAPHIC_DATA], [GEOGRAPHIC_DATA] | [DATE]" at bounding box center [494, 299] width 197 height 19
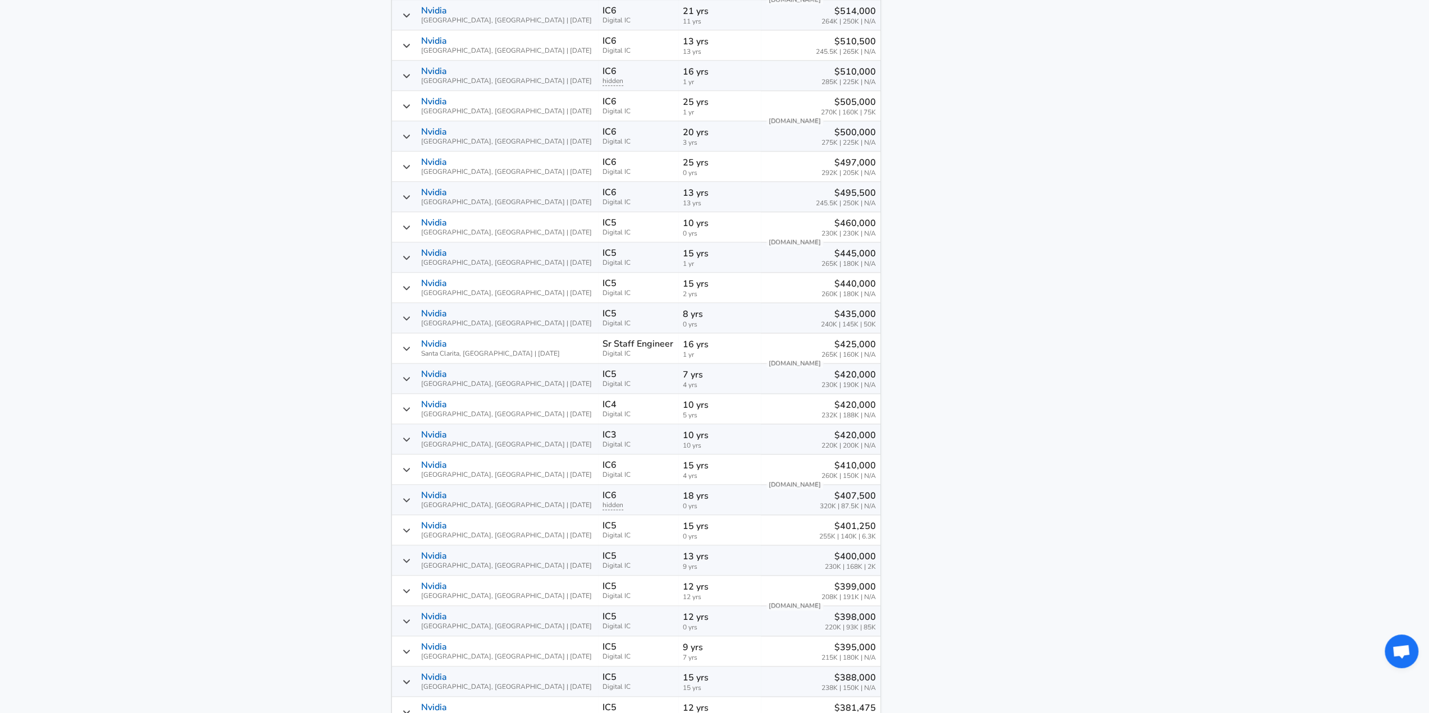
scroll to position [1129, 0]
click at [425, 354] on div "Nvidia Santa Clarita, [GEOGRAPHIC_DATA] | [DATE]" at bounding box center [494, 349] width 197 height 19
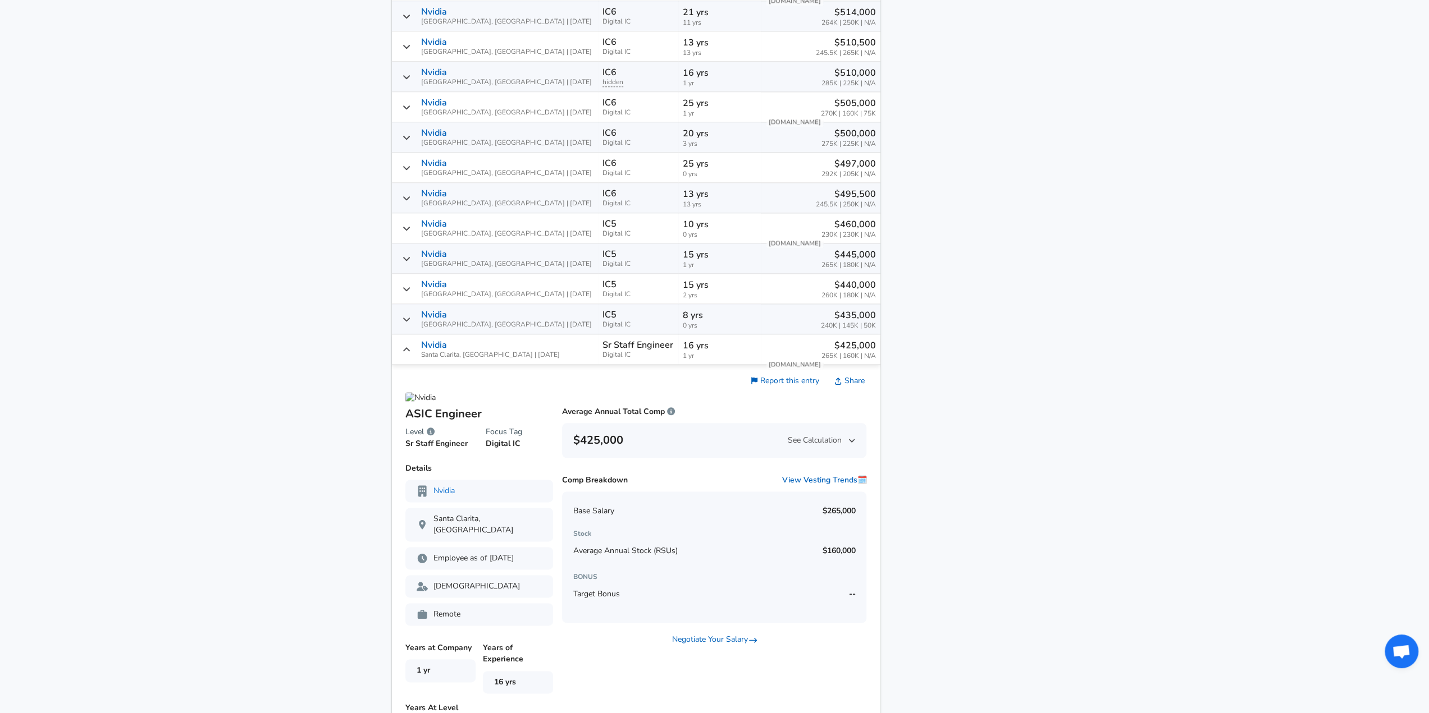
click at [425, 354] on div "Nvidia Santa Clarita, [GEOGRAPHIC_DATA] | [DATE]" at bounding box center [494, 349] width 197 height 19
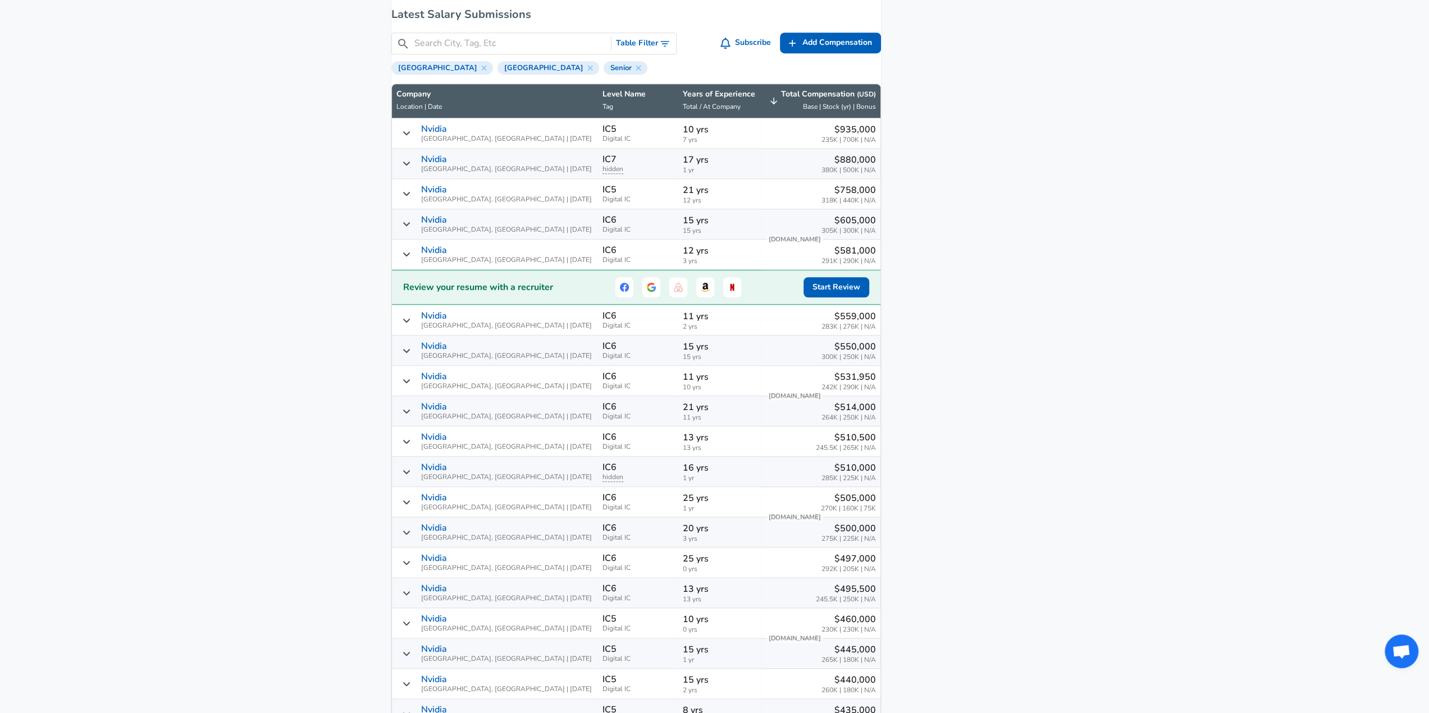
scroll to position [680, 0]
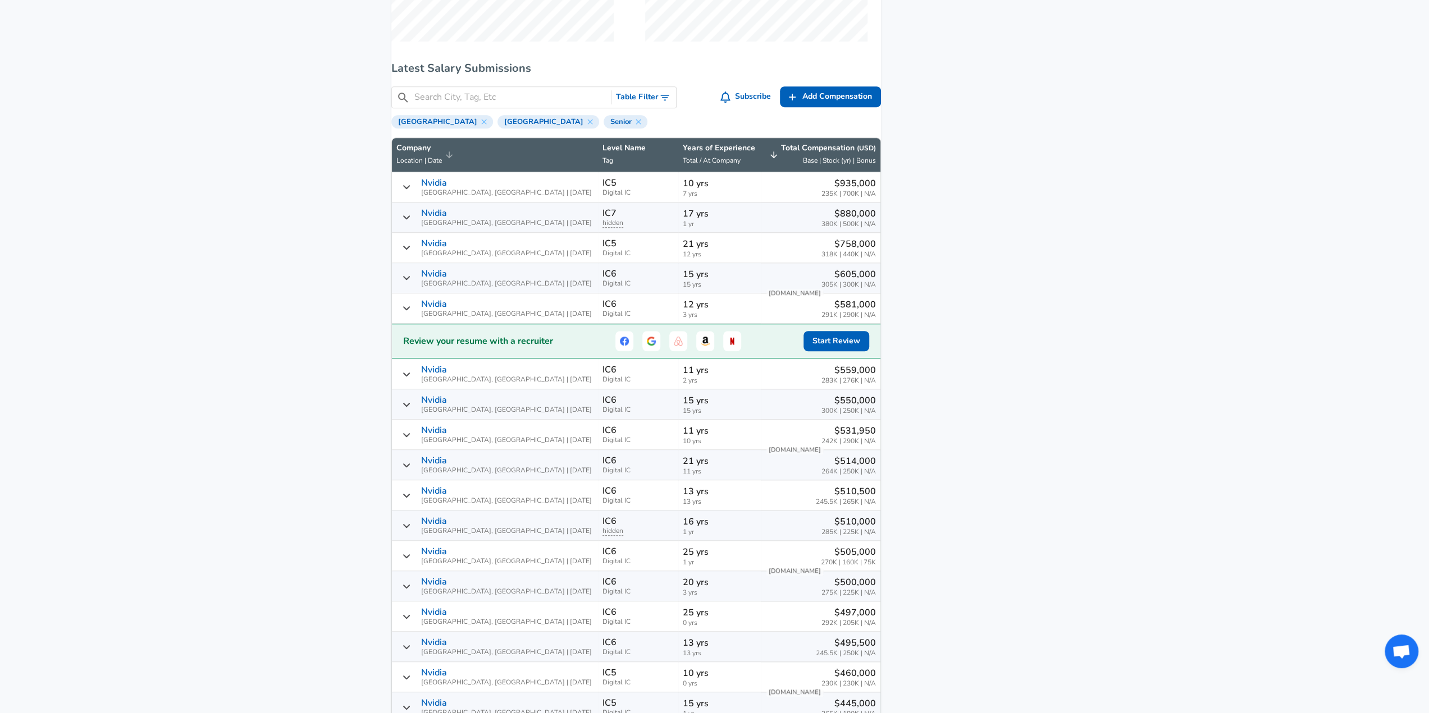
click at [442, 165] on span "Location | Date" at bounding box center [418, 160] width 45 height 9
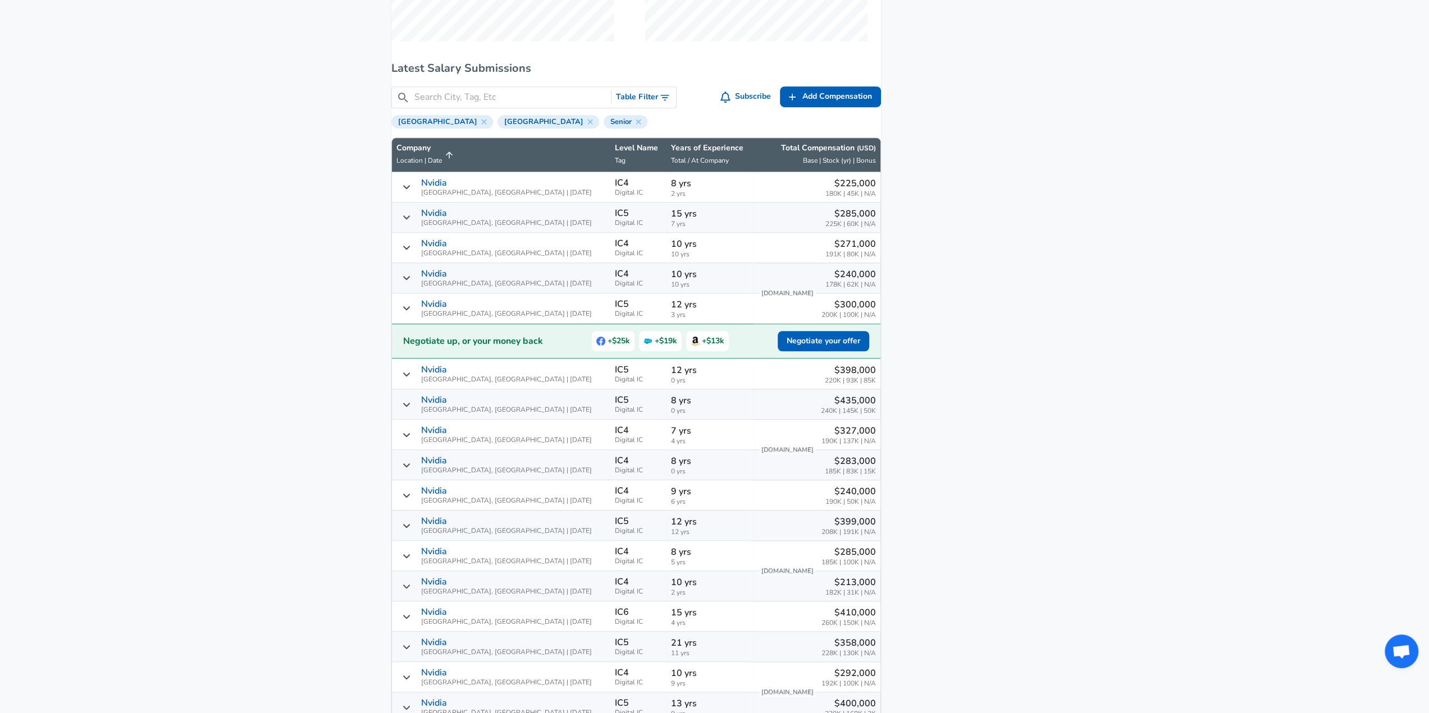
click at [442, 165] on span "Location | Date" at bounding box center [418, 160] width 45 height 9
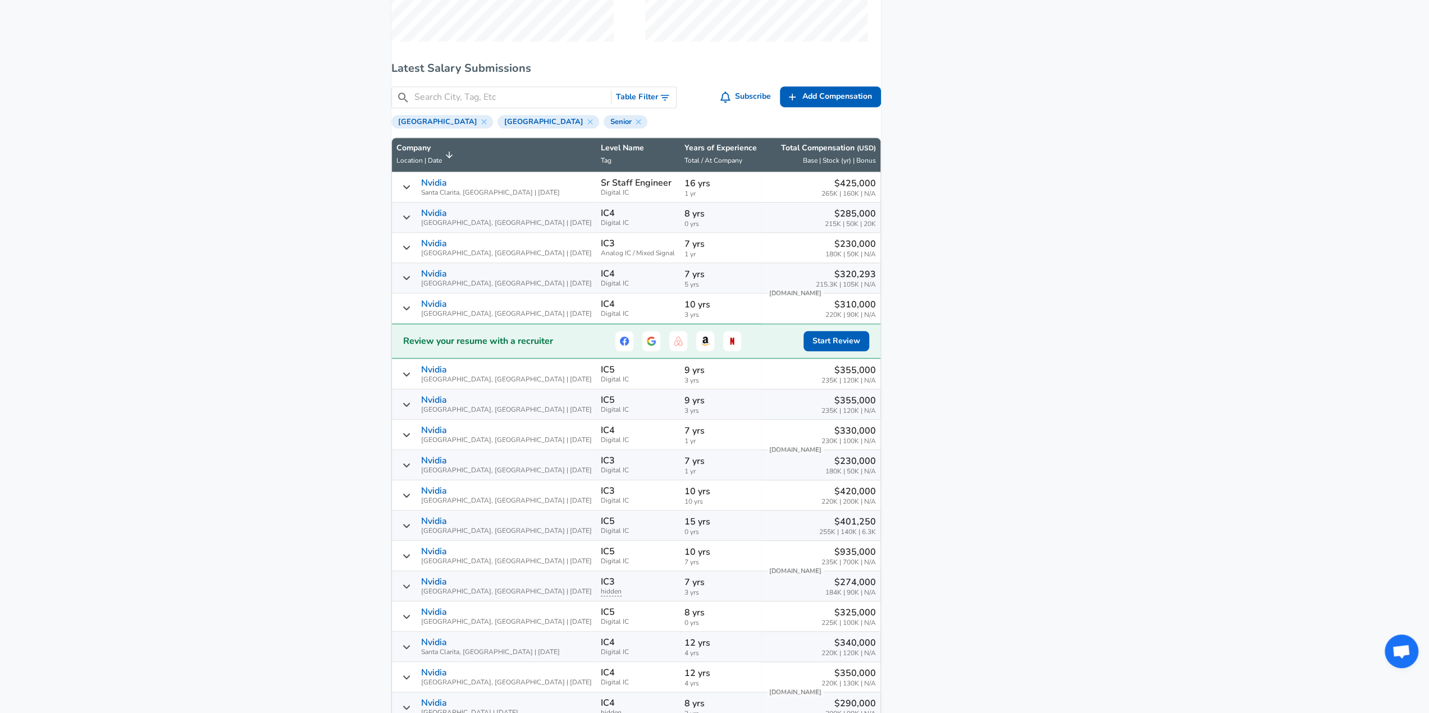
click at [419, 216] on div "Nvidia [GEOGRAPHIC_DATA], [GEOGRAPHIC_DATA] | [DATE]" at bounding box center [494, 217] width 196 height 19
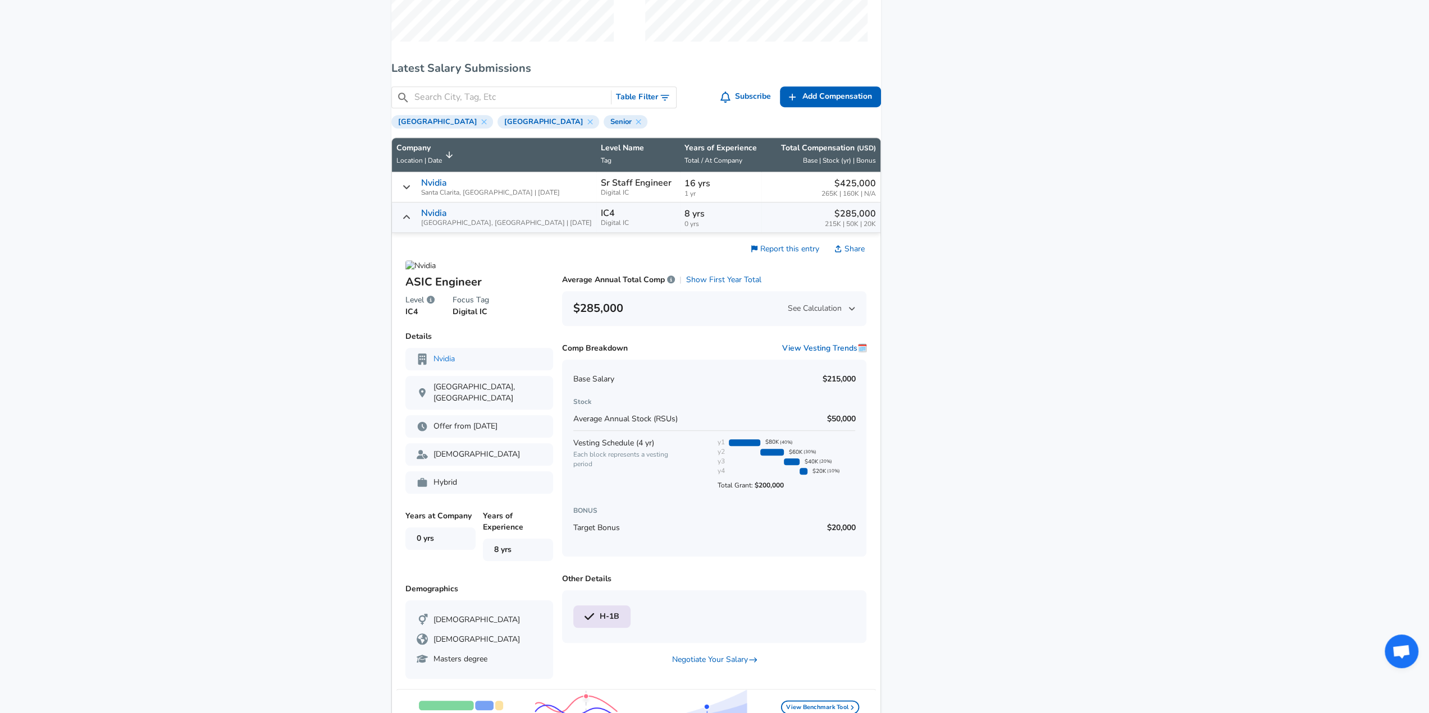
click at [409, 219] on icon "Salary Submissions" at bounding box center [405, 217] width 7 height 4
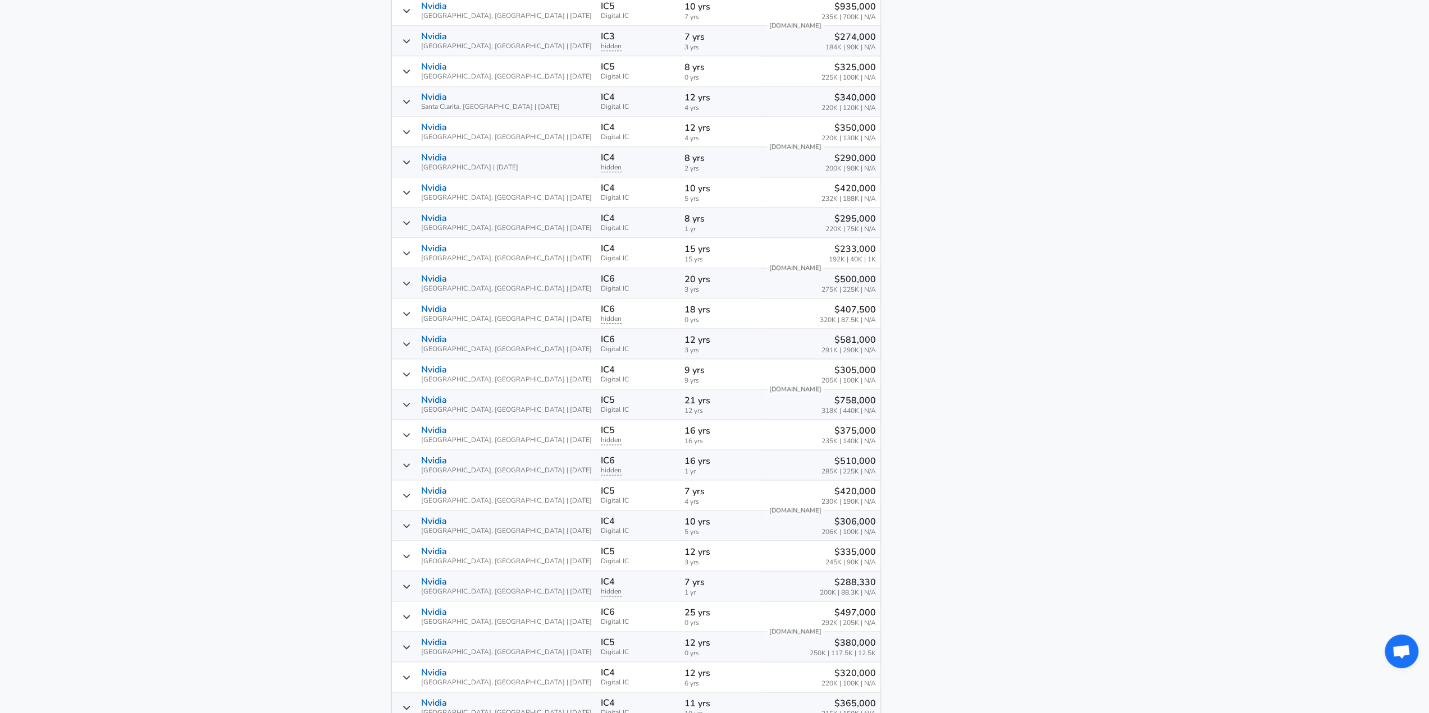
scroll to position [1242, 0]
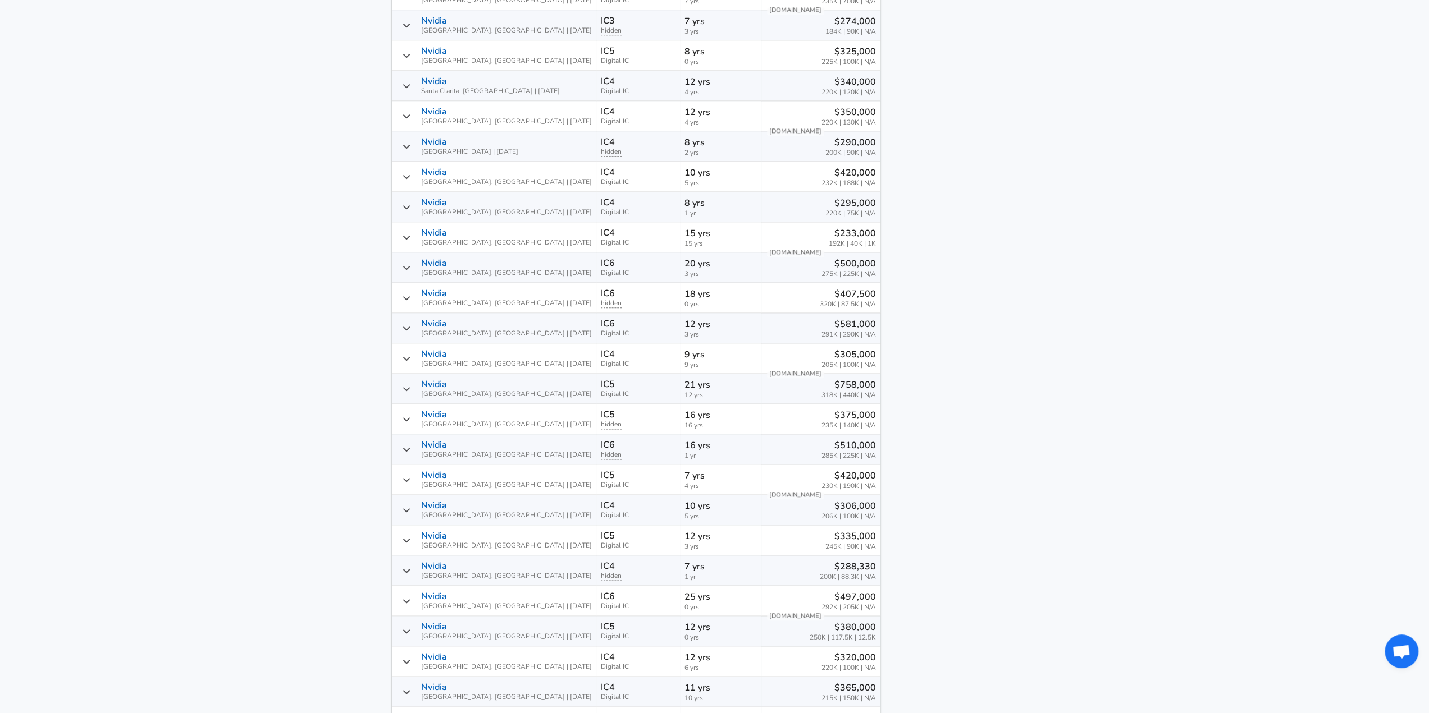
click at [424, 267] on div "Nvidia [GEOGRAPHIC_DATA], [GEOGRAPHIC_DATA] | [DATE]" at bounding box center [494, 267] width 196 height 19
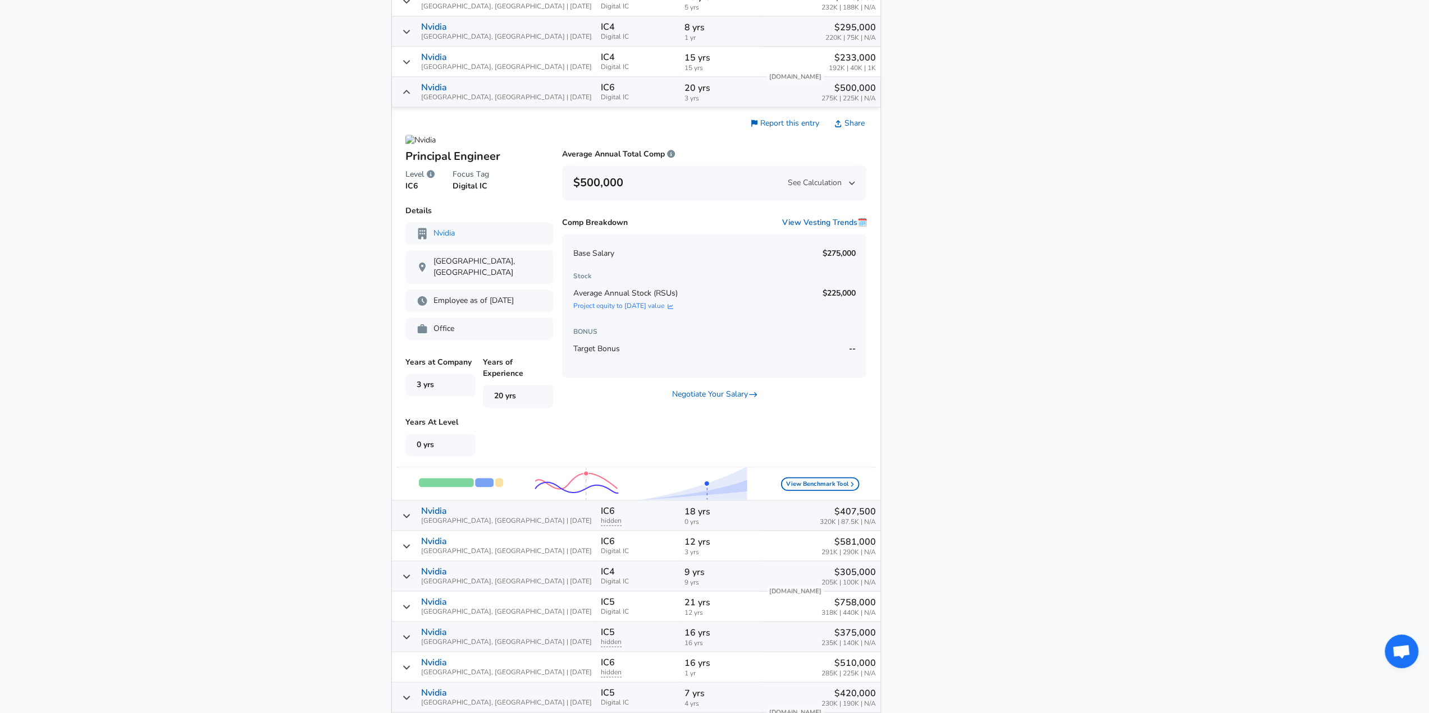
scroll to position [1354, 0]
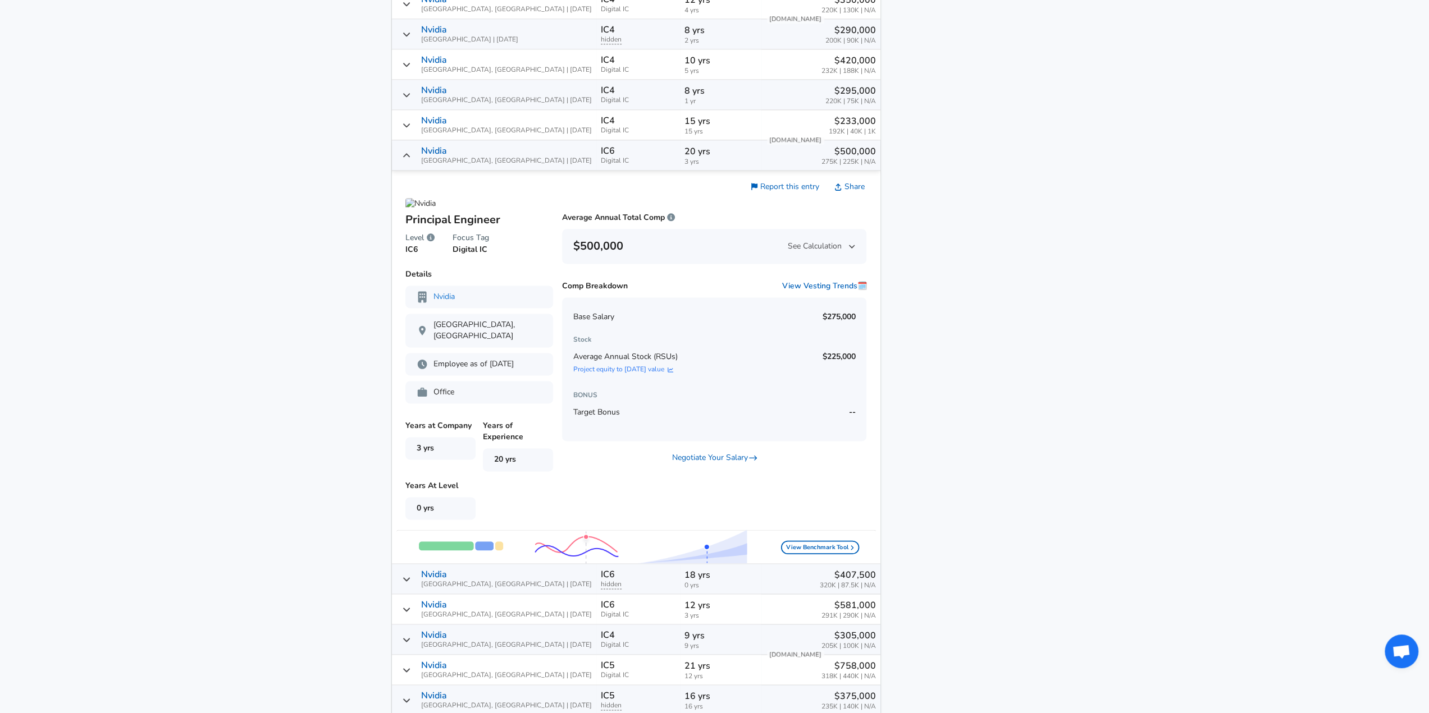
click at [409, 157] on icon "Salary Submissions" at bounding box center [405, 155] width 7 height 4
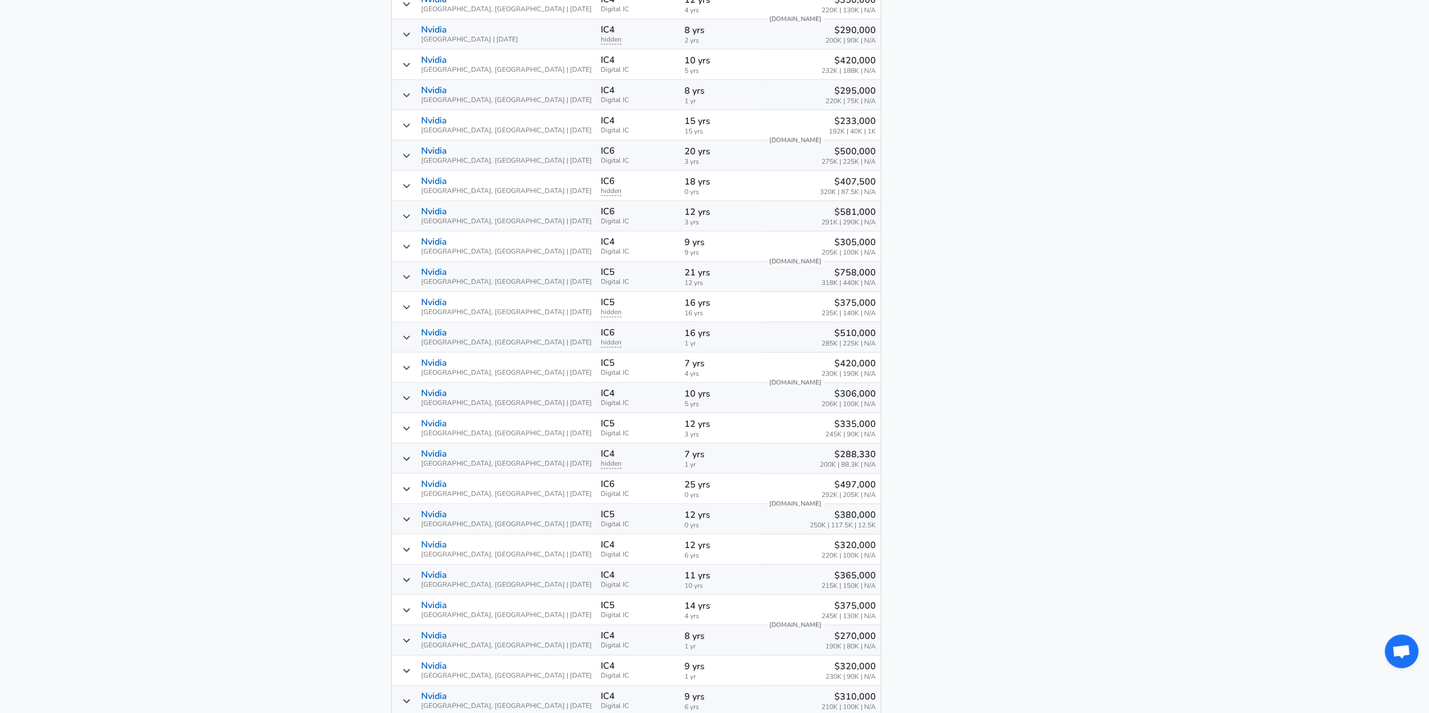
click at [410, 282] on div "Nvidia [GEOGRAPHIC_DATA], [GEOGRAPHIC_DATA] | [DATE]" at bounding box center [494, 276] width 196 height 19
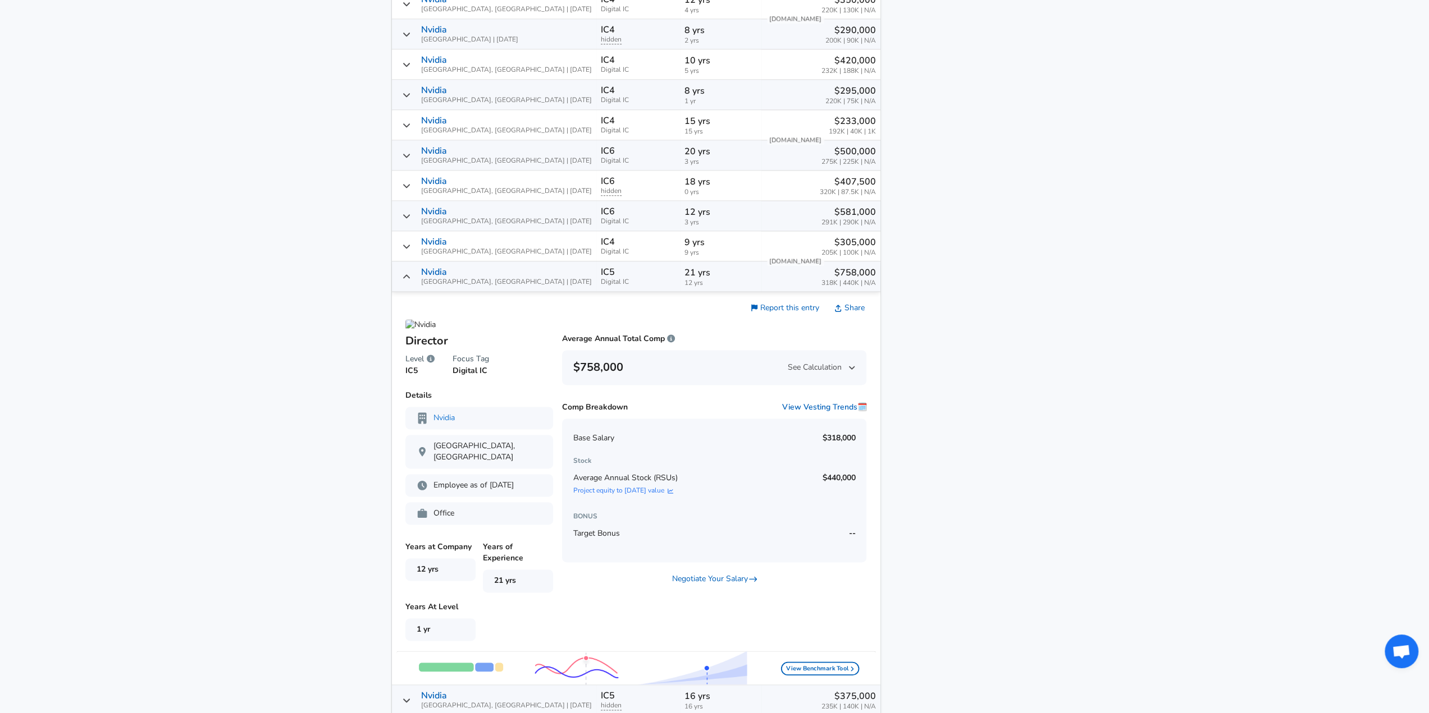
click at [411, 279] on icon "Salary Submissions" at bounding box center [406, 276] width 9 height 9
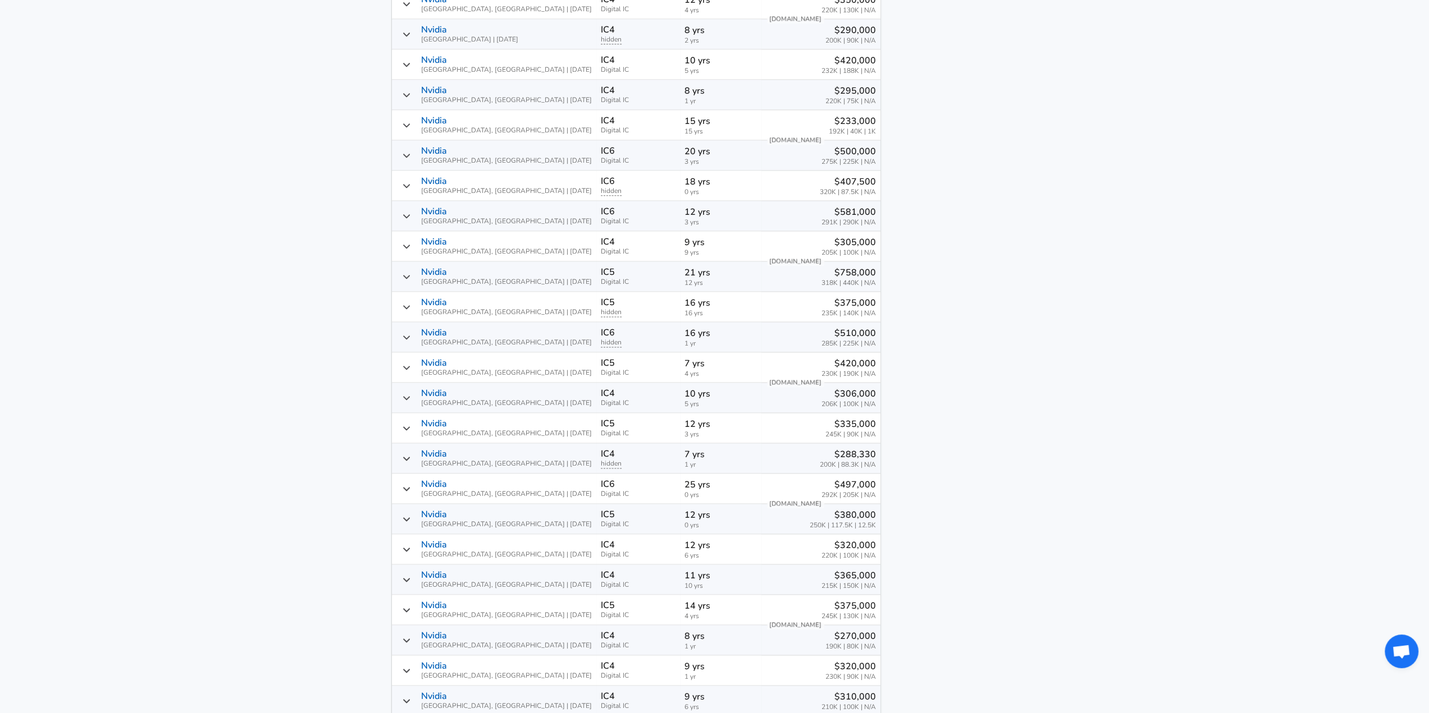
click at [411, 309] on icon "Salary Submissions" at bounding box center [406, 307] width 9 height 9
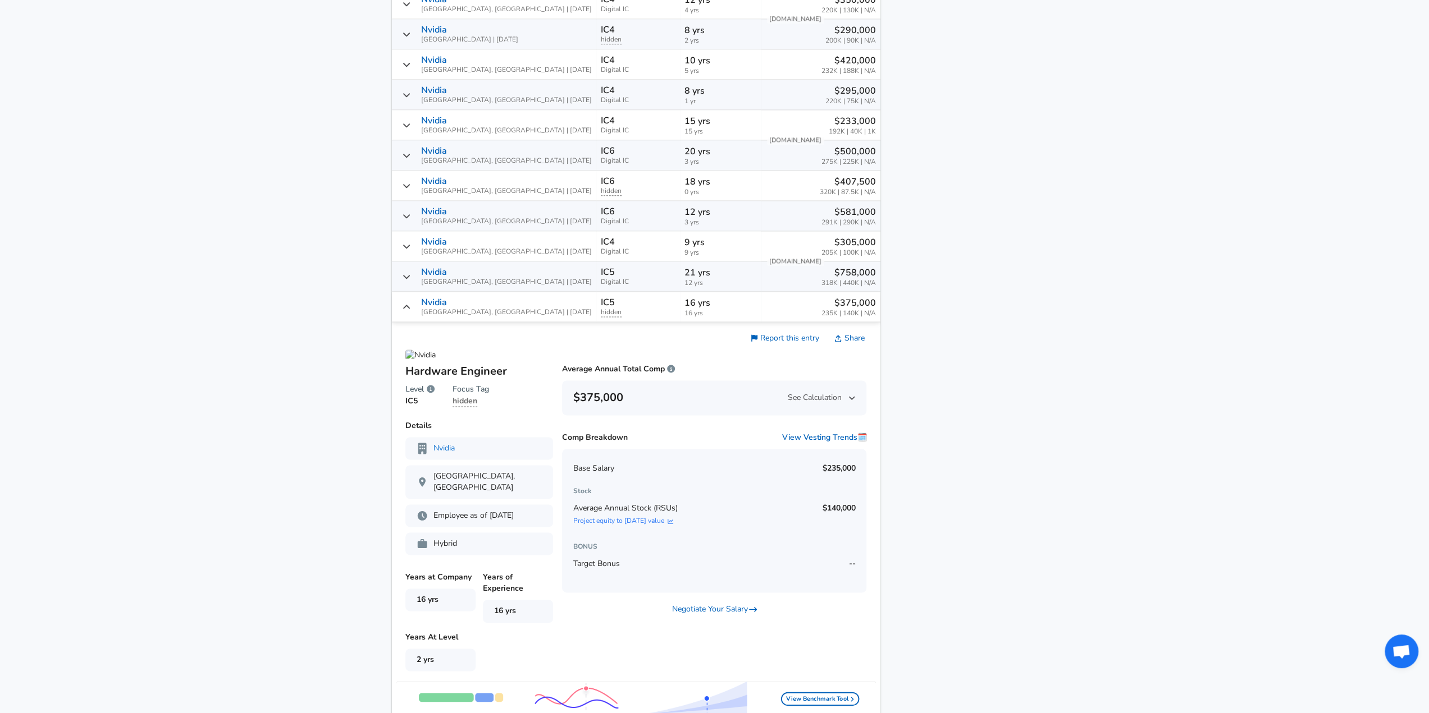
click at [411, 309] on icon "Salary Submissions" at bounding box center [406, 307] width 9 height 9
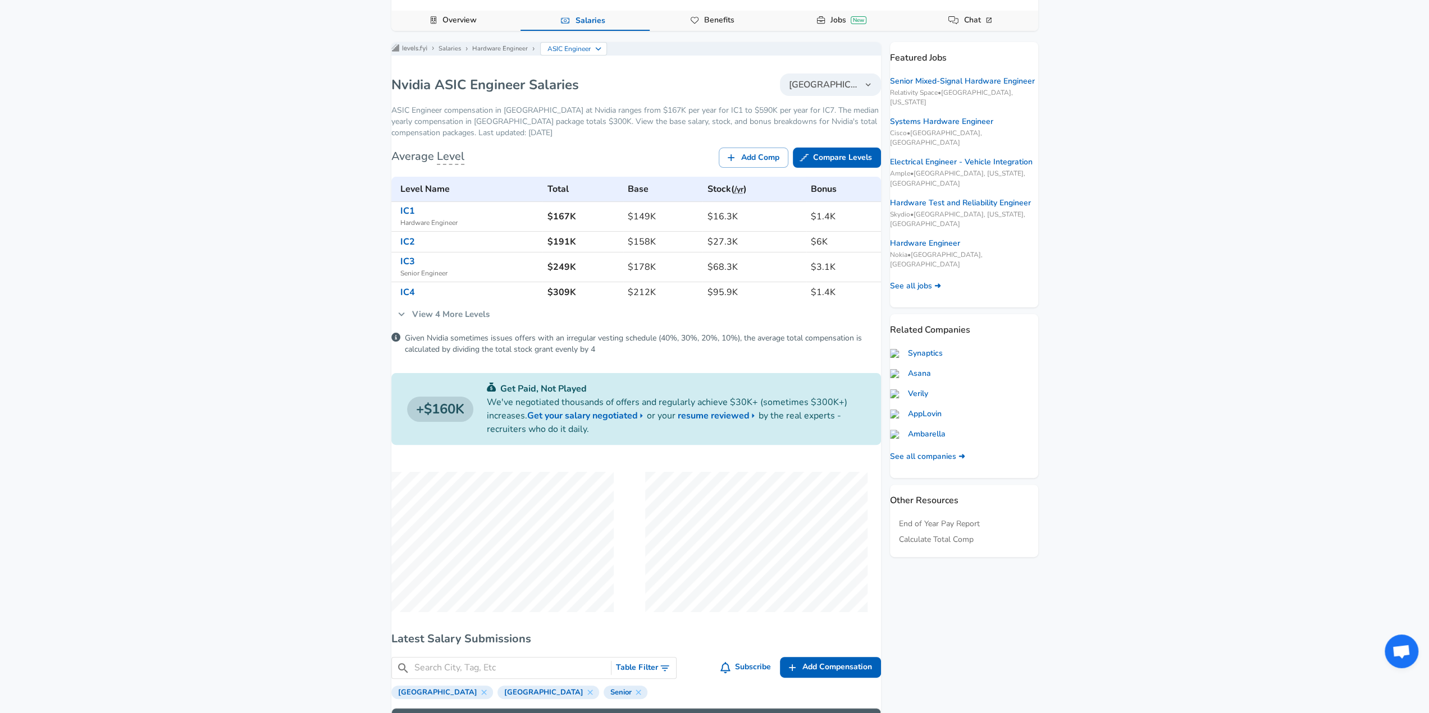
scroll to position [0, 0]
